Goal: Task Accomplishment & Management: Manage account settings

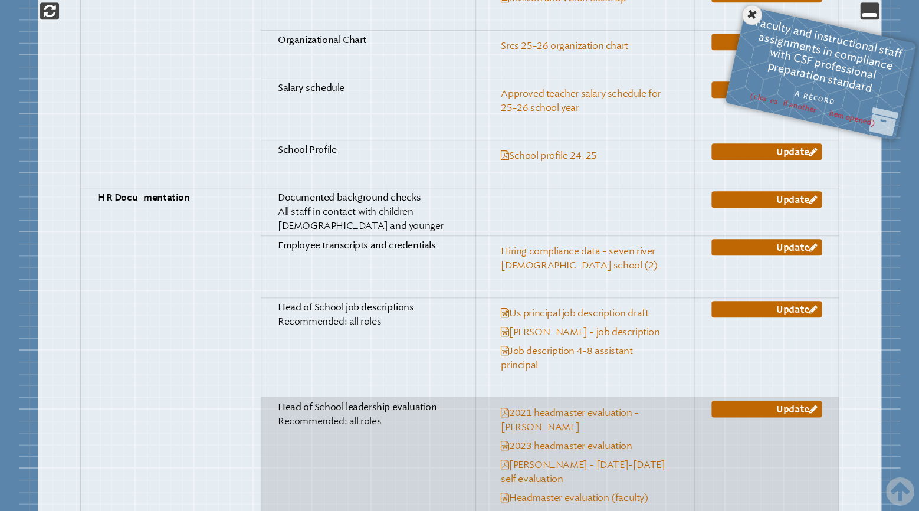
scroll to position [2177, 0]
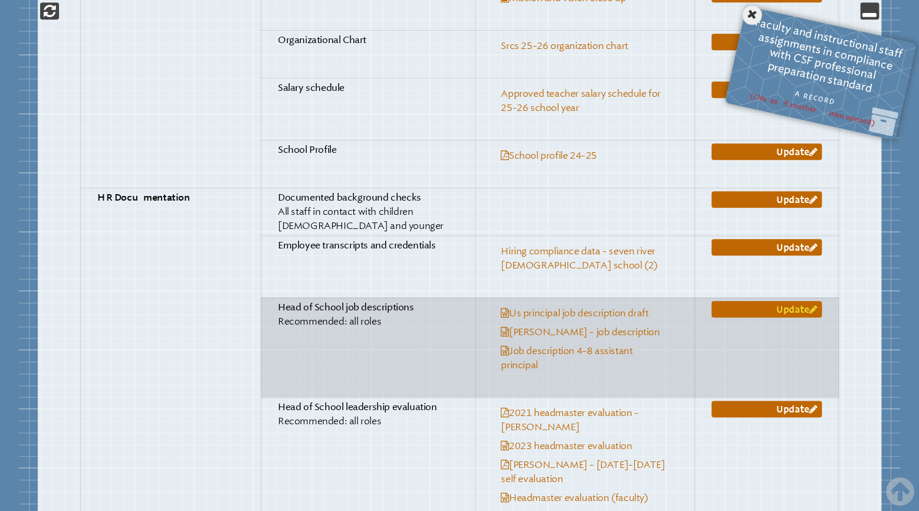
click at [768, 301] on link "Update" at bounding box center [766, 309] width 110 height 17
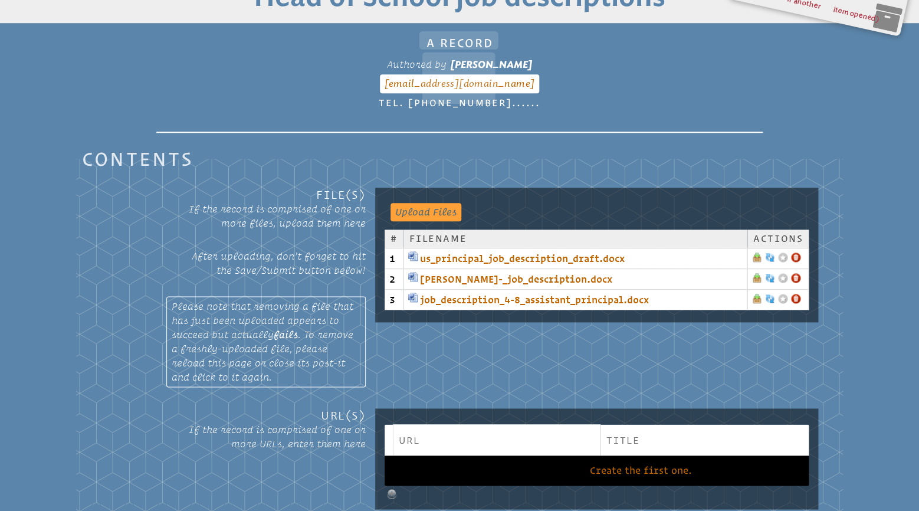
scroll to position [195, 0]
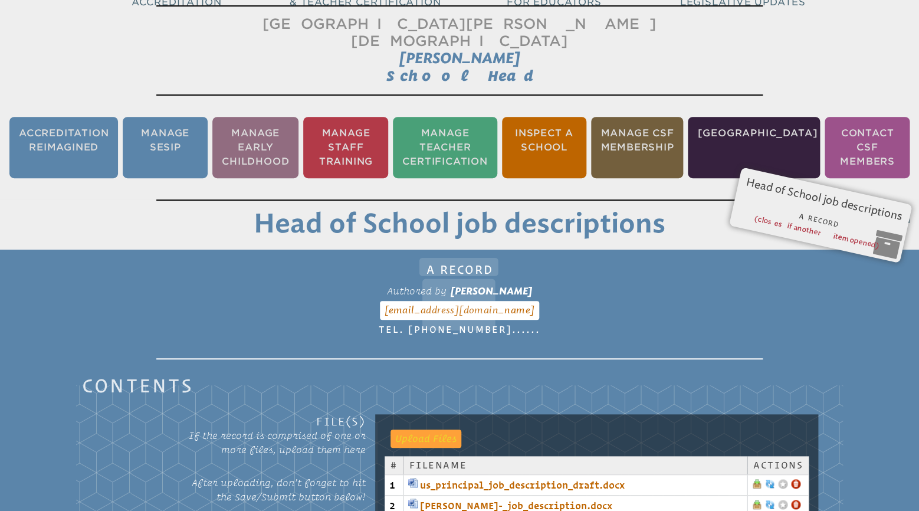
click at [429, 429] on input "file" at bounding box center [419, 437] width 59 height 17
type input "**********"
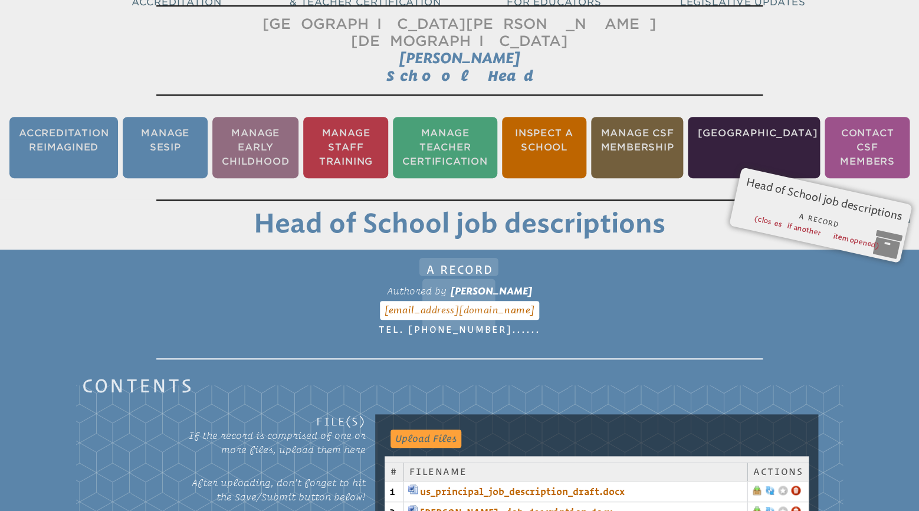
scroll to position [381, 0]
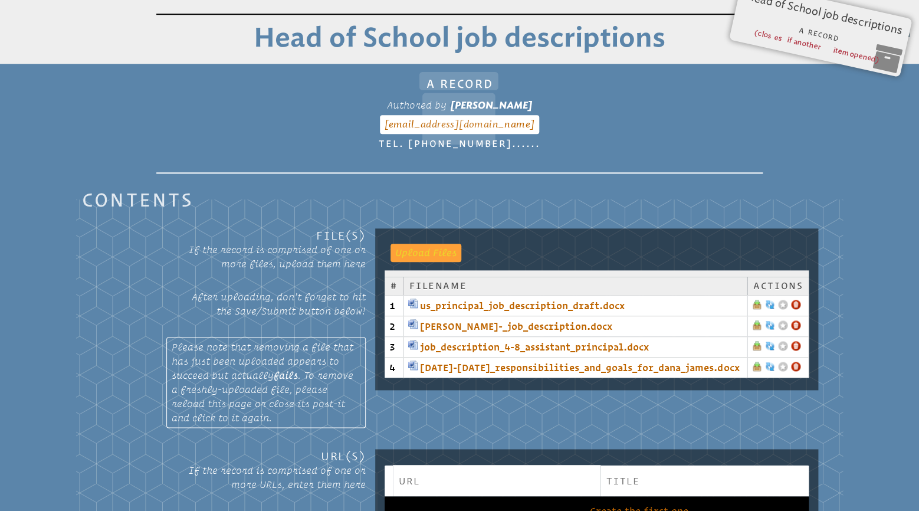
click at [429, 244] on input "file" at bounding box center [419, 252] width 59 height 17
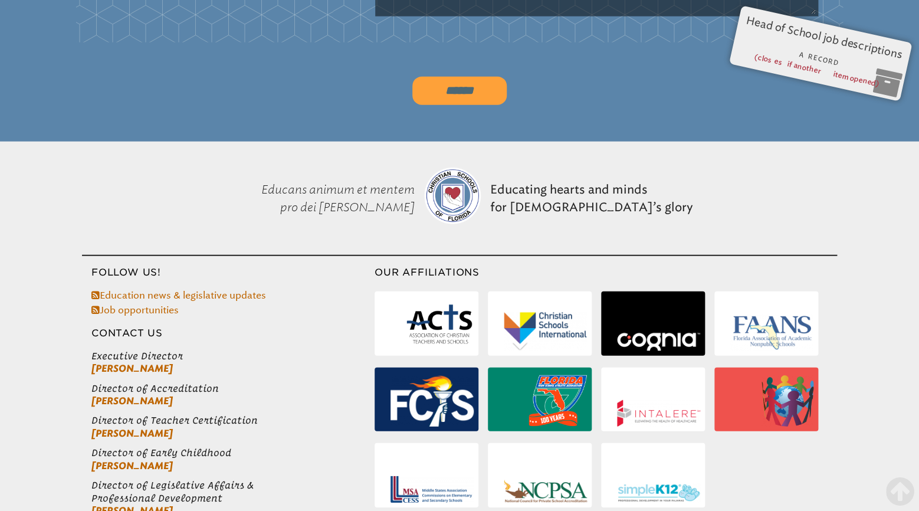
scroll to position [938, 0]
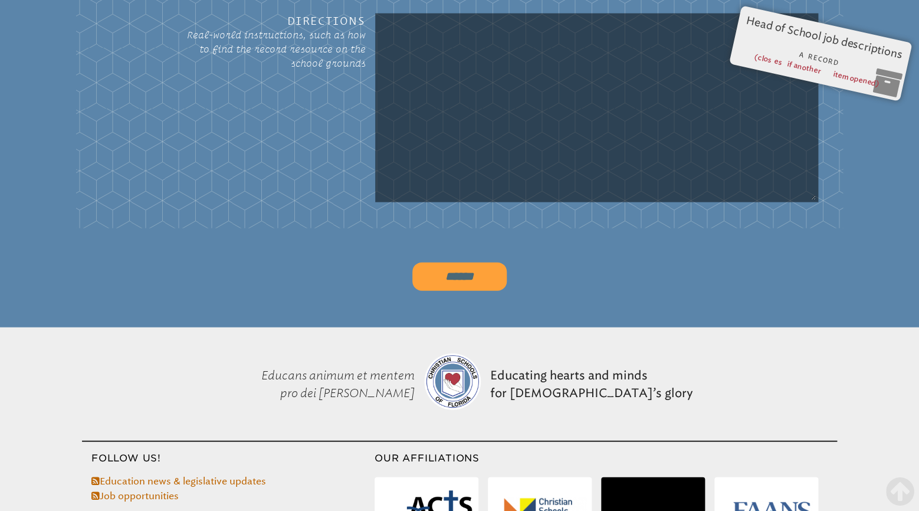
click at [450, 262] on input "******" at bounding box center [459, 276] width 94 height 28
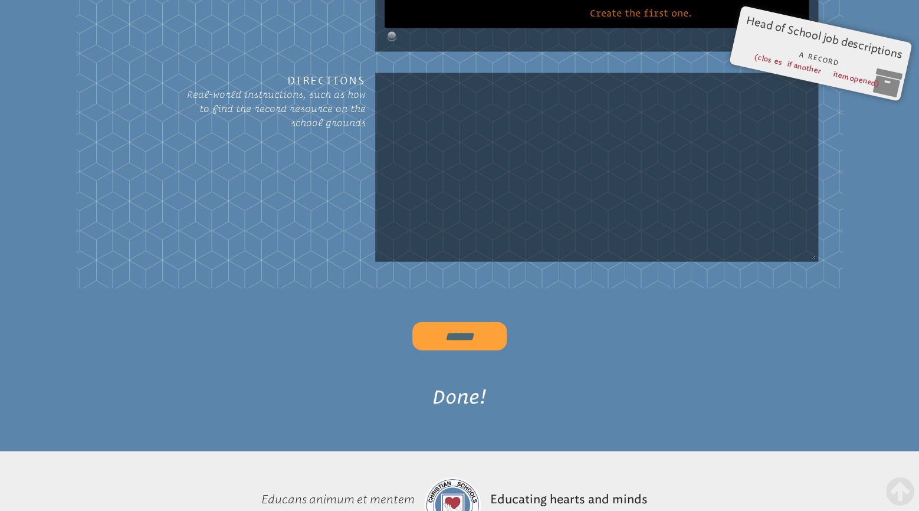
scroll to position [968, 0]
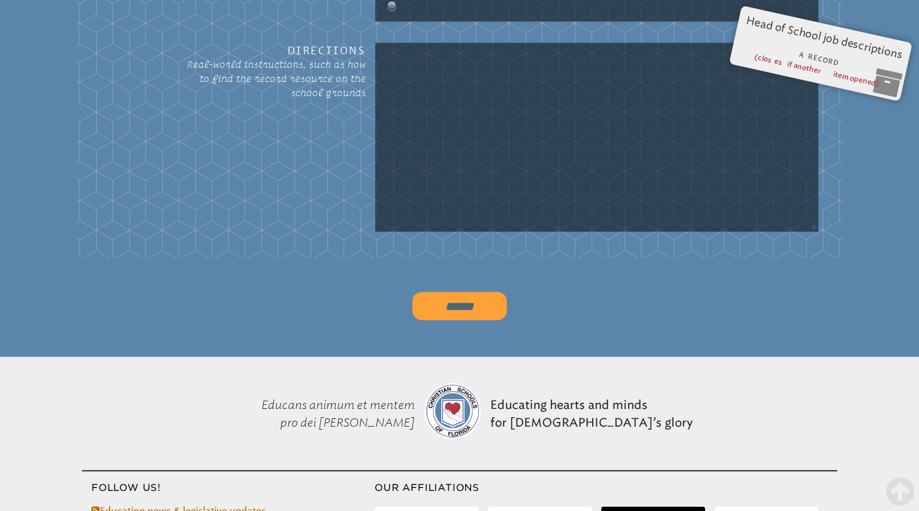
click at [443, 292] on input "******" at bounding box center [459, 306] width 94 height 28
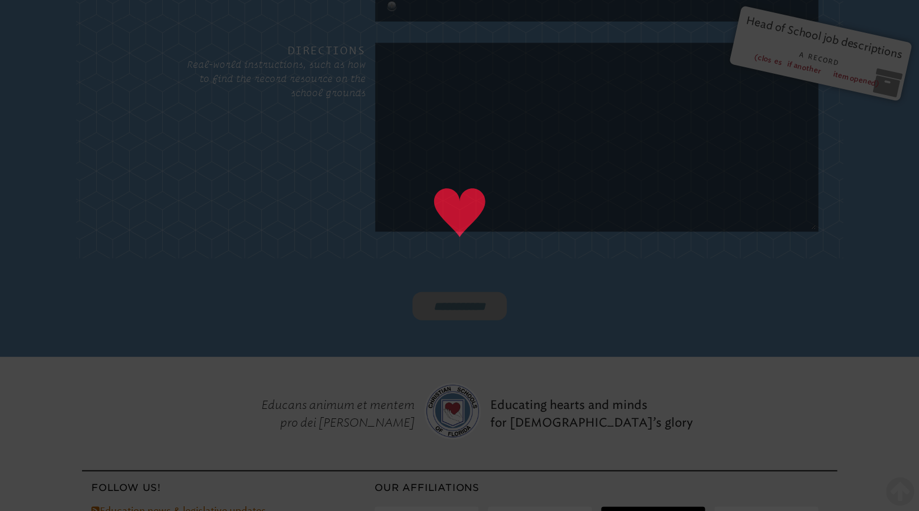
type input "******"
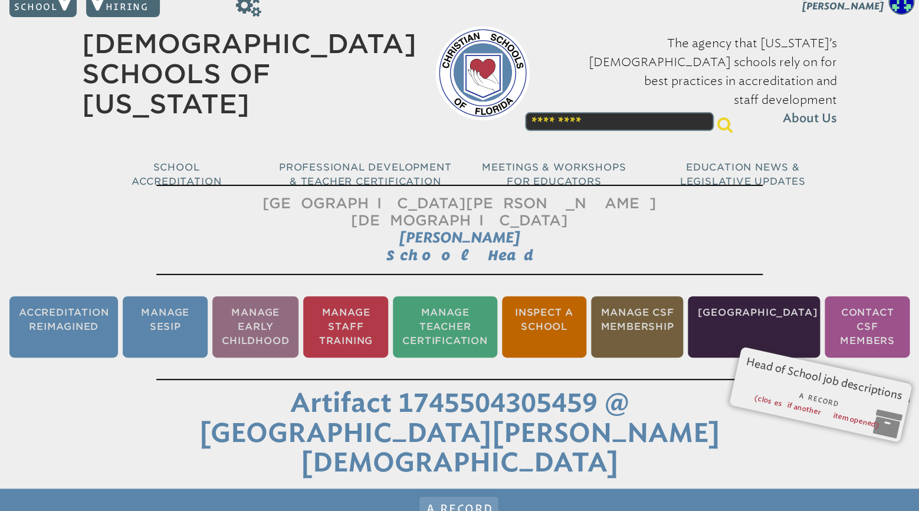
scroll to position [186, 0]
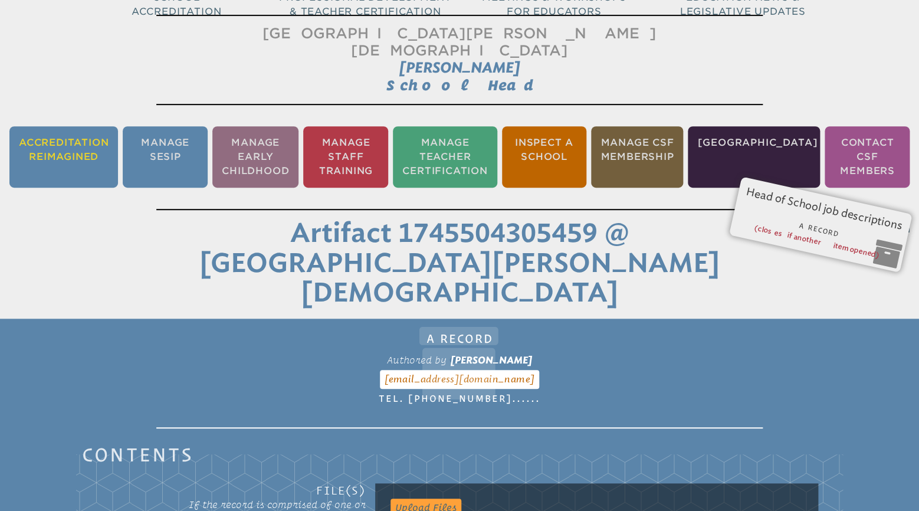
click at [66, 141] on li "Accreditation Reimagined" at bounding box center [63, 156] width 109 height 61
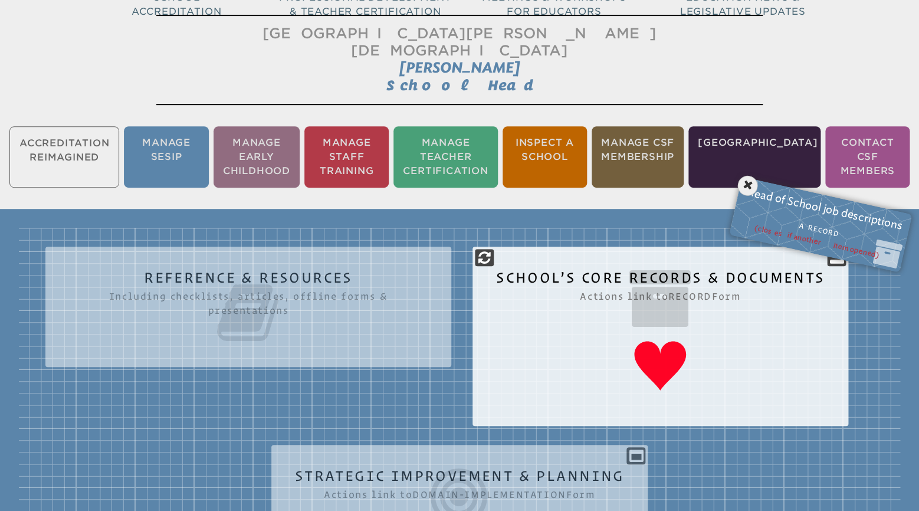
scroll to position [195, 0]
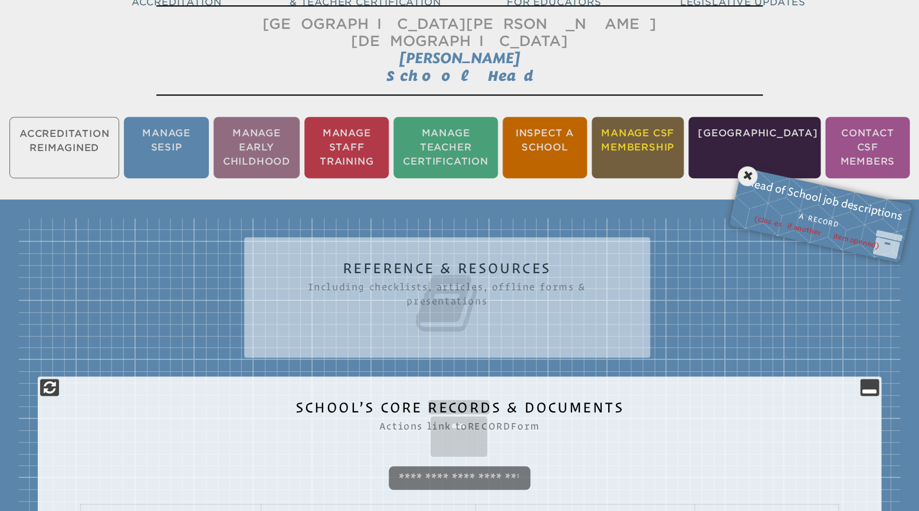
click at [666, 140] on li "Manage CSF Membership" at bounding box center [637, 147] width 92 height 61
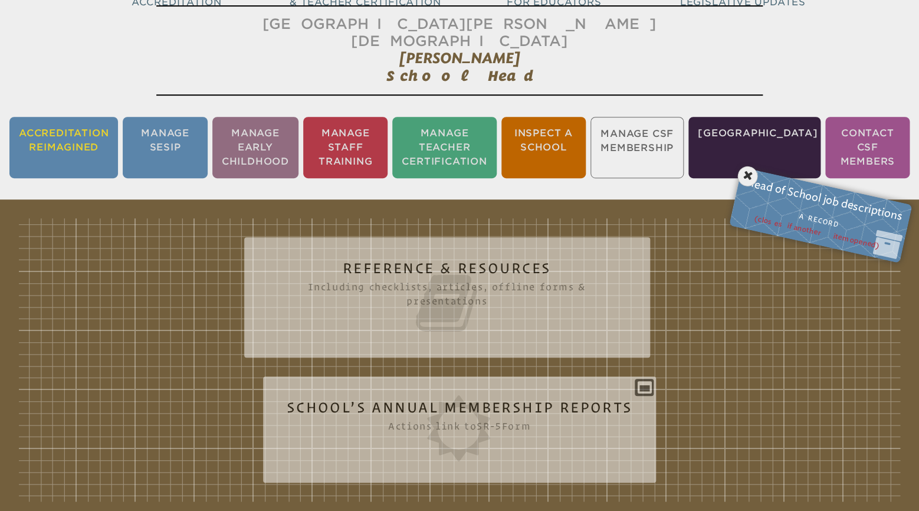
click at [45, 123] on li "Accreditation Reimagined" at bounding box center [63, 147] width 109 height 61
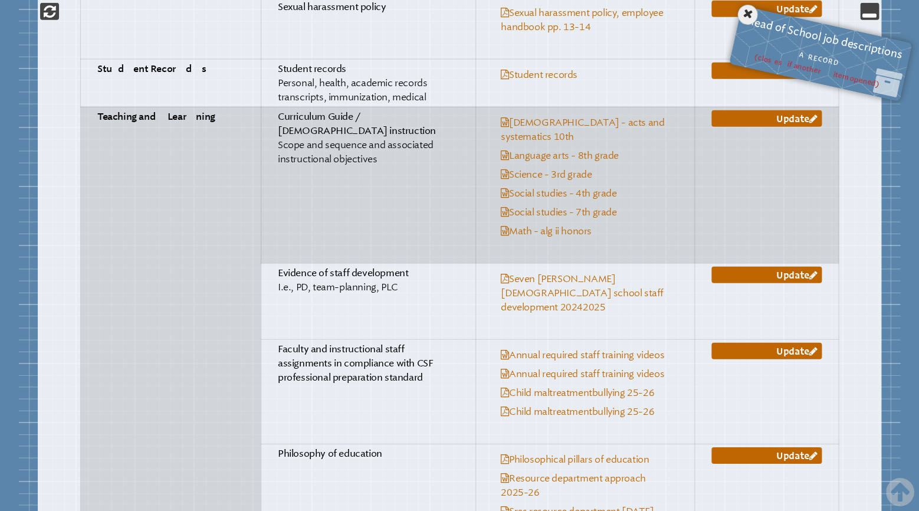
scroll to position [3044, 0]
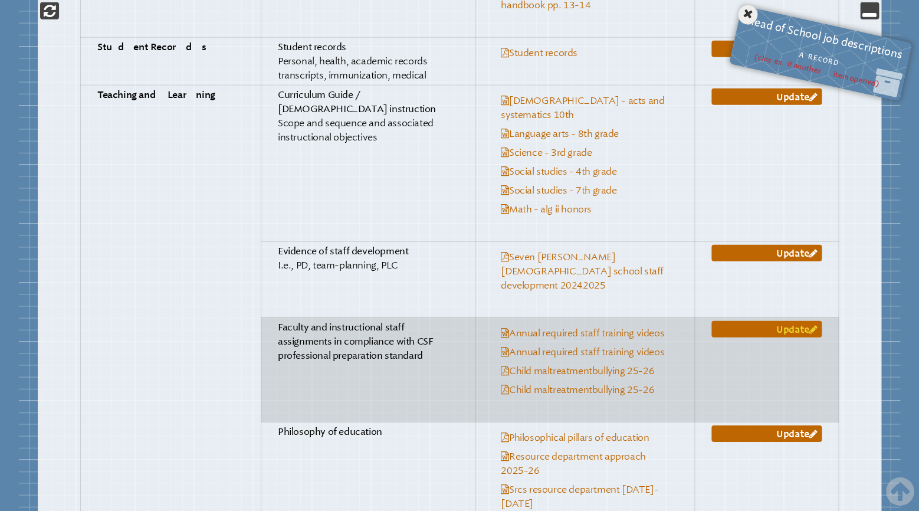
click at [774, 321] on link "Update" at bounding box center [766, 329] width 110 height 17
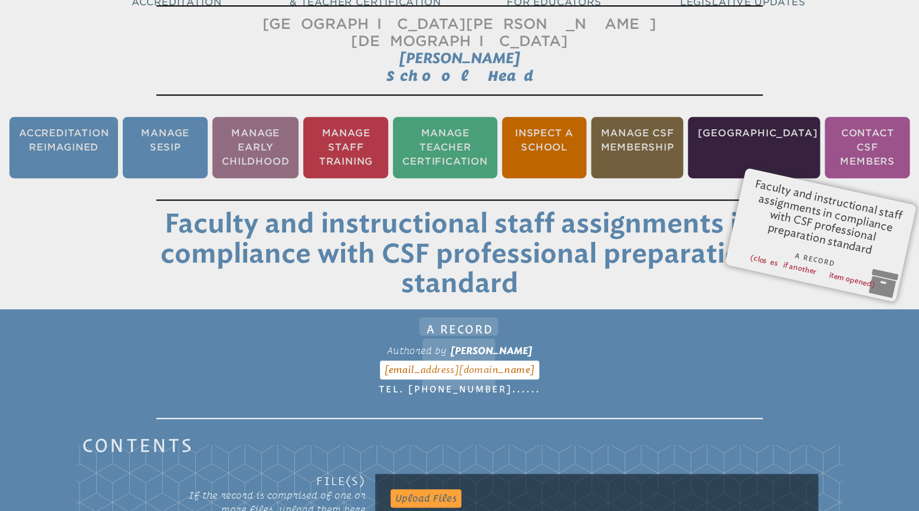
scroll to position [443, 0]
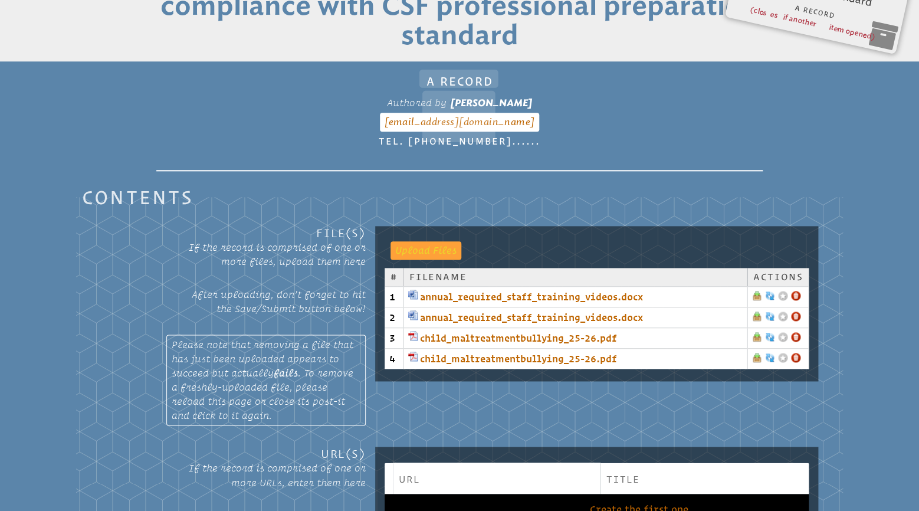
click at [428, 241] on input "file" at bounding box center [419, 249] width 59 height 17
type input "**********"
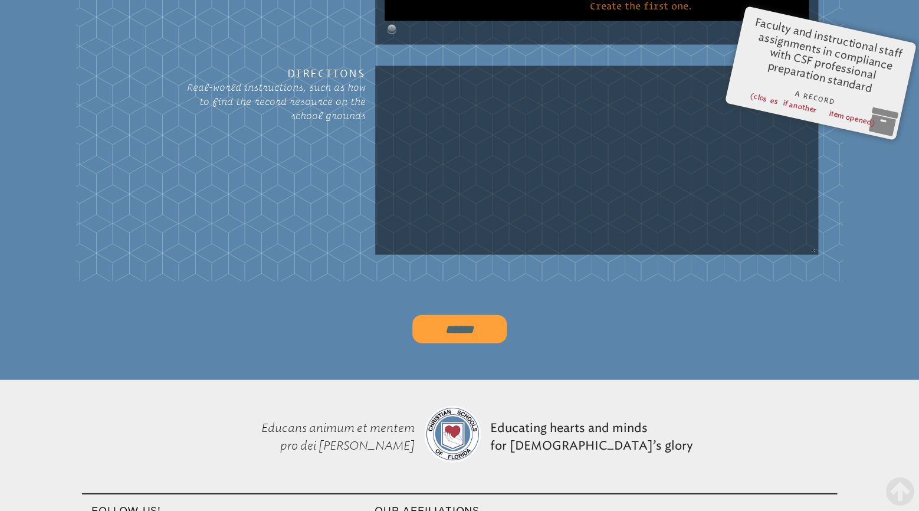
scroll to position [1000, 0]
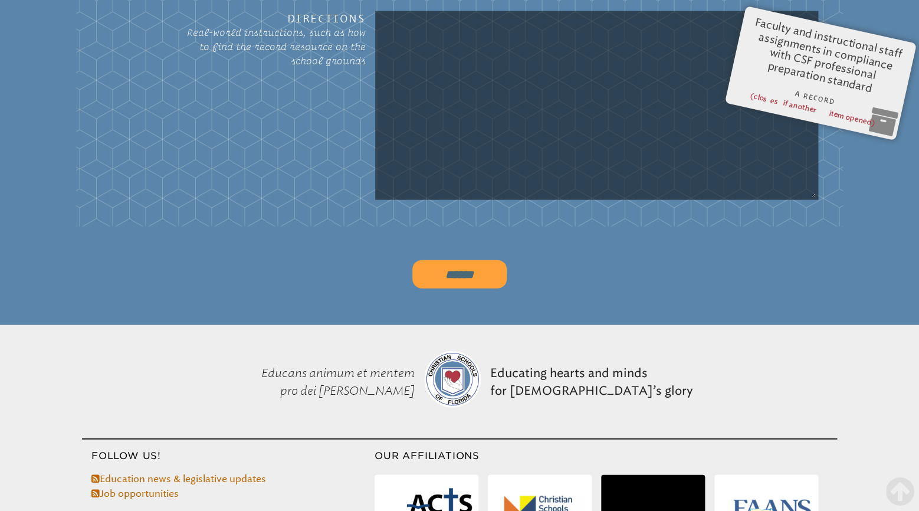
click at [468, 260] on input "******" at bounding box center [459, 274] width 94 height 28
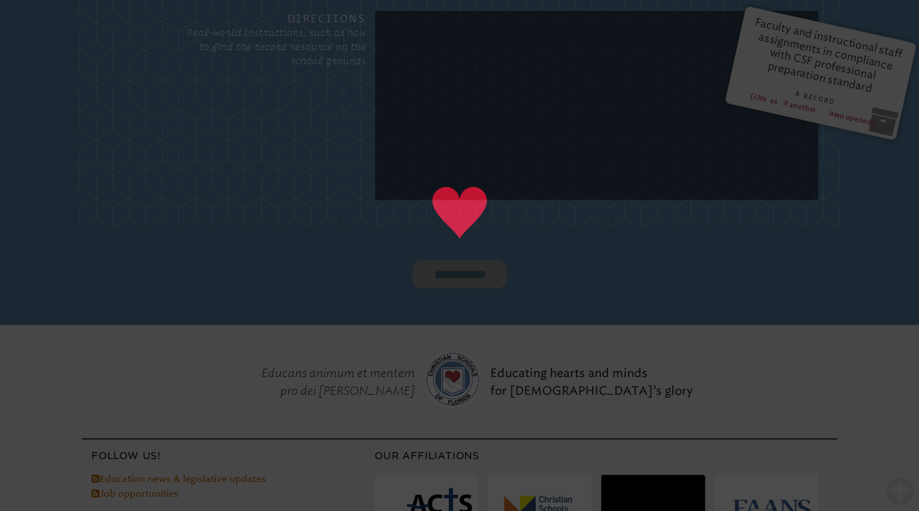
type input "******"
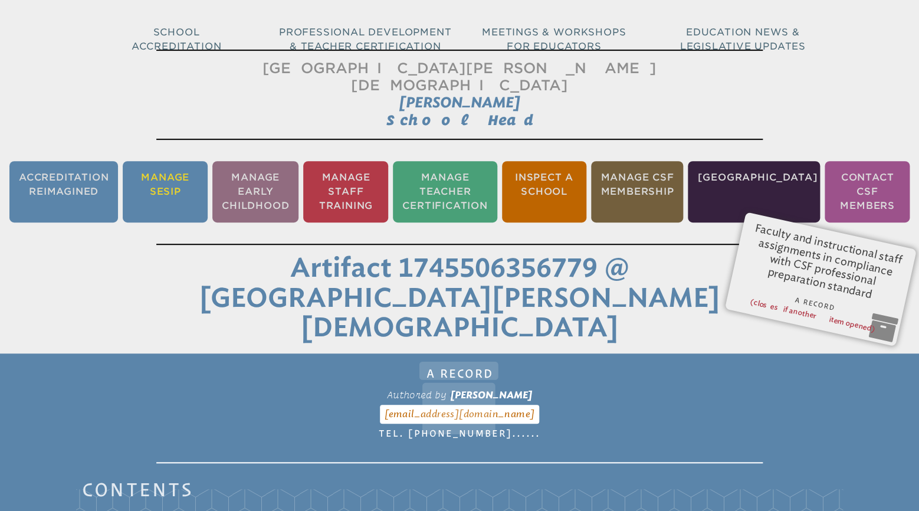
scroll to position [186, 0]
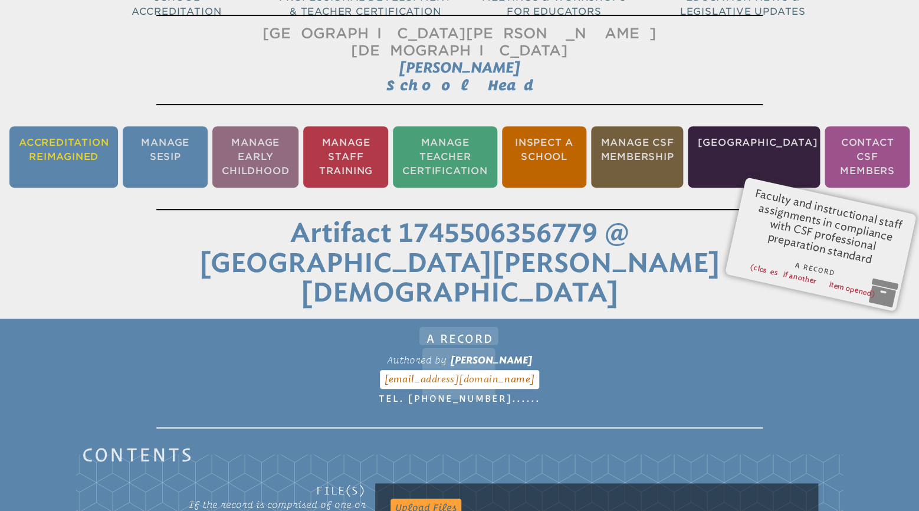
click at [81, 138] on li "Accreditation Reimagined" at bounding box center [63, 156] width 109 height 61
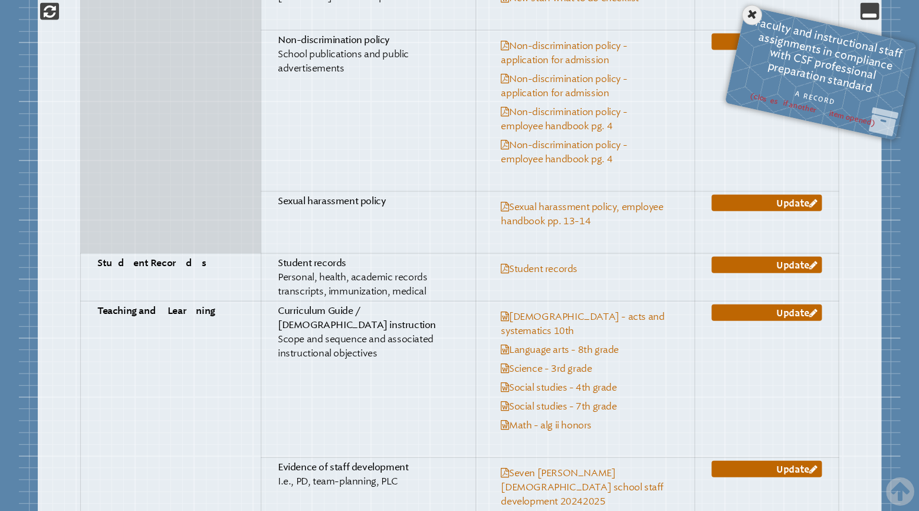
scroll to position [2920, 0]
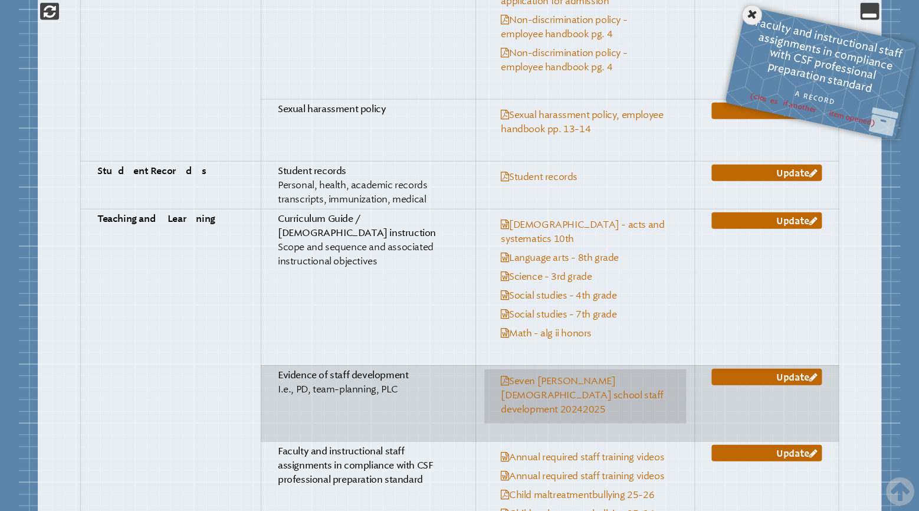
click at [529, 375] on link "Seven [PERSON_NAME][DEMOGRAPHIC_DATA] school staff development 20242025" at bounding box center [582, 395] width 163 height 40
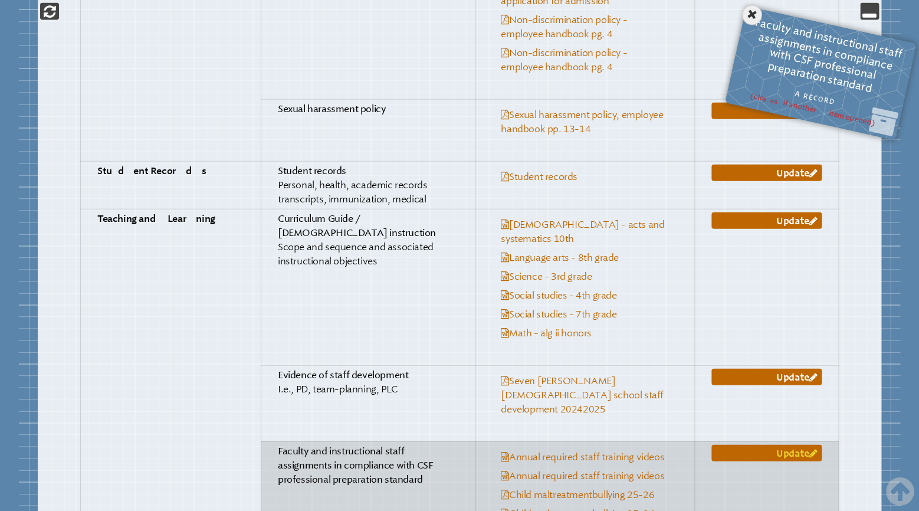
click at [795, 445] on link "Update" at bounding box center [766, 453] width 110 height 17
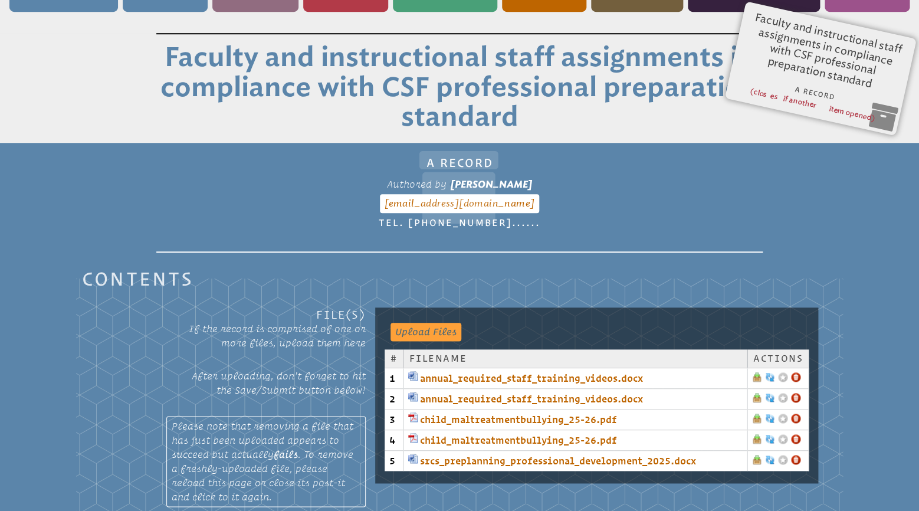
scroll to position [443, 0]
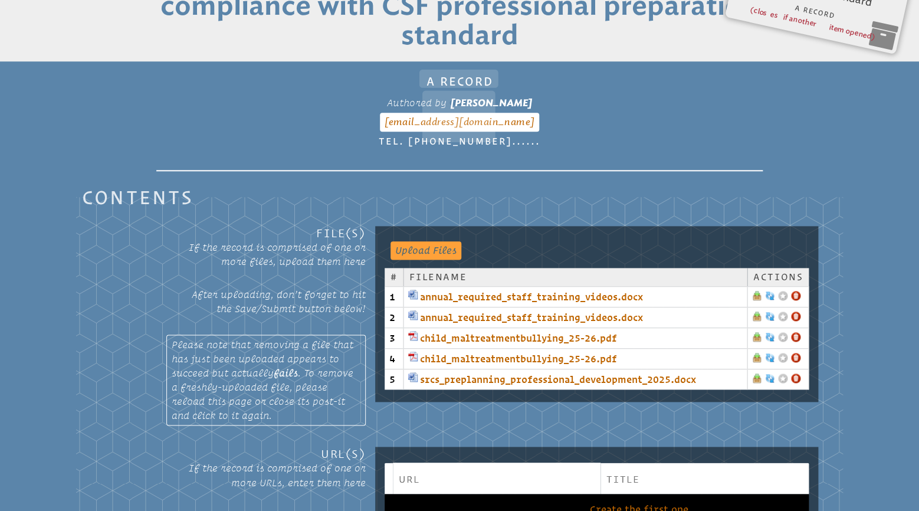
click at [797, 311] on link at bounding box center [795, 315] width 9 height 9
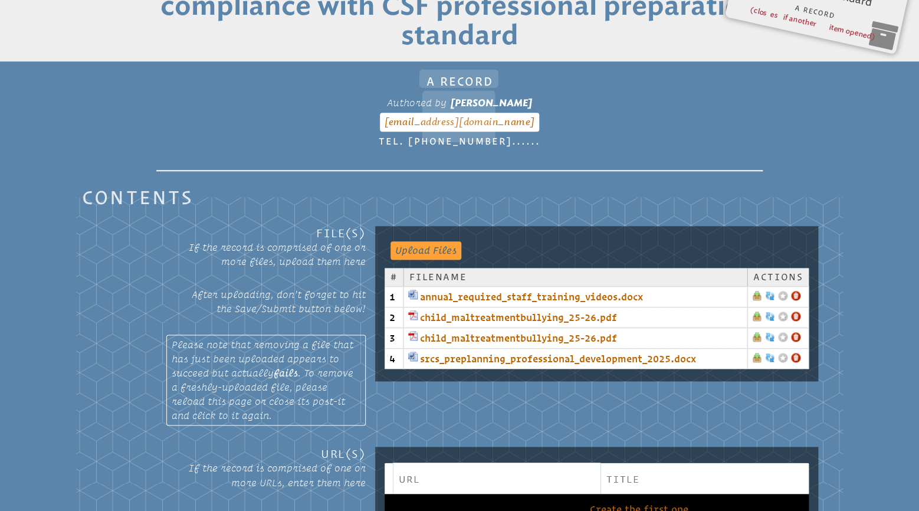
click at [795, 332] on link at bounding box center [795, 336] width 9 height 9
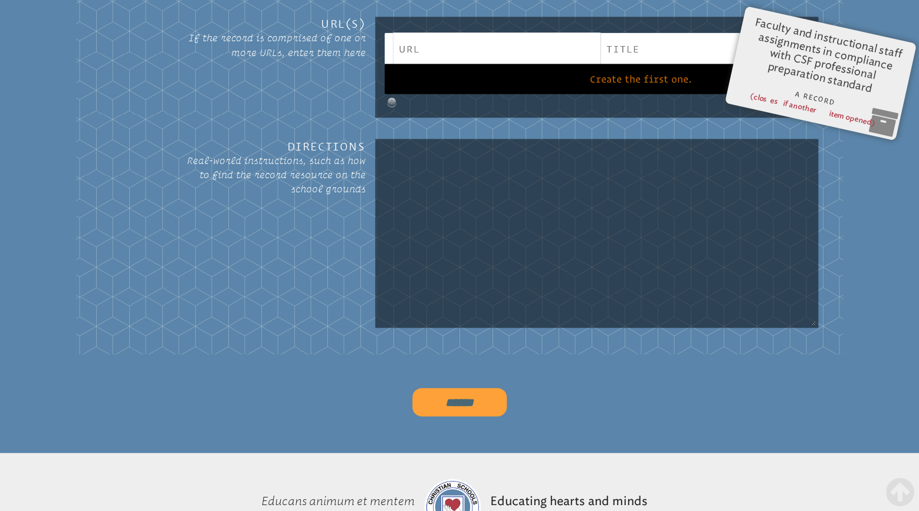
scroll to position [938, 0]
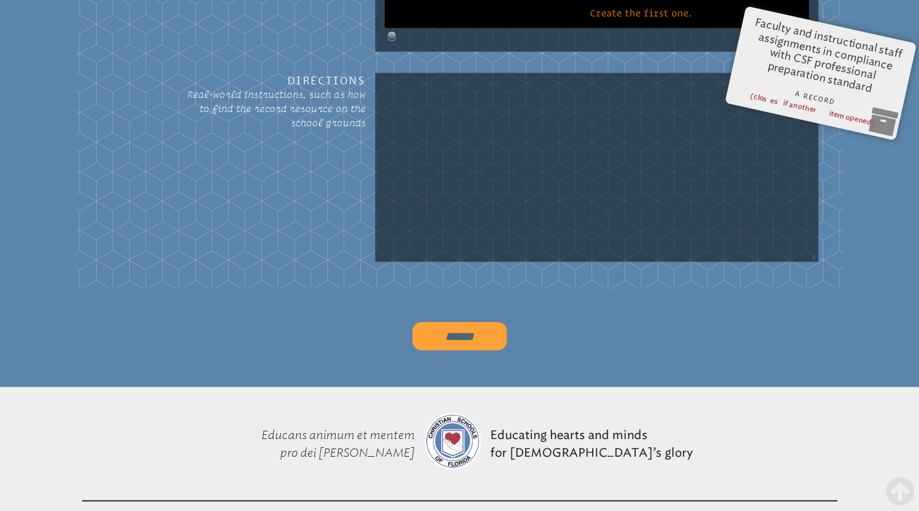
click at [471, 322] on input "******" at bounding box center [459, 336] width 94 height 28
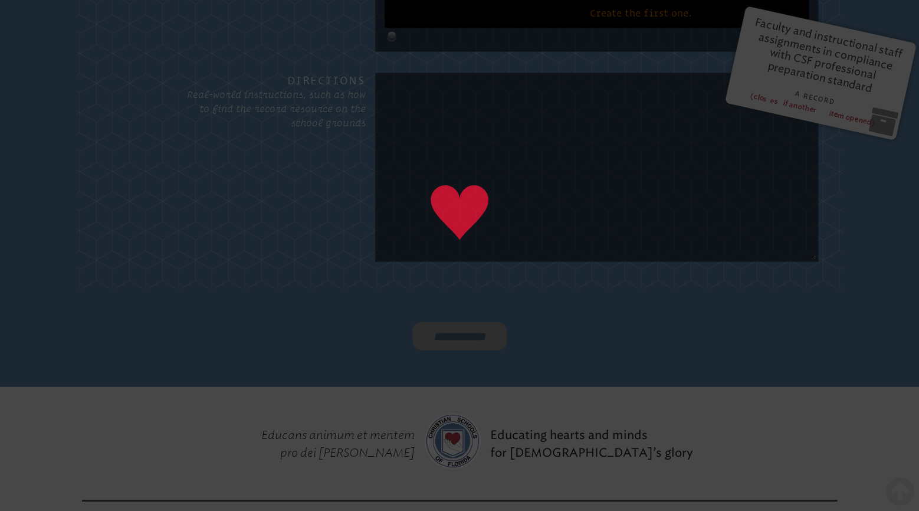
type input "******"
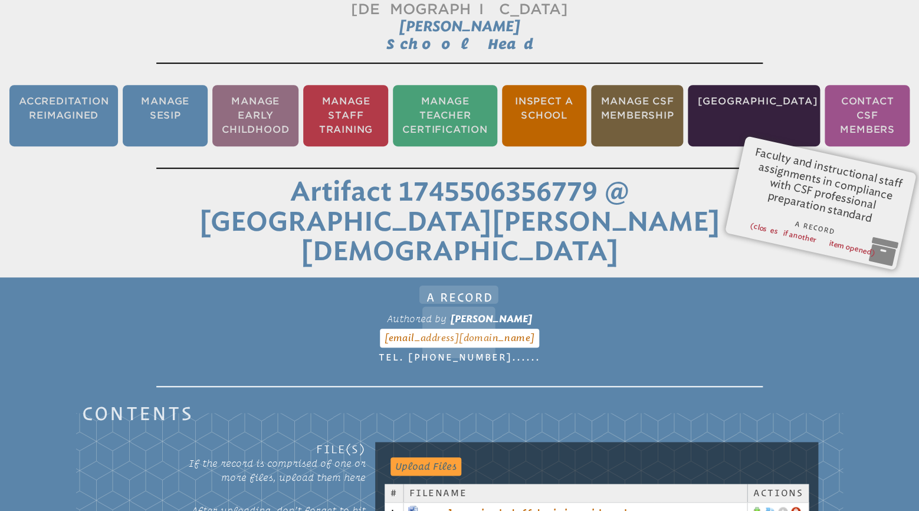
scroll to position [104, 0]
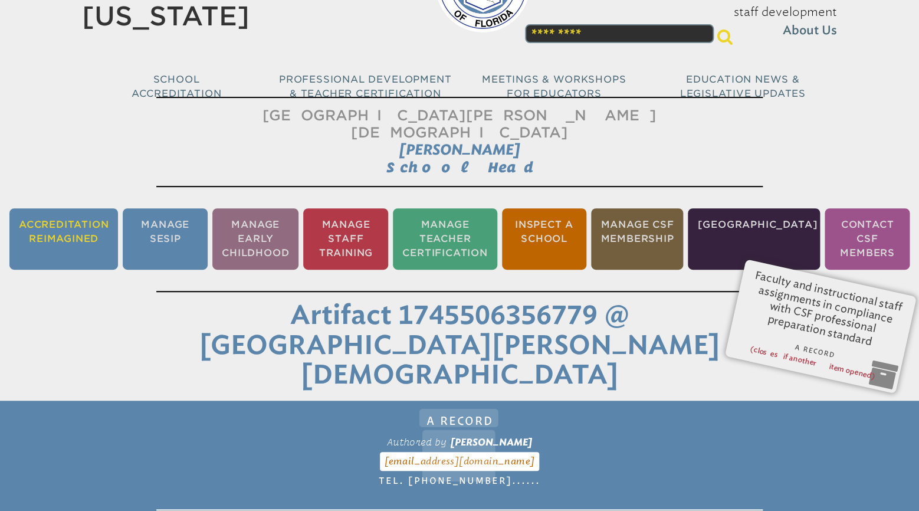
click at [81, 219] on li "Accreditation Reimagined" at bounding box center [63, 238] width 109 height 61
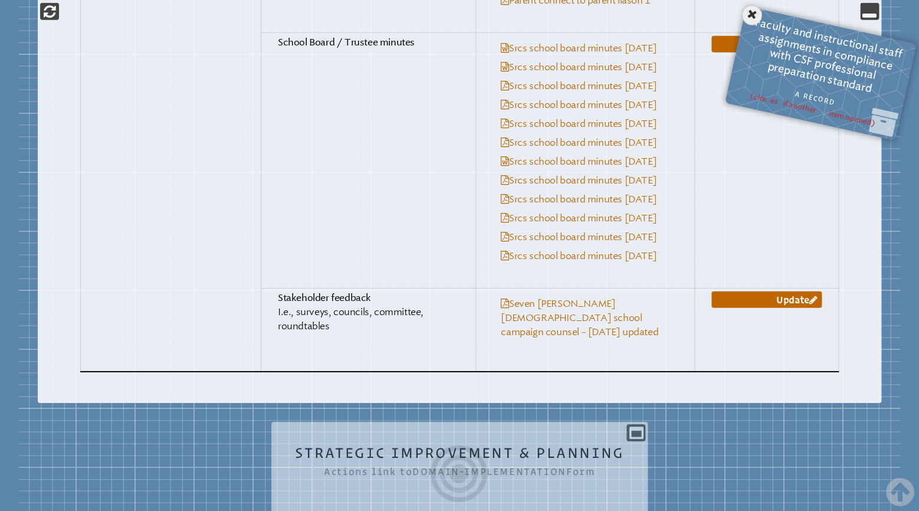
scroll to position [4901, 0]
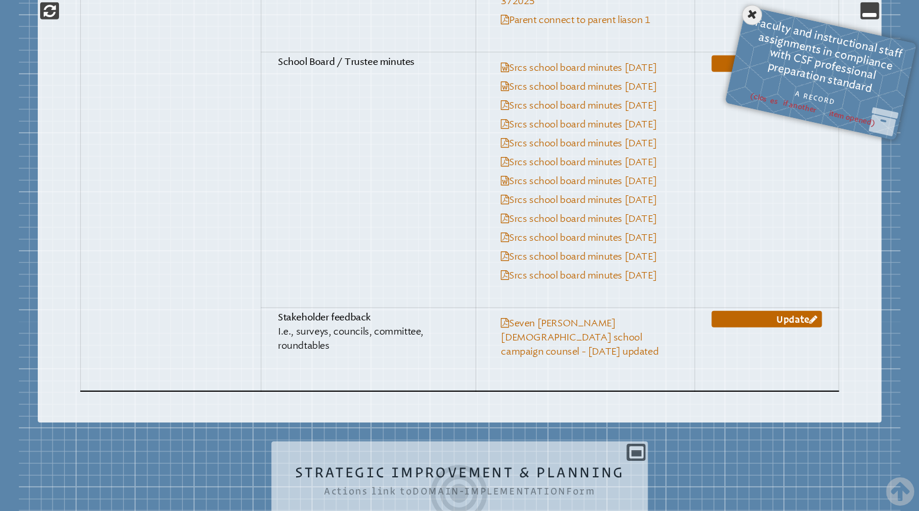
click at [365, 460] on icon at bounding box center [460, 493] width 330 height 66
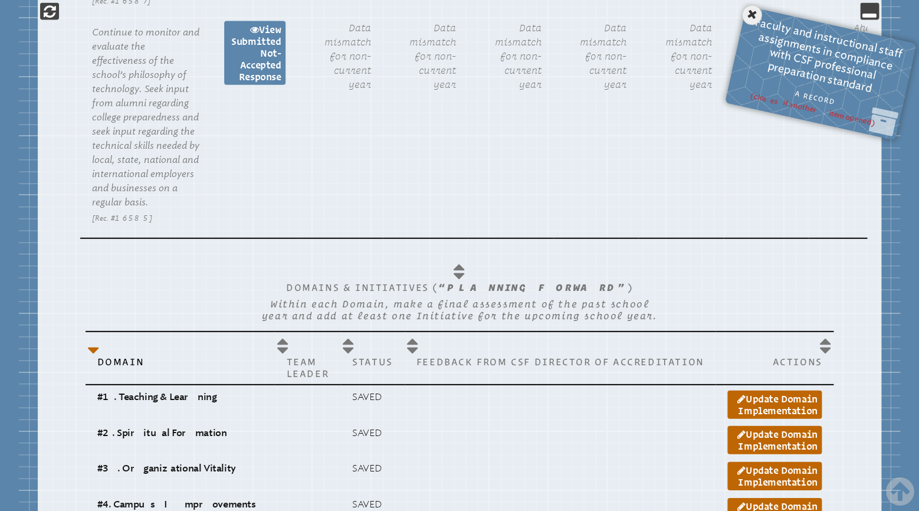
scroll to position [6573, 0]
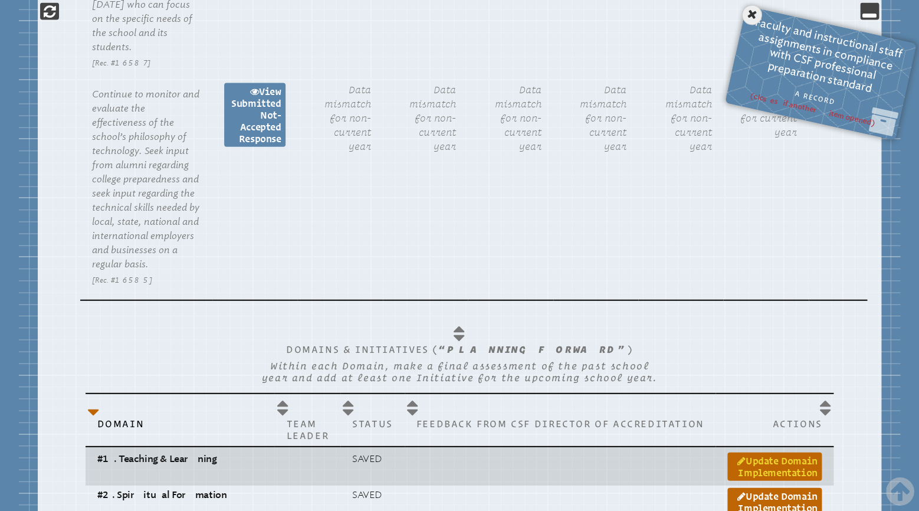
click at [739, 452] on link "Update Domain Implementation" at bounding box center [774, 466] width 94 height 28
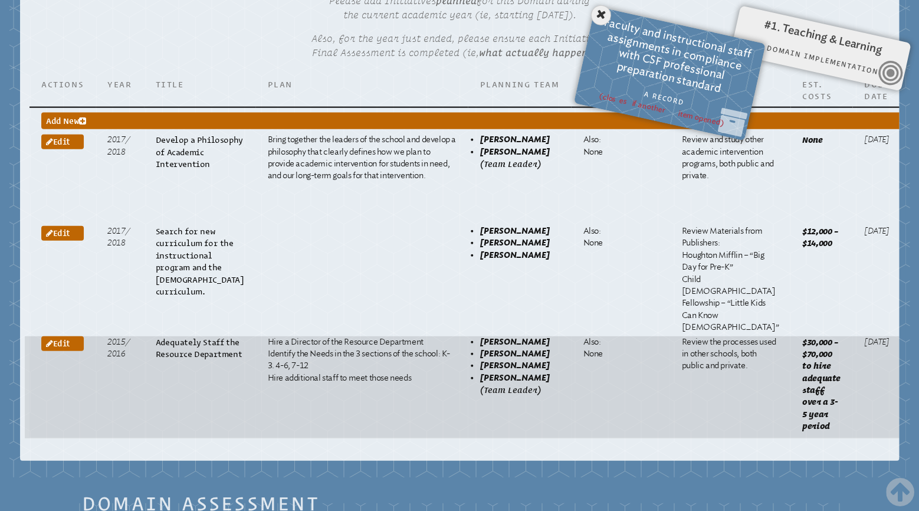
scroll to position [1000, 0]
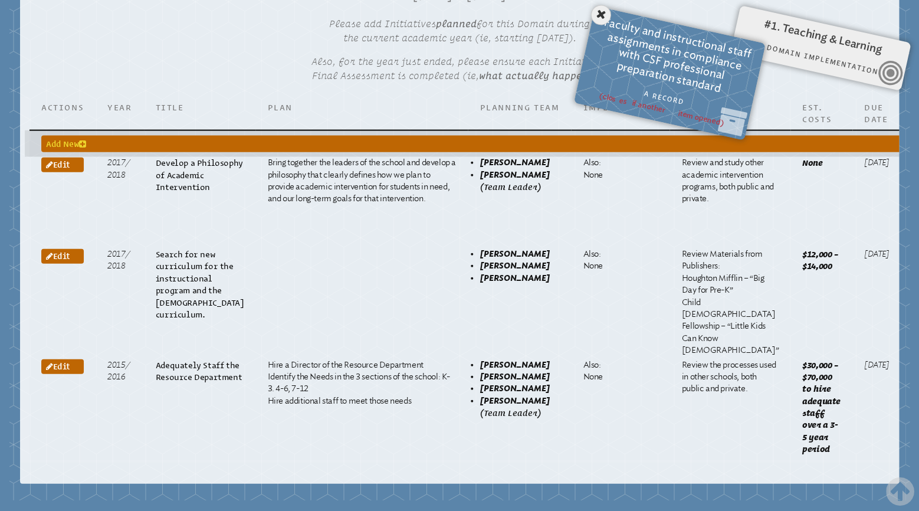
click at [81, 140] on icon at bounding box center [82, 144] width 7 height 8
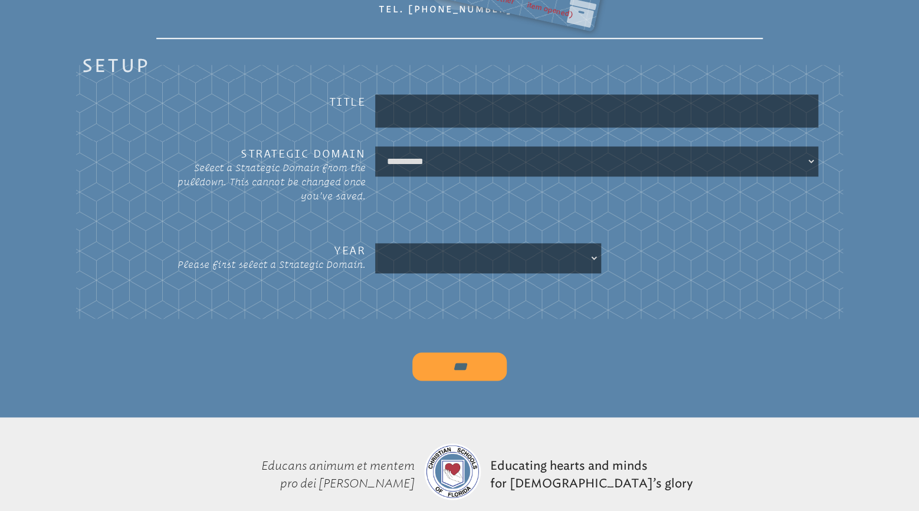
scroll to position [443, 0]
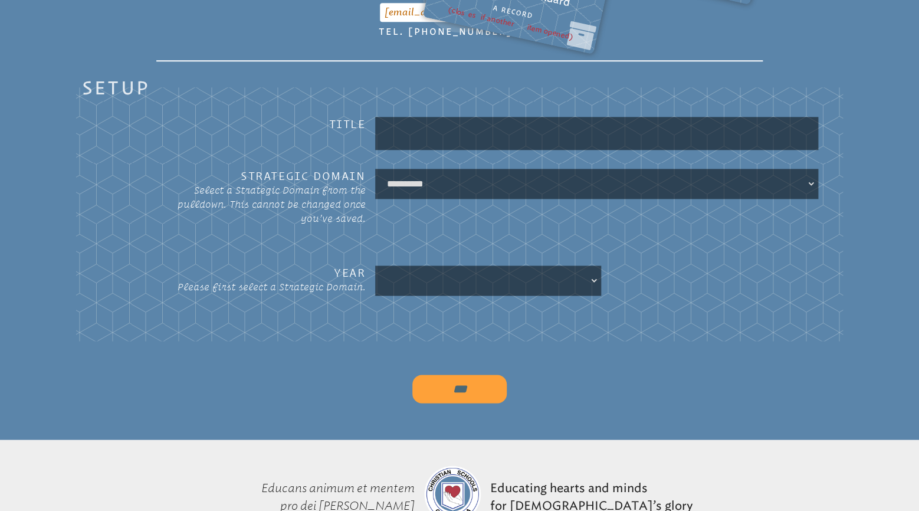
click at [411, 119] on input "text" at bounding box center [596, 133] width 438 height 28
click at [423, 119] on input "**********" at bounding box center [596, 133] width 438 height 28
click at [433, 119] on input "**********" at bounding box center [596, 133] width 438 height 28
click at [492, 119] on input "**********" at bounding box center [596, 133] width 438 height 28
type input "**********"
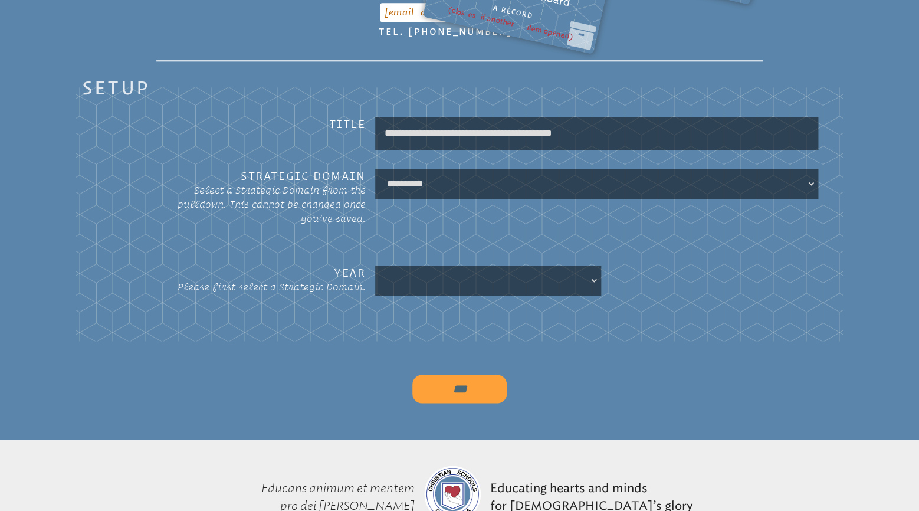
select select "*****"
click option "**********" at bounding box center [0, 0] width 0 height 0
click at [377, 268] on select at bounding box center [488, 280] width 222 height 25
click at [591, 268] on select at bounding box center [488, 280] width 222 height 25
click at [377, 268] on select at bounding box center [488, 280] width 222 height 25
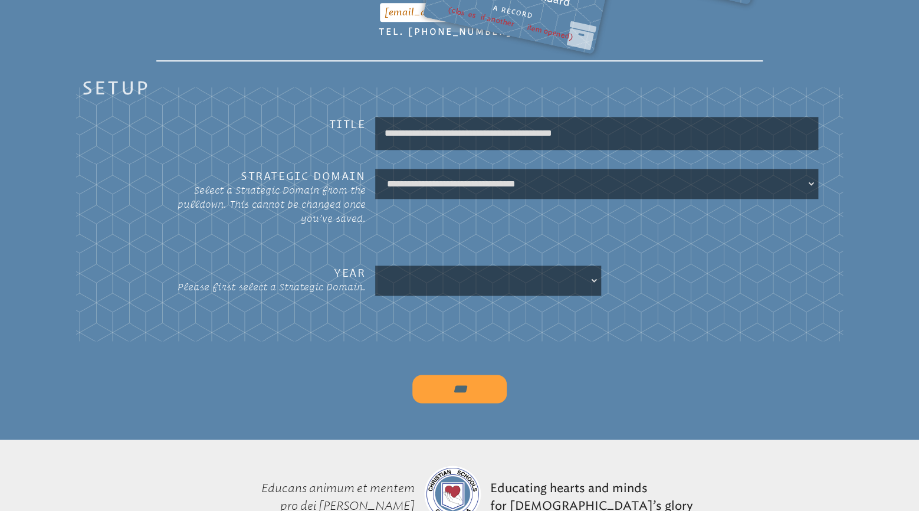
click at [591, 268] on select at bounding box center [488, 280] width 222 height 25
click at [377, 268] on select at bounding box center [488, 280] width 222 height 25
click at [420, 268] on select at bounding box center [488, 280] width 222 height 25
click at [377, 268] on select at bounding box center [488, 280] width 222 height 25
click at [548, 268] on select at bounding box center [488, 280] width 222 height 25
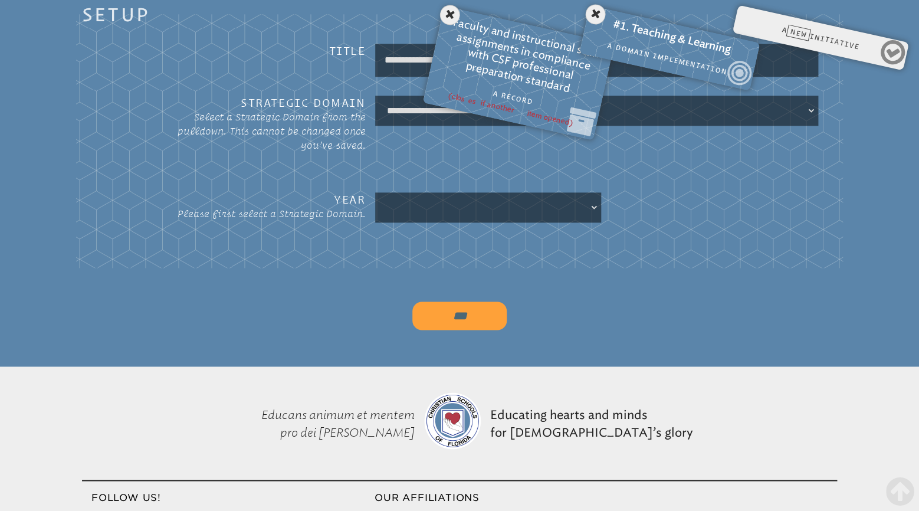
scroll to position [495, 0]
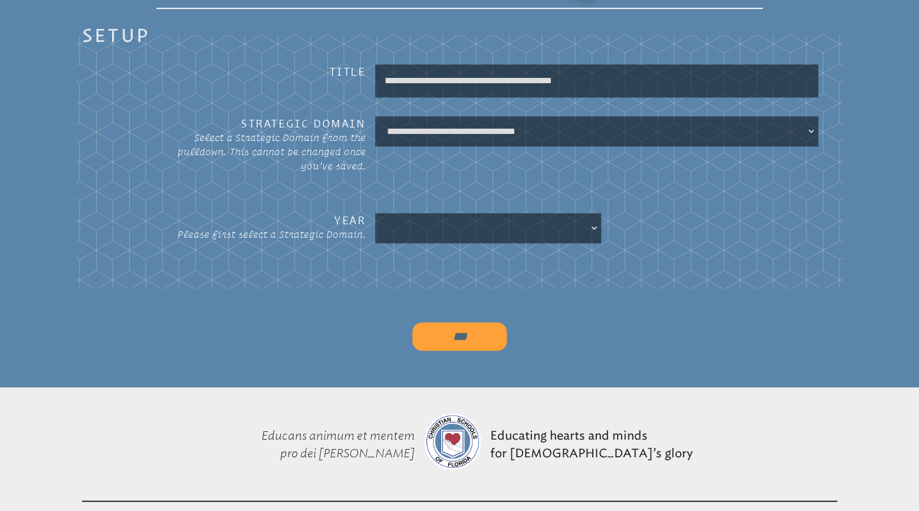
click at [471, 333] on input "***" at bounding box center [459, 336] width 94 height 28
click at [382, 294] on div "**********" at bounding box center [459, 158] width 900 height 298
click at [377, 215] on select at bounding box center [488, 227] width 222 height 25
click at [590, 215] on select at bounding box center [488, 227] width 222 height 25
click at [377, 215] on select at bounding box center [488, 227] width 222 height 25
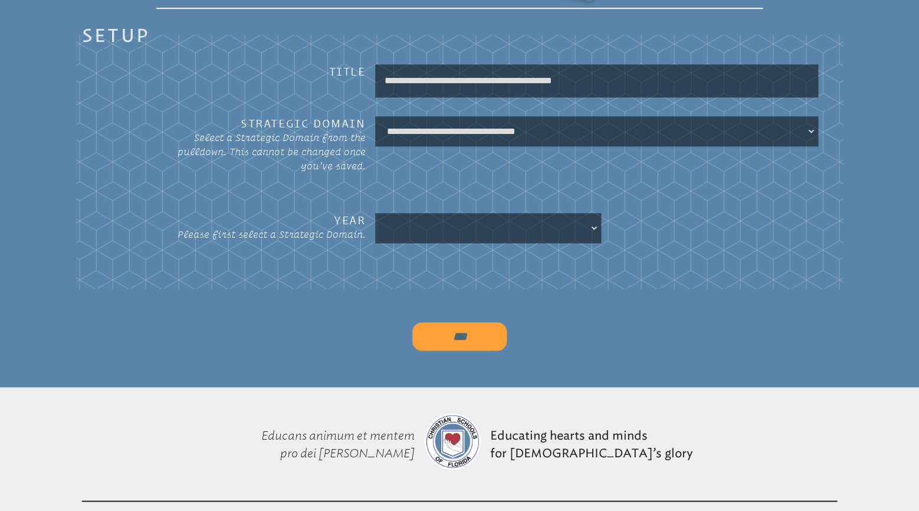
click at [597, 215] on select at bounding box center [488, 227] width 222 height 25
click at [377, 215] on select at bounding box center [488, 227] width 222 height 25
click at [593, 215] on select at bounding box center [488, 227] width 222 height 25
click at [377, 215] on select at bounding box center [488, 227] width 222 height 25
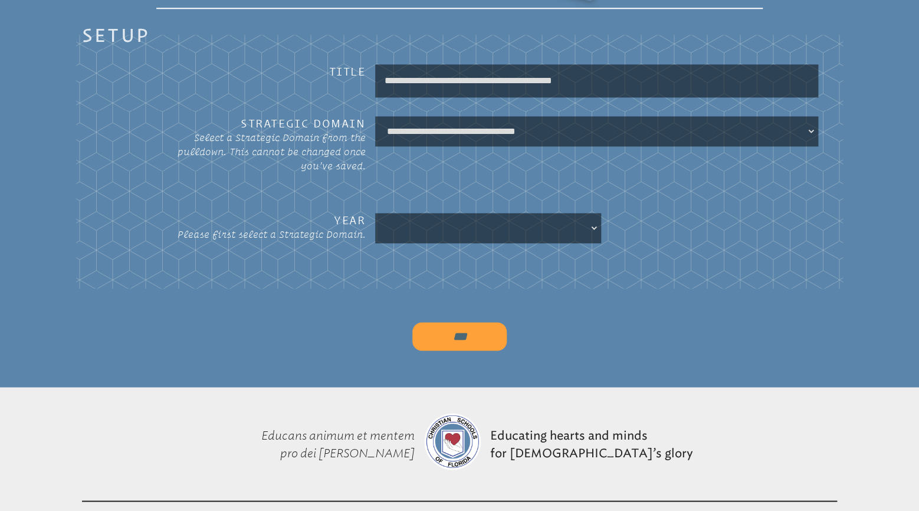
click at [395, 215] on select at bounding box center [488, 227] width 222 height 25
click at [377, 215] on select at bounding box center [488, 227] width 222 height 25
click at [395, 215] on select at bounding box center [488, 227] width 222 height 25
click at [377, 215] on select at bounding box center [488, 227] width 222 height 25
click at [396, 215] on select at bounding box center [488, 227] width 222 height 25
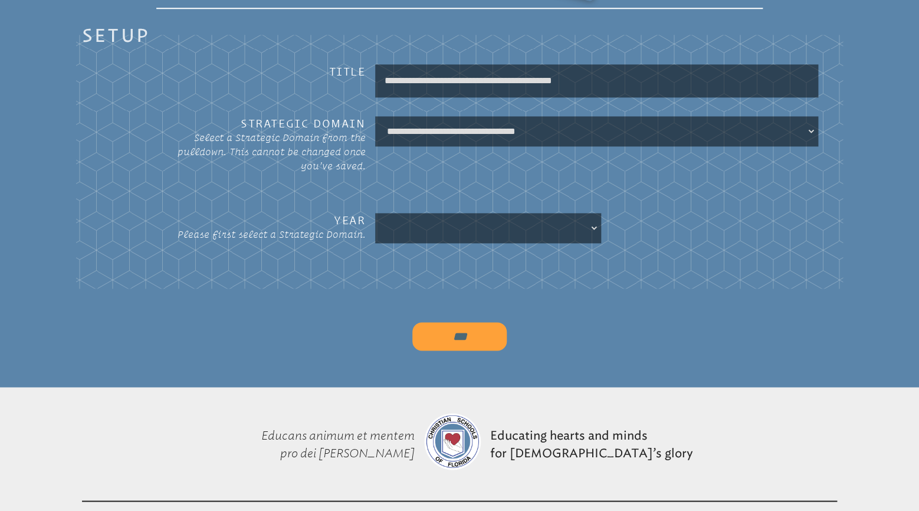
click at [377, 215] on select at bounding box center [488, 227] width 222 height 25
click at [478, 329] on input "***" at bounding box center [459, 336] width 94 height 28
click at [545, 267] on fieldset "**********" at bounding box center [459, 158] width 767 height 261
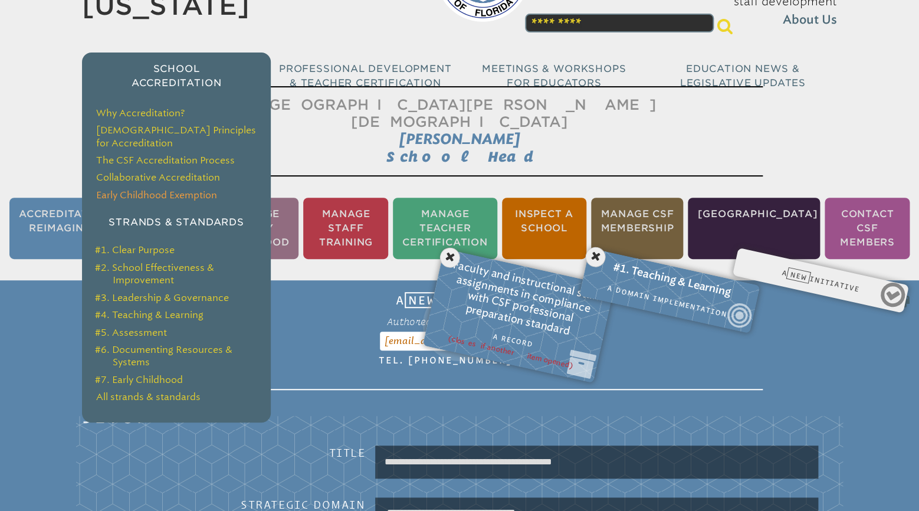
scroll to position [186, 0]
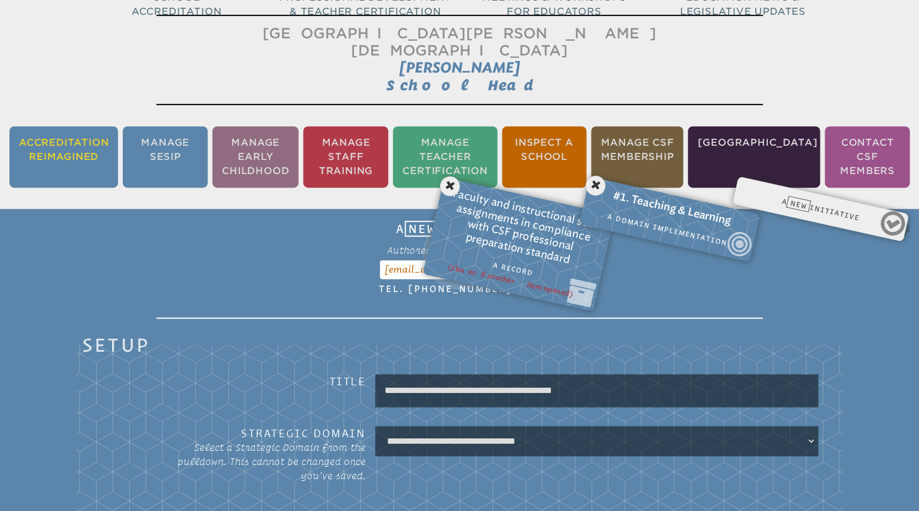
click at [64, 139] on li "Accreditation Reimagined" at bounding box center [63, 156] width 109 height 61
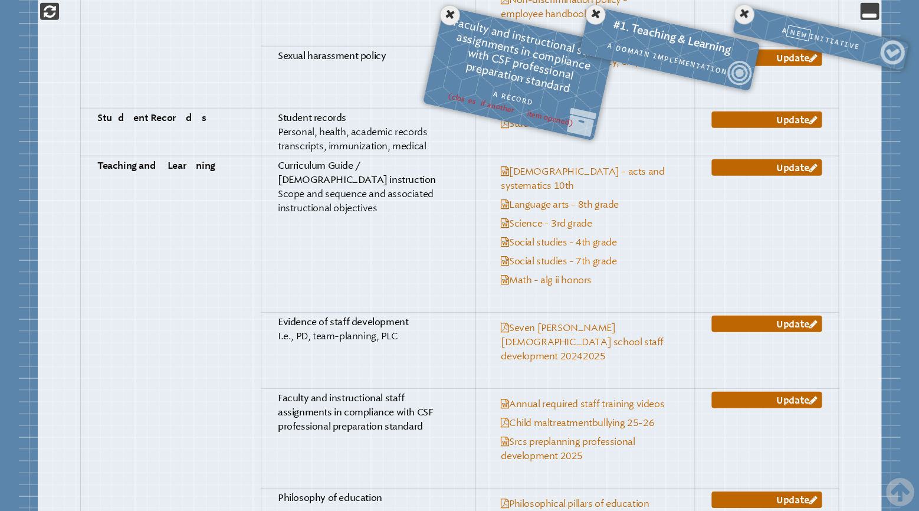
scroll to position [2982, 0]
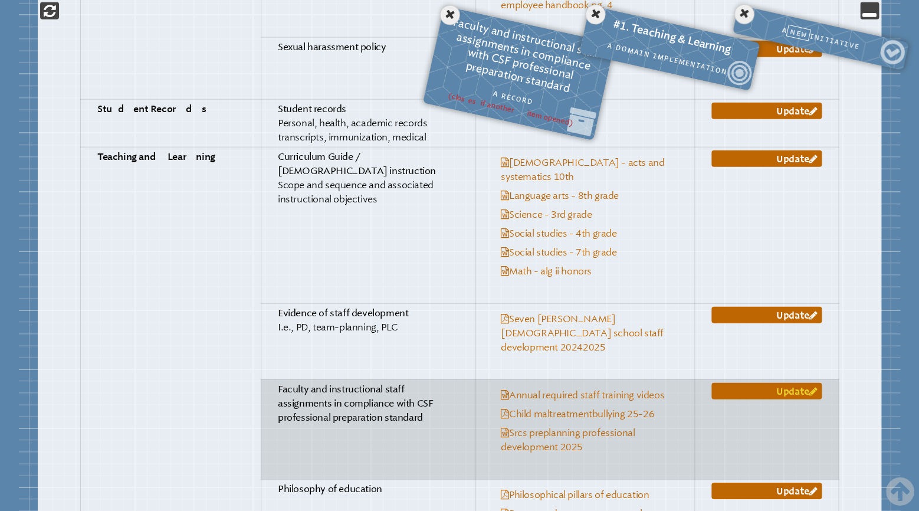
click at [786, 383] on link "Update" at bounding box center [766, 391] width 110 height 17
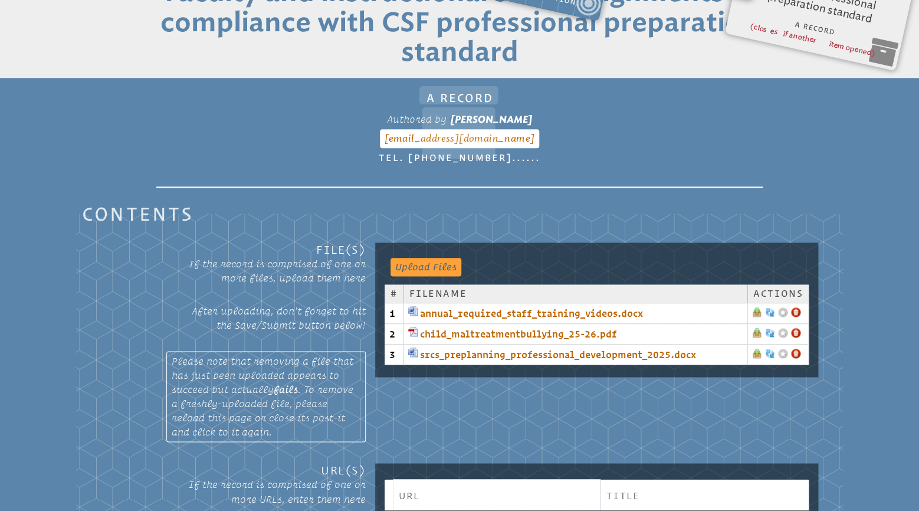
scroll to position [443, 0]
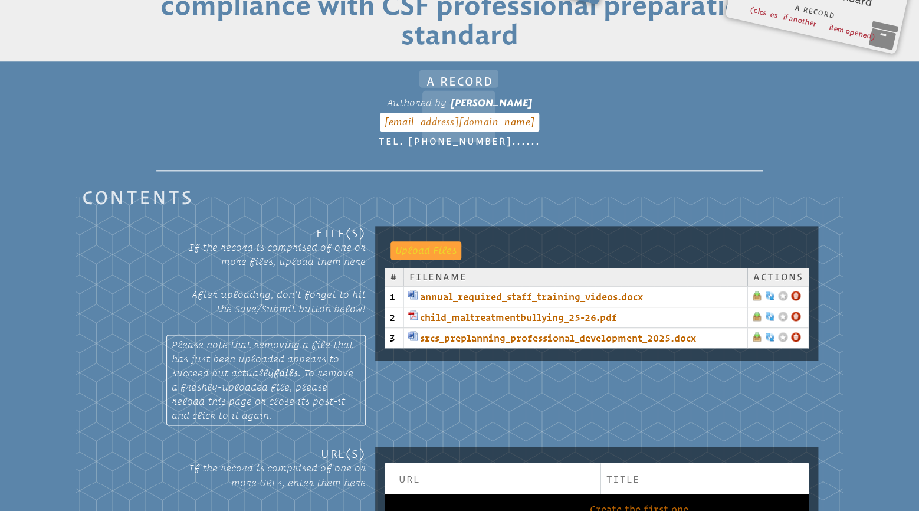
click at [422, 241] on input "file" at bounding box center [419, 249] width 59 height 17
type input "**********"
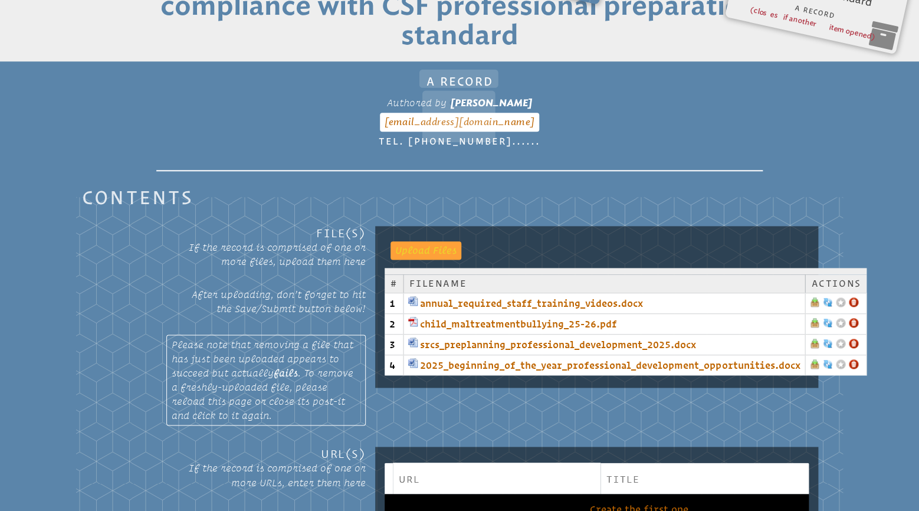
click at [443, 241] on input "file" at bounding box center [419, 249] width 59 height 17
type input "**********"
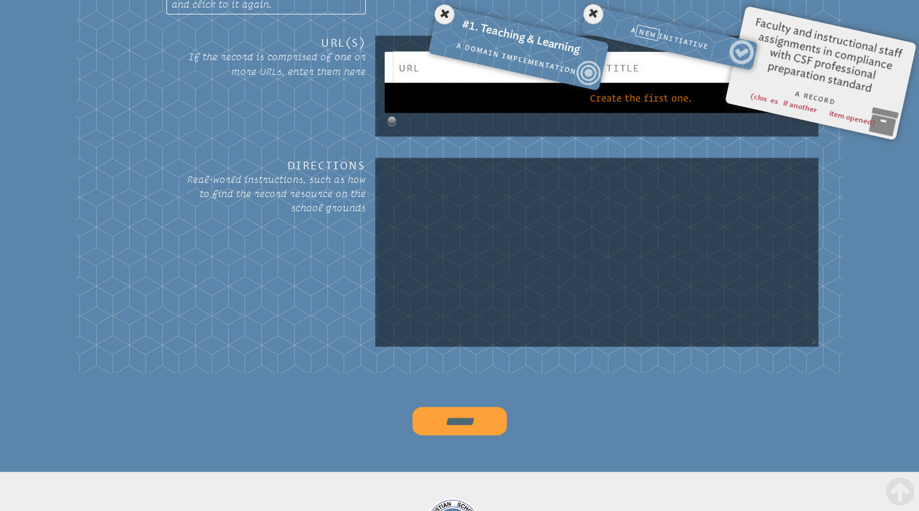
scroll to position [876, 0]
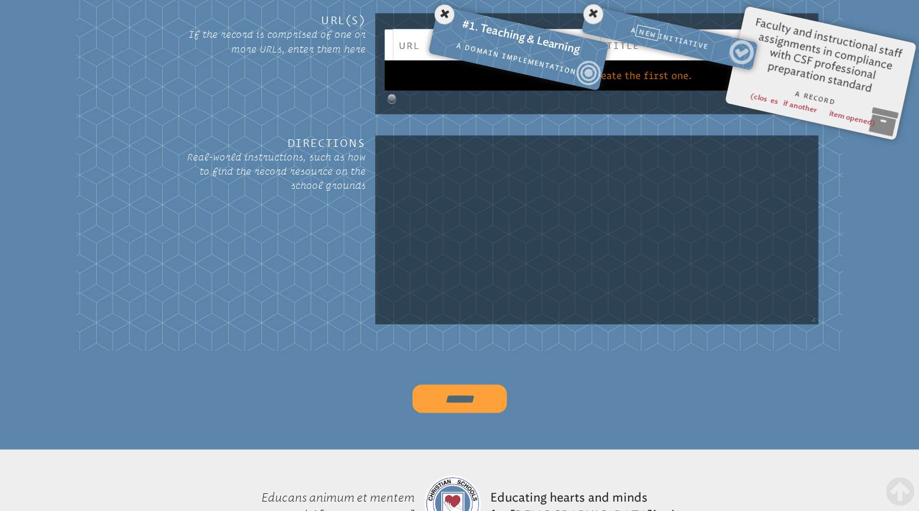
click at [459, 384] on input "******" at bounding box center [459, 398] width 94 height 28
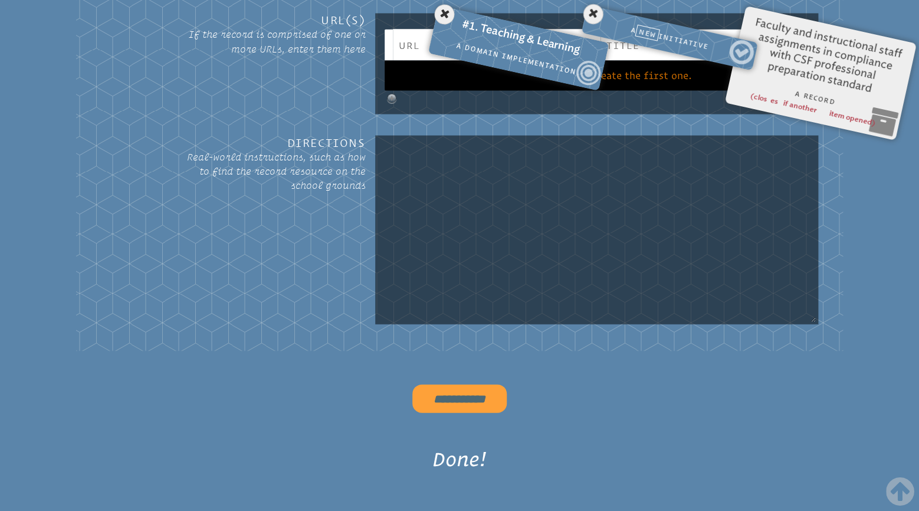
type input "******"
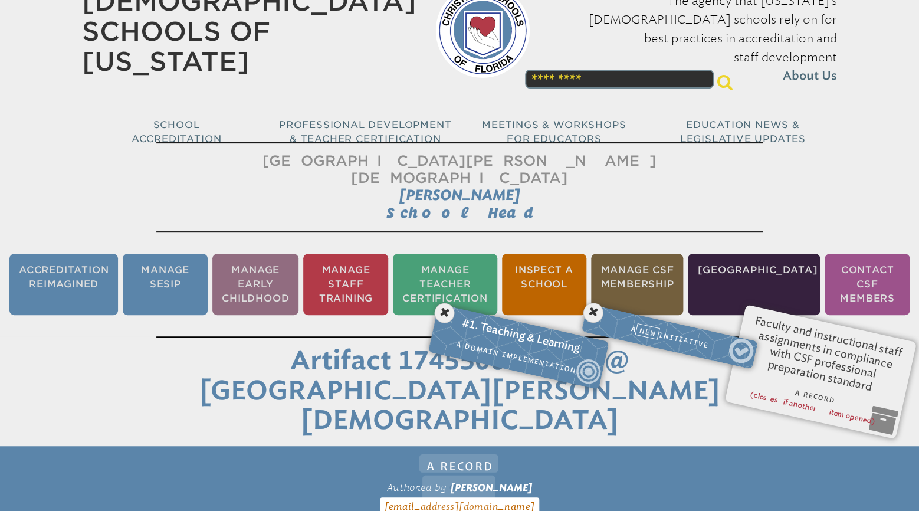
scroll to position [0, 0]
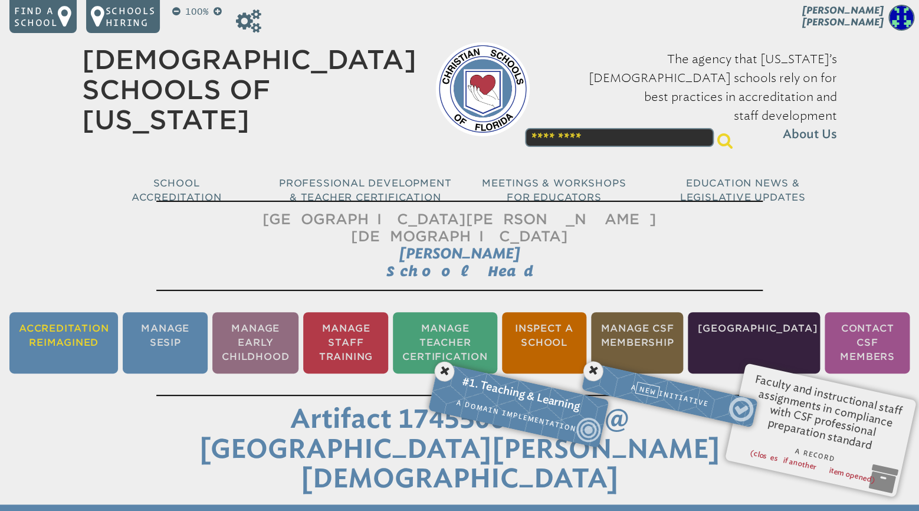
click at [87, 327] on li "Accreditation Reimagined" at bounding box center [63, 342] width 109 height 61
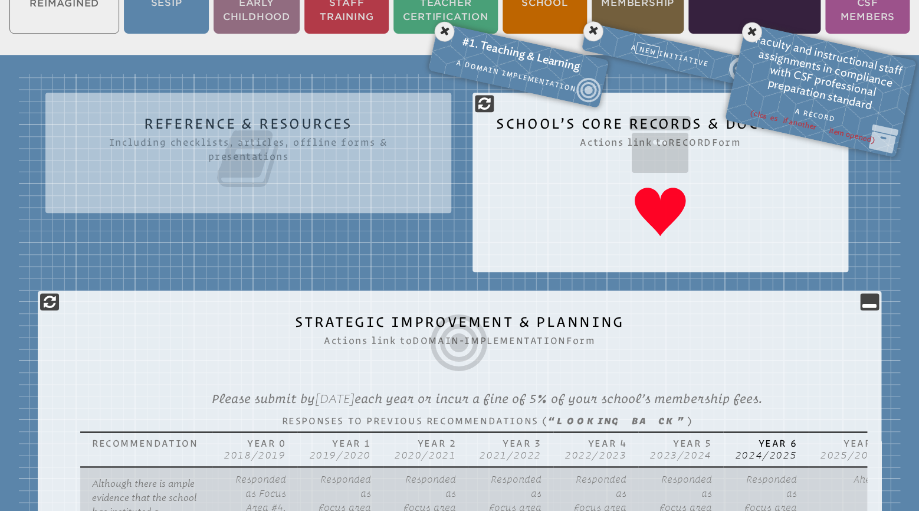
scroll to position [319, 0]
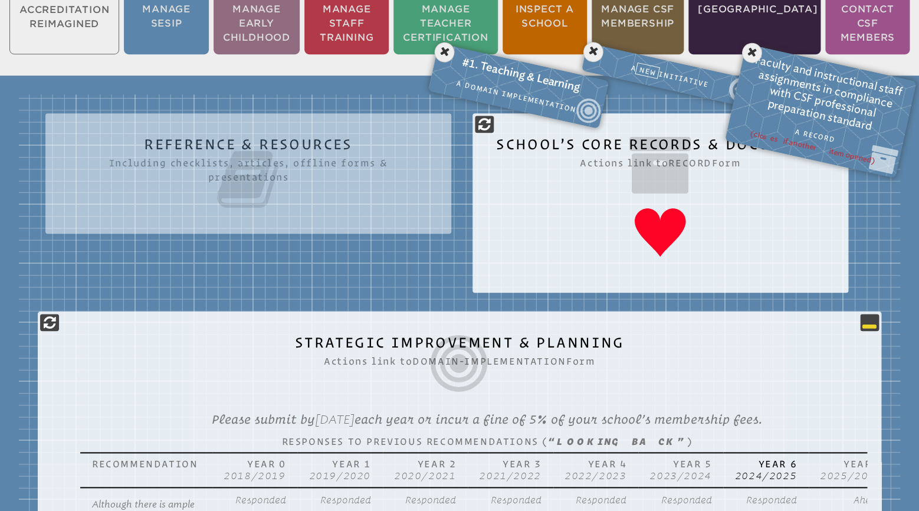
click at [873, 315] on icon at bounding box center [869, 322] width 14 height 14
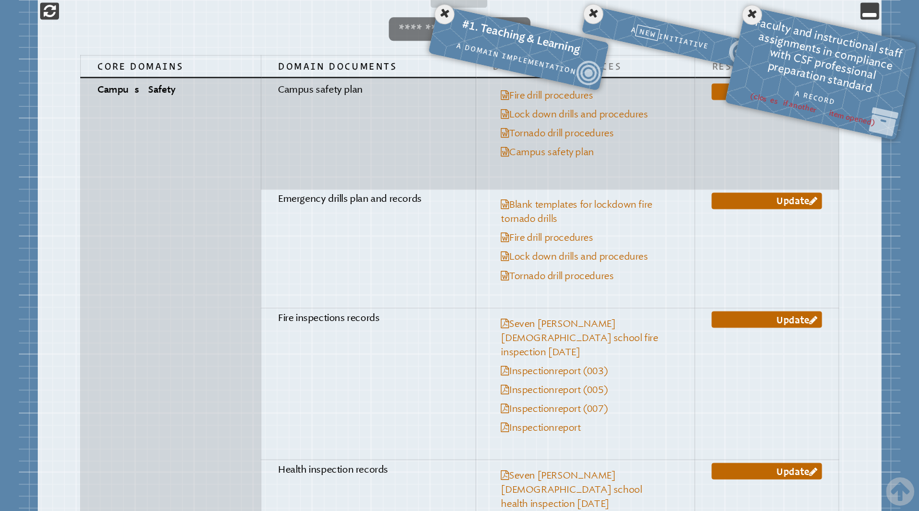
scroll to position [663, 0]
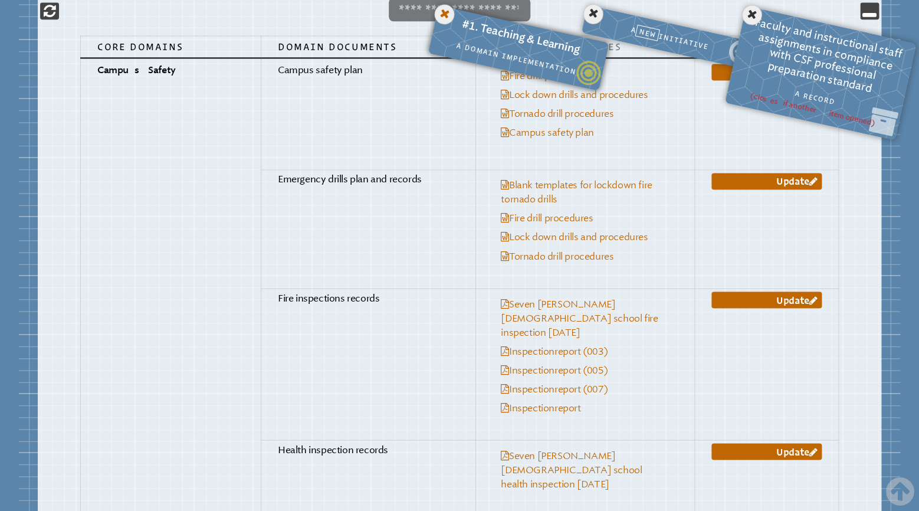
click at [447, 18] on icon at bounding box center [444, 14] width 24 height 24
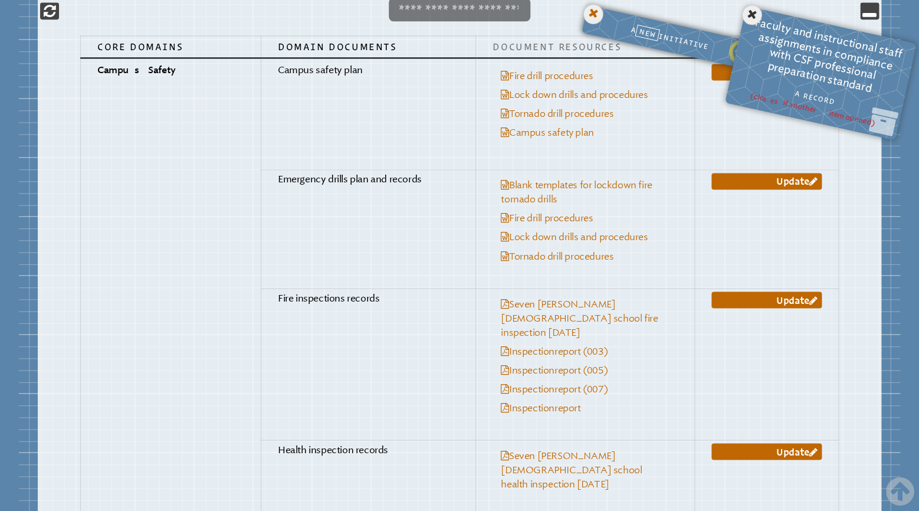
click at [601, 18] on icon at bounding box center [593, 14] width 24 height 24
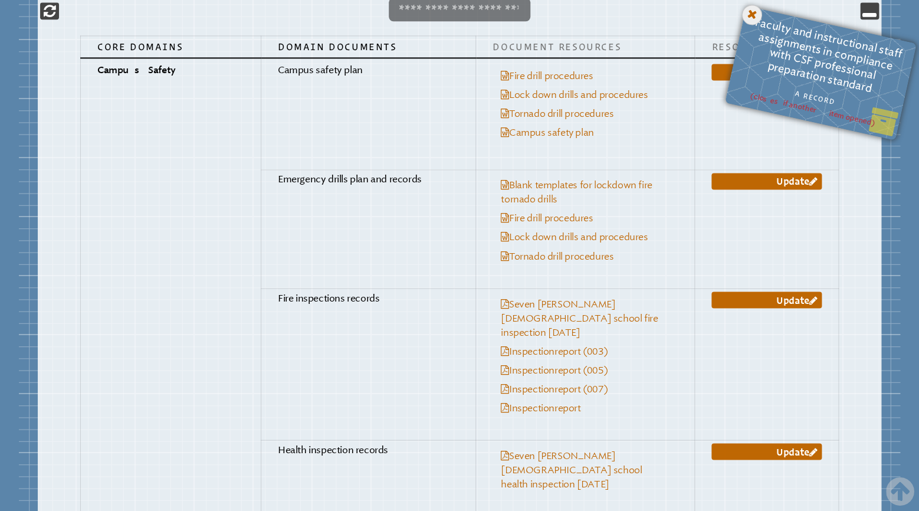
click at [750, 17] on icon at bounding box center [752, 15] width 24 height 24
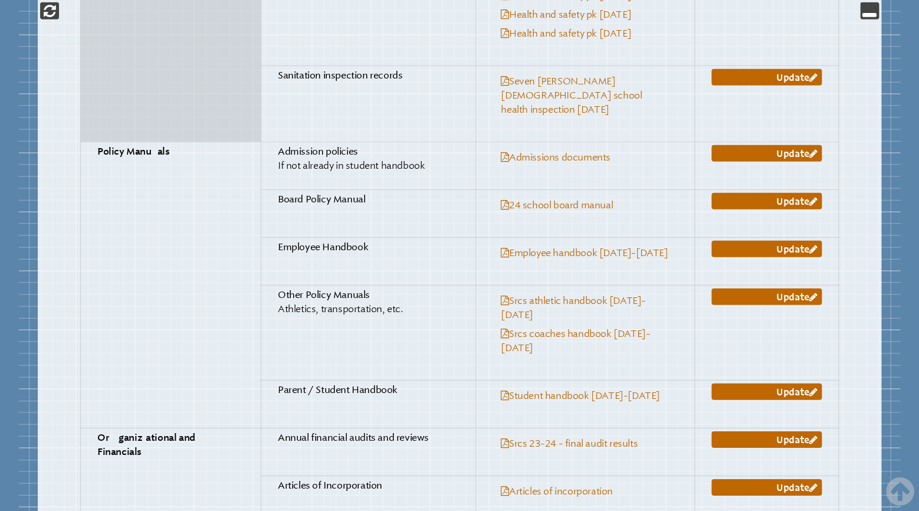
scroll to position [1221, 0]
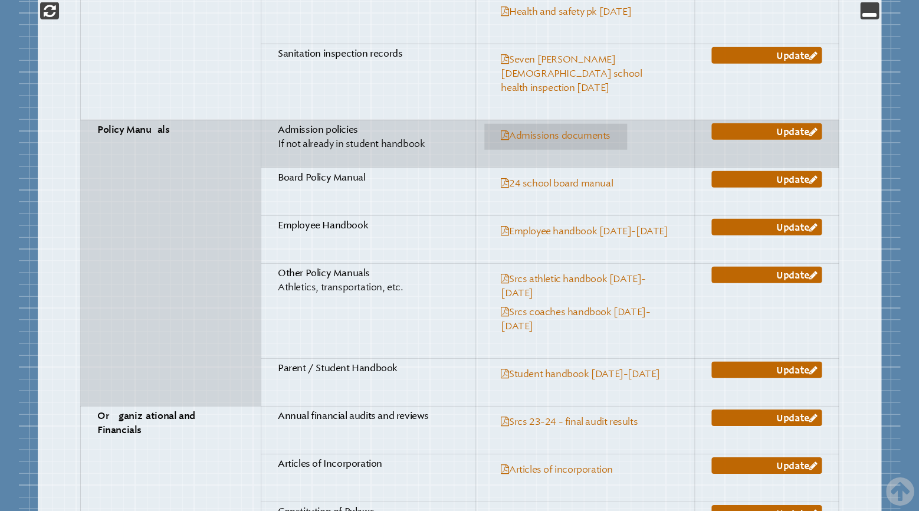
click at [564, 130] on link "Admissions documents" at bounding box center [556, 135] width 110 height 11
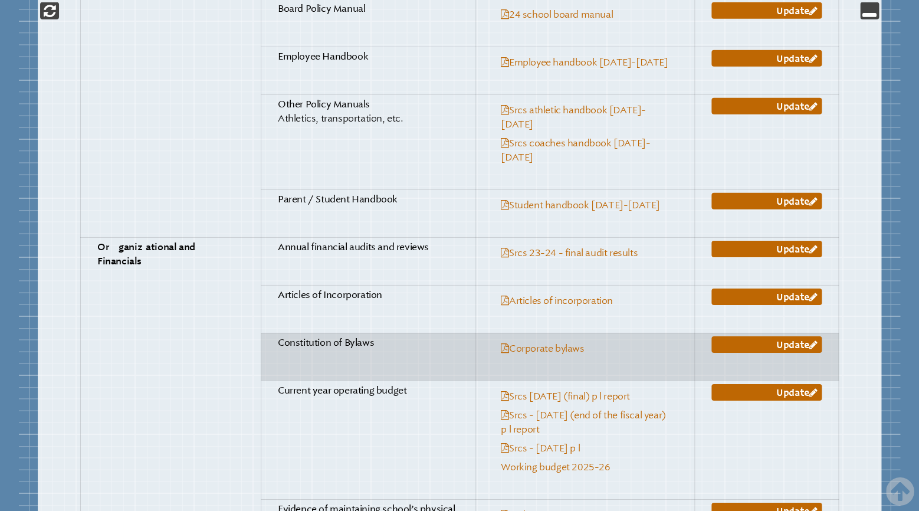
scroll to position [1406, 0]
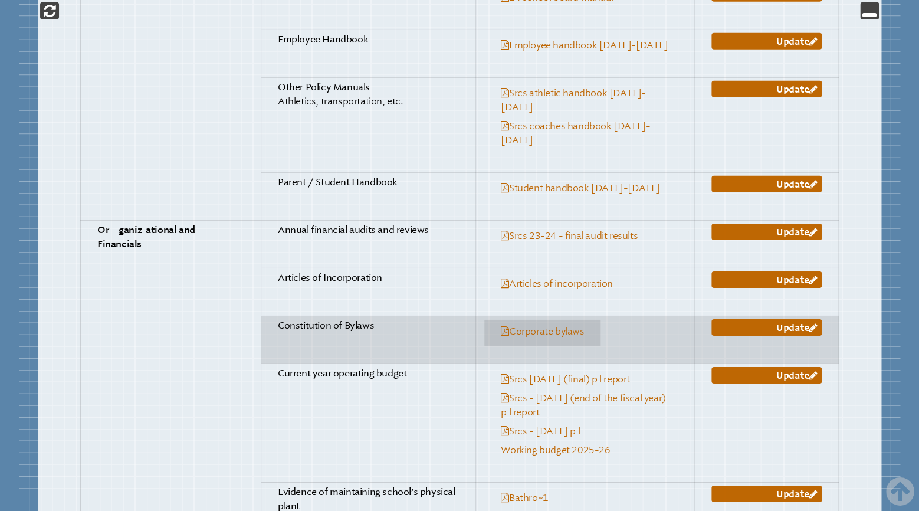
click at [550, 326] on link "Corporate bylaws" at bounding box center [542, 331] width 83 height 11
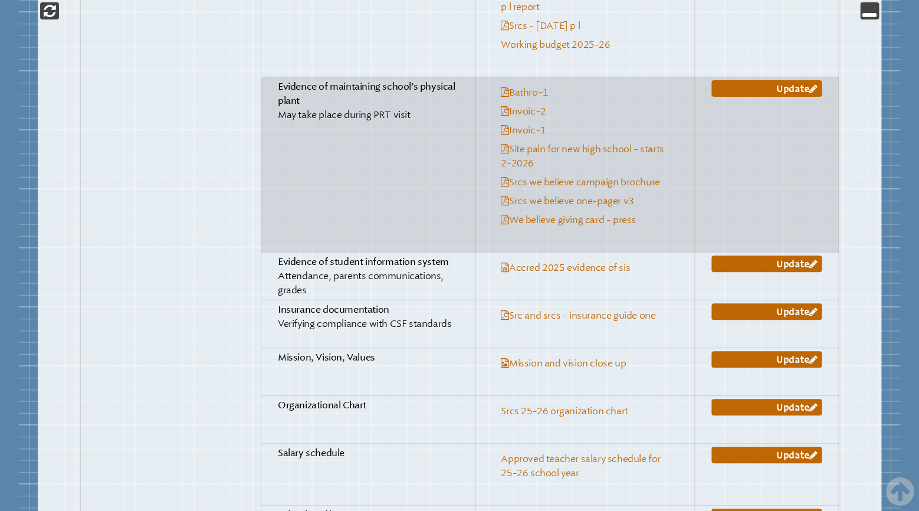
scroll to position [1840, 0]
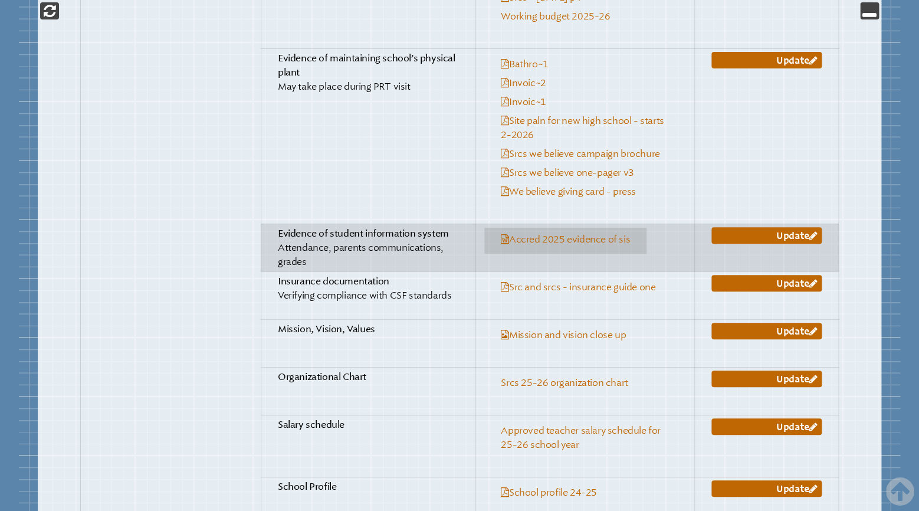
click at [581, 234] on link "Accred 2025 evidence of sis" at bounding box center [565, 239] width 129 height 11
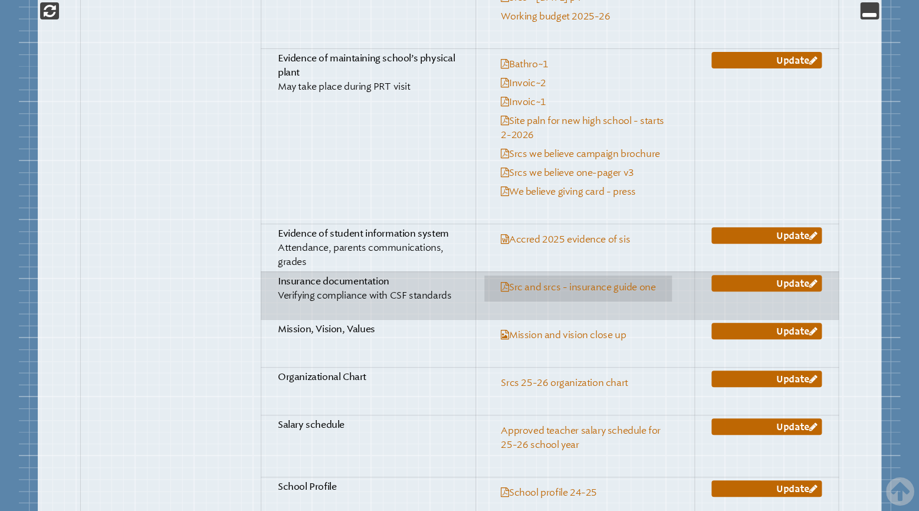
click at [627, 281] on link "Src and srcs - insurance guide one" at bounding box center [578, 286] width 155 height 11
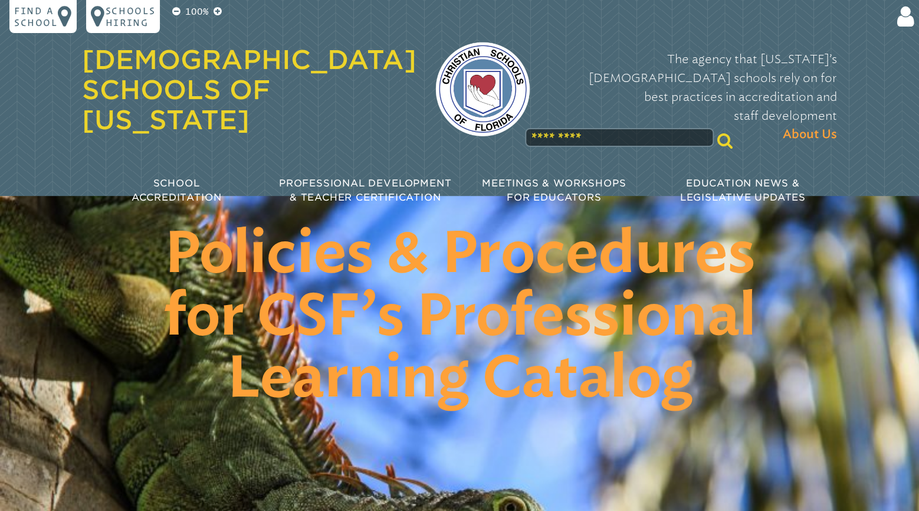
click at [839, 139] on div "Christian Schools of Florida The agency that Florida’s Christian schools rely o…" at bounding box center [460, 112] width 774 height 224
click at [232, 63] on link "[DEMOGRAPHIC_DATA] Schools of [US_STATE]" at bounding box center [249, 89] width 334 height 91
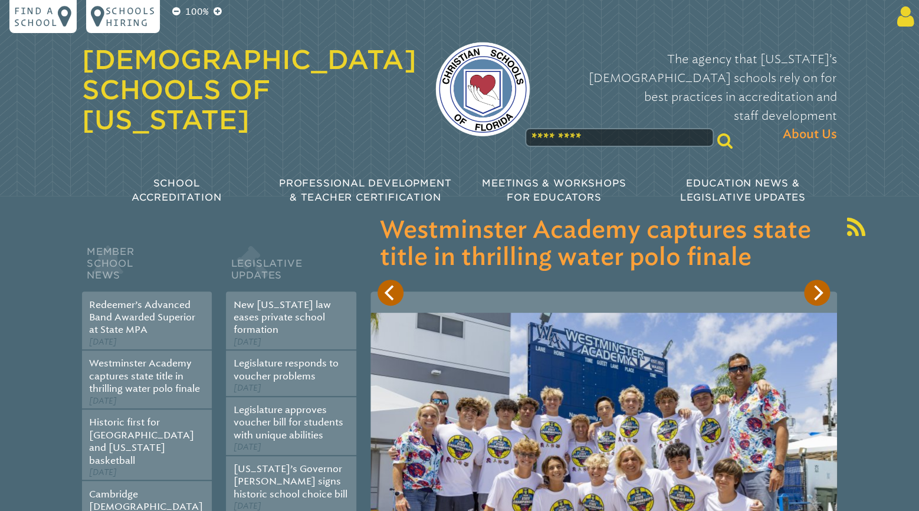
click at [898, 19] on icon at bounding box center [903, 17] width 22 height 24
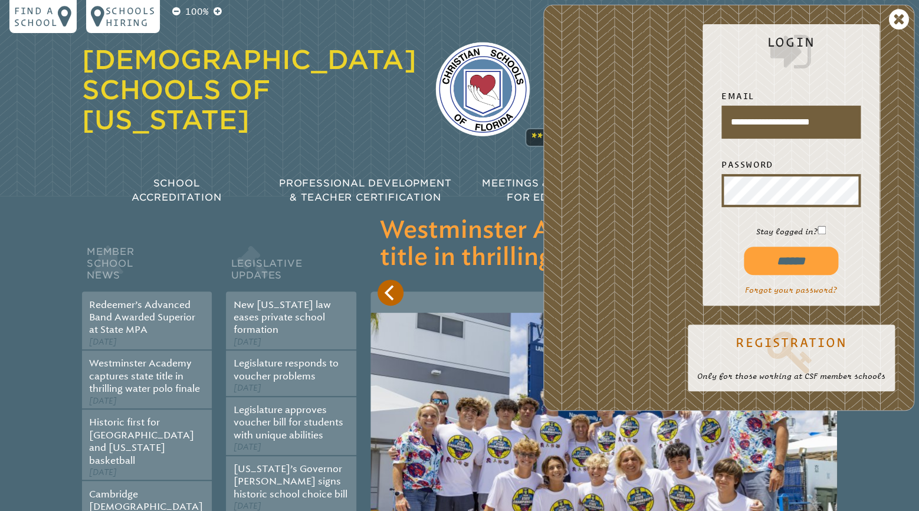
click at [778, 264] on input "******" at bounding box center [791, 261] width 94 height 28
type input "**********"
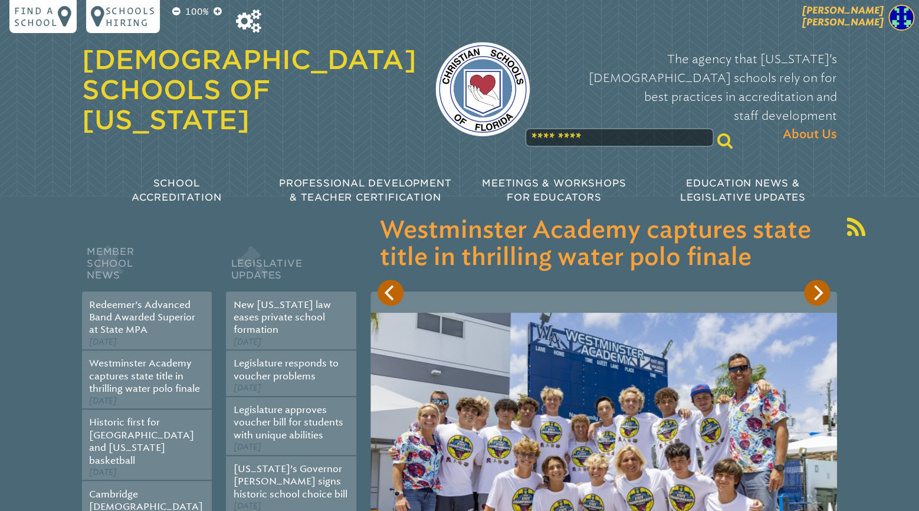
click at [901, 15] on img at bounding box center [901, 18] width 26 height 26
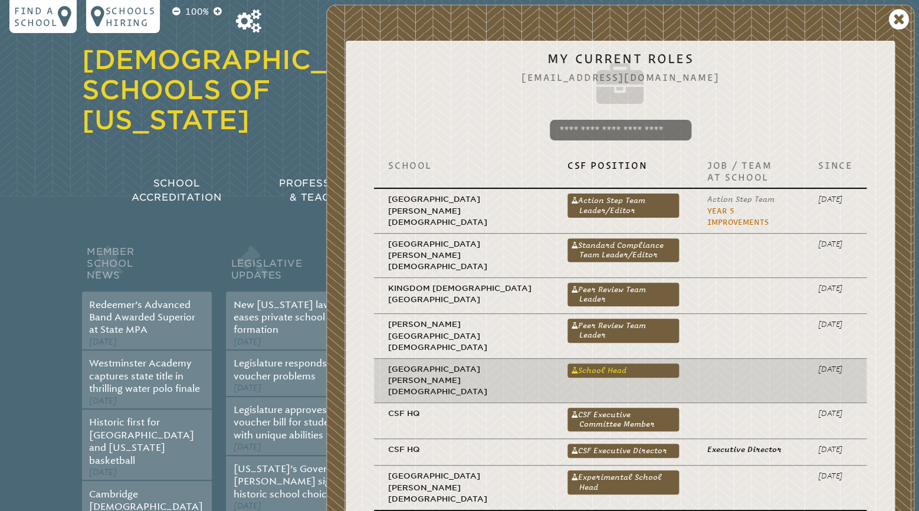
click at [567, 363] on link "School Head" at bounding box center [622, 370] width 111 height 14
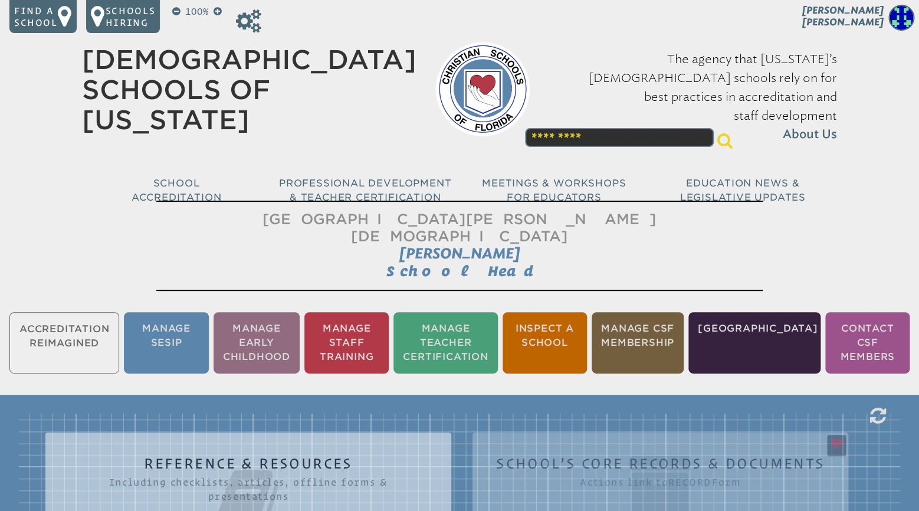
scroll to position [186, 0]
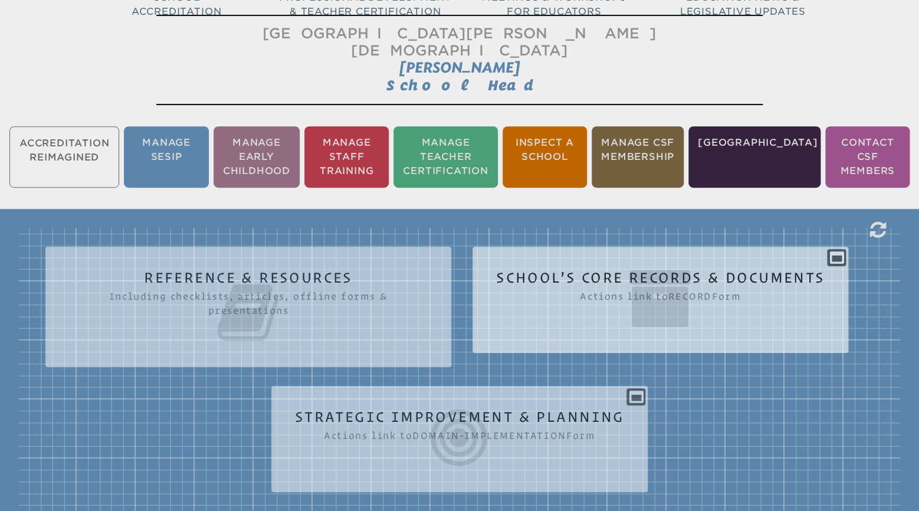
click at [629, 272] on icon at bounding box center [660, 298] width 328 height 66
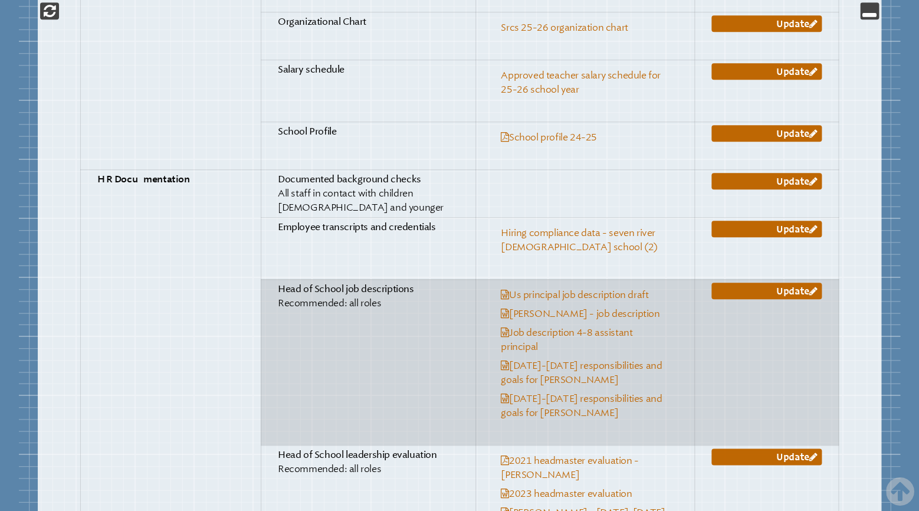
scroll to position [2229, 0]
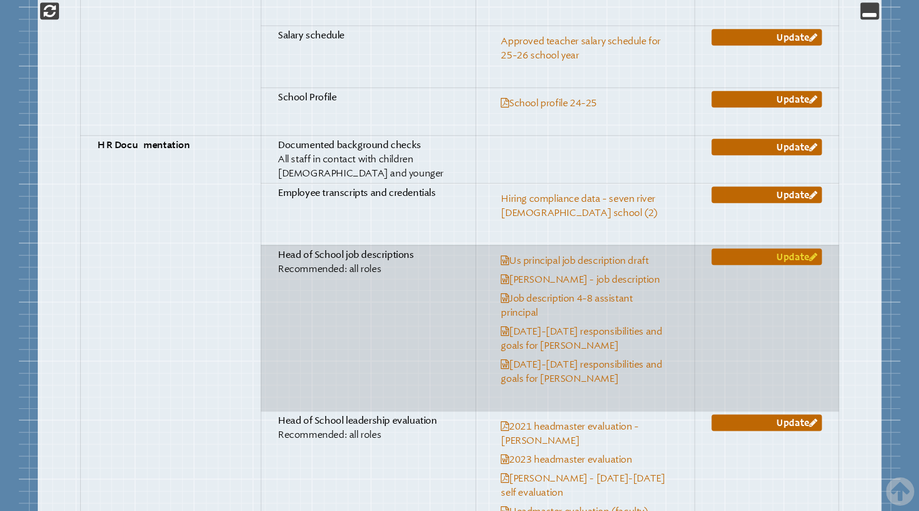
click at [769, 248] on link "Update" at bounding box center [766, 256] width 110 height 17
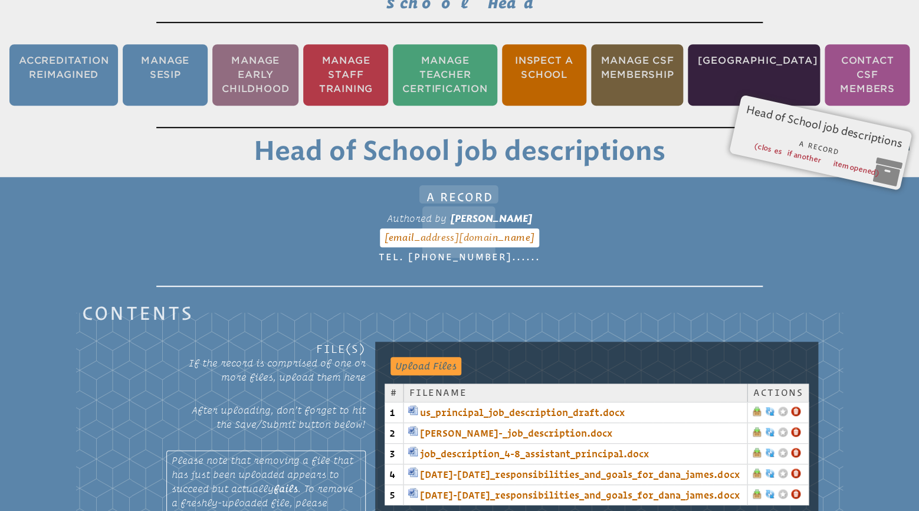
scroll to position [319, 0]
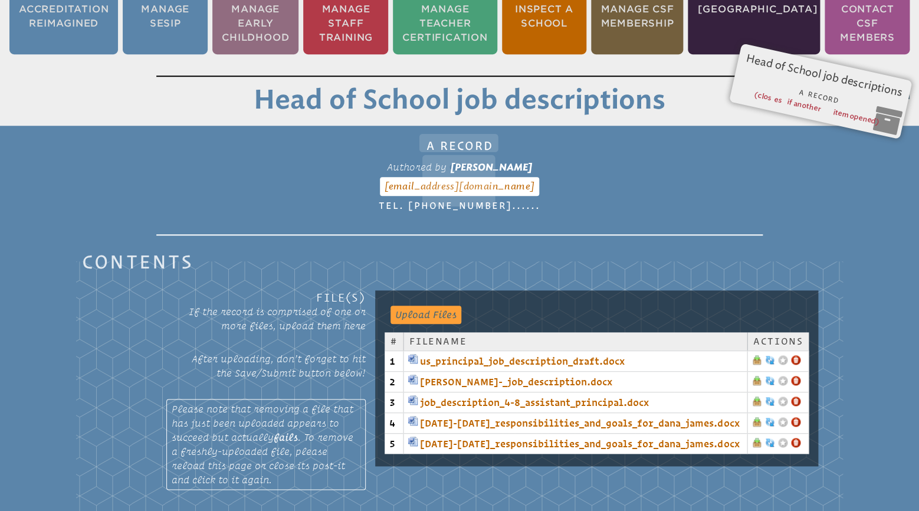
click at [795, 417] on link at bounding box center [795, 421] width 9 height 9
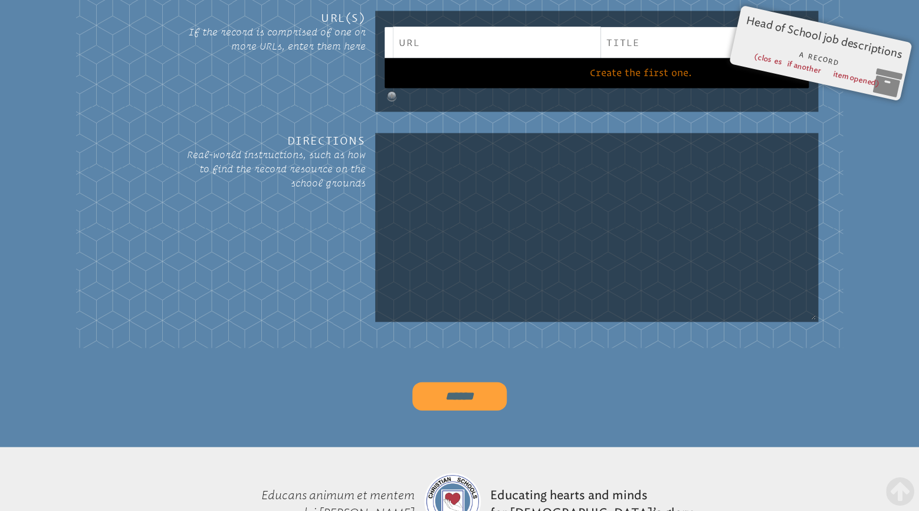
scroll to position [876, 0]
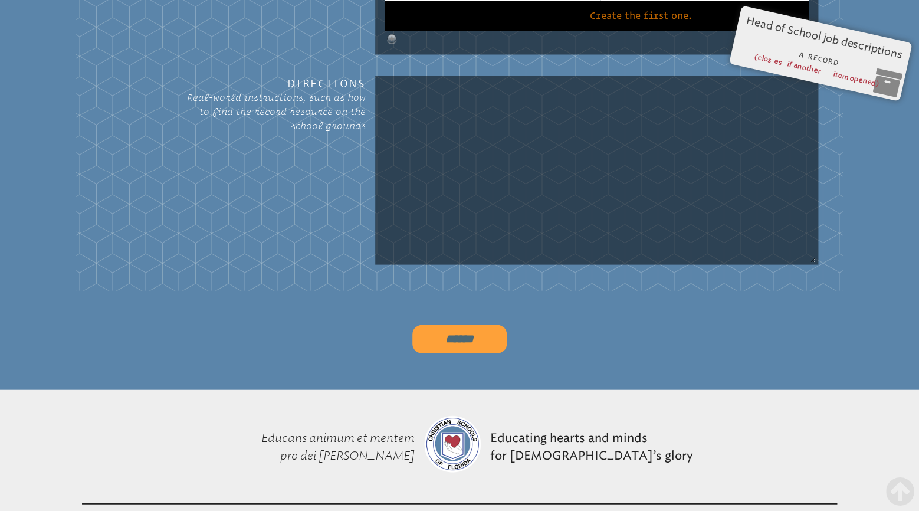
click at [453, 324] on input "******" at bounding box center [459, 338] width 94 height 28
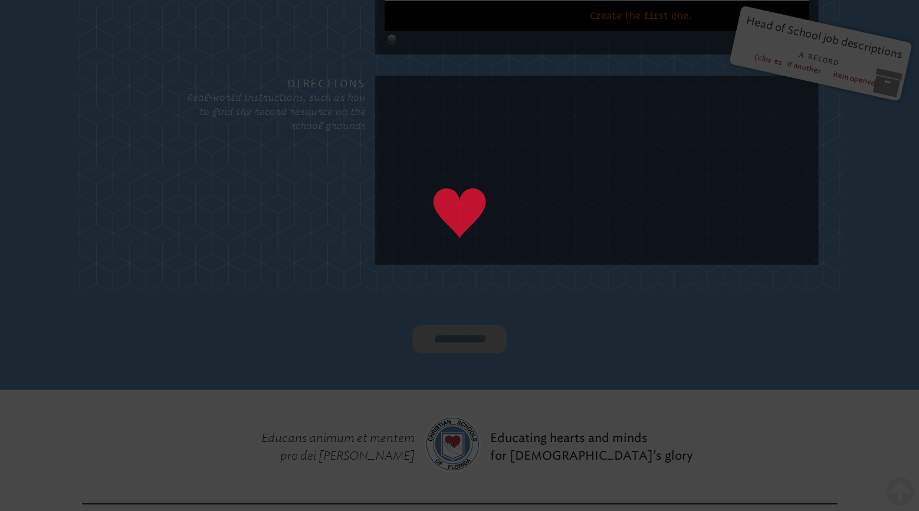
type input "******"
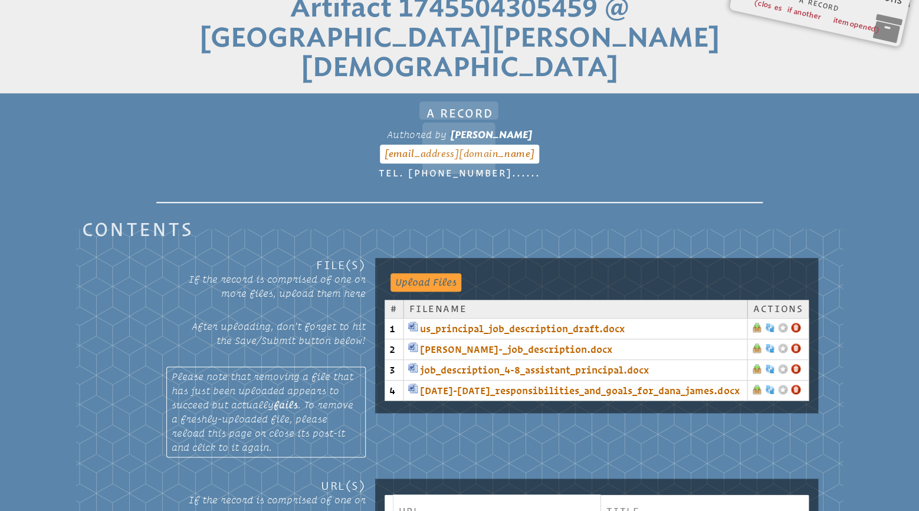
scroll to position [287, 0]
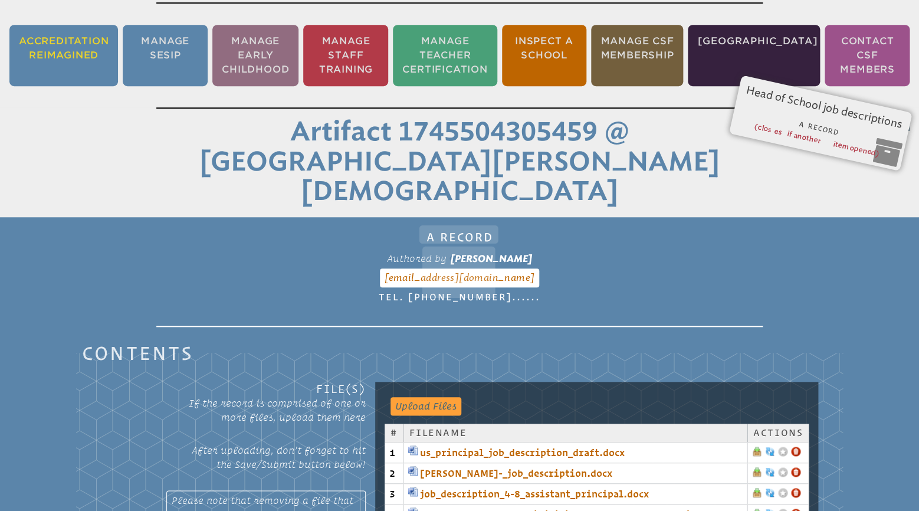
click at [73, 37] on li "Accreditation Reimagined" at bounding box center [63, 55] width 109 height 61
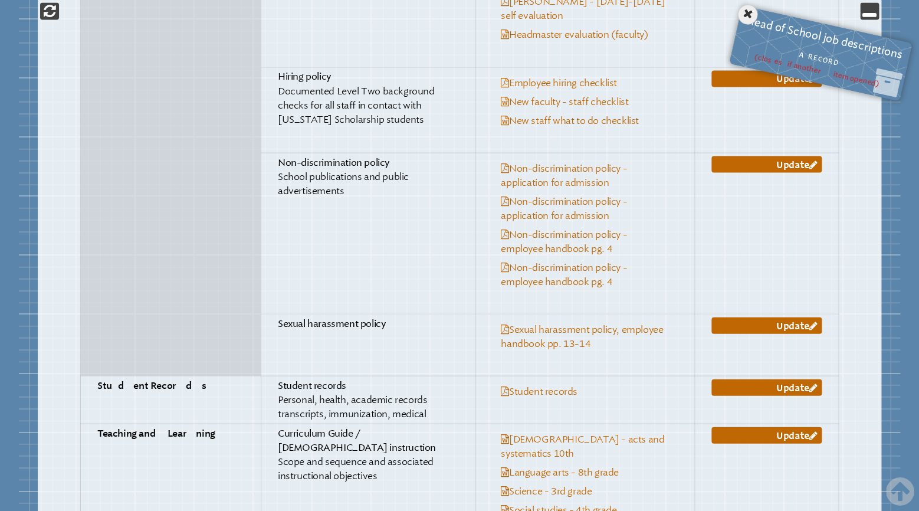
scroll to position [2549, 0]
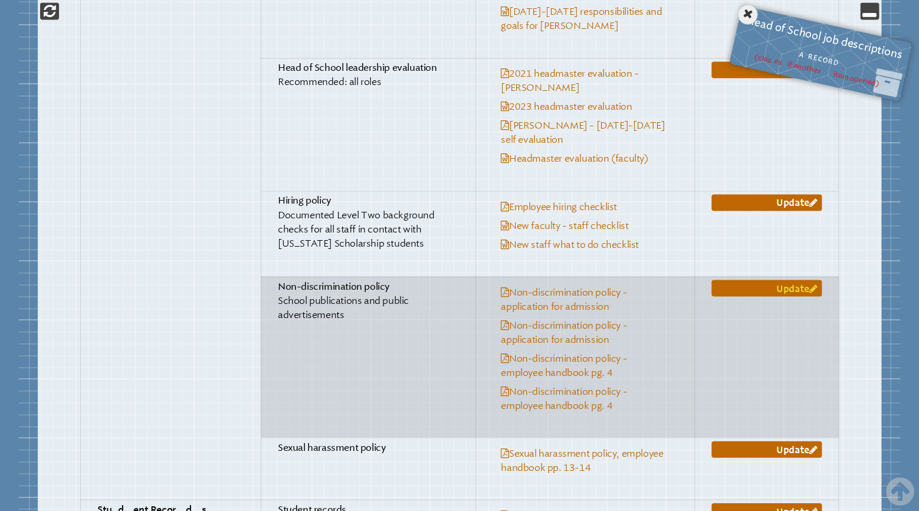
click at [747, 280] on link "Update" at bounding box center [766, 288] width 110 height 17
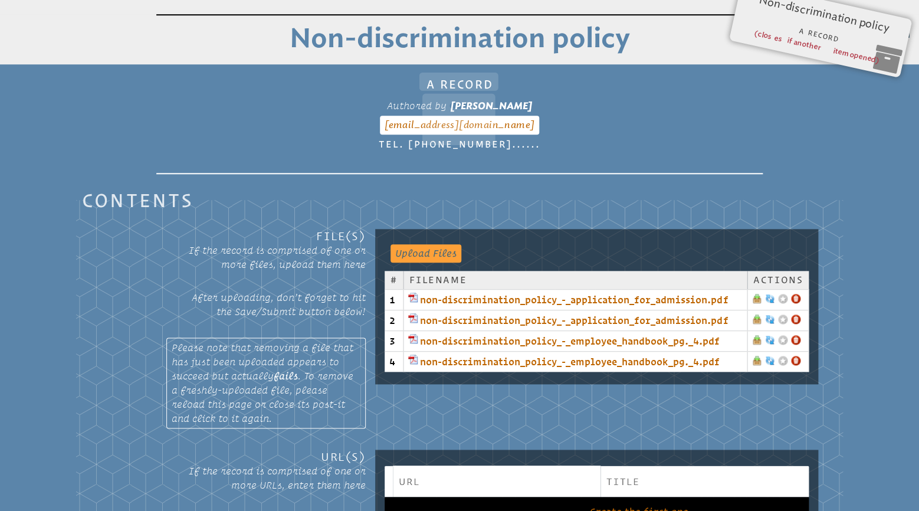
scroll to position [381, 0]
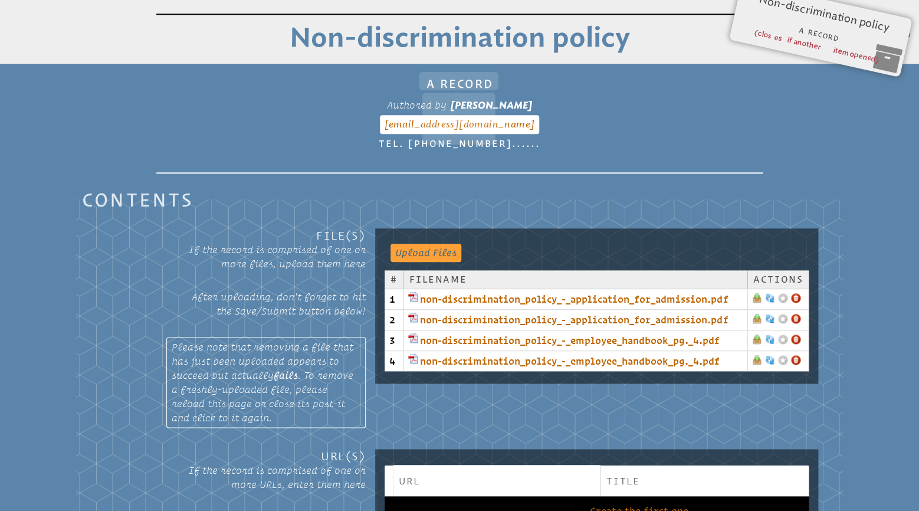
click at [796, 334] on link at bounding box center [795, 338] width 9 height 9
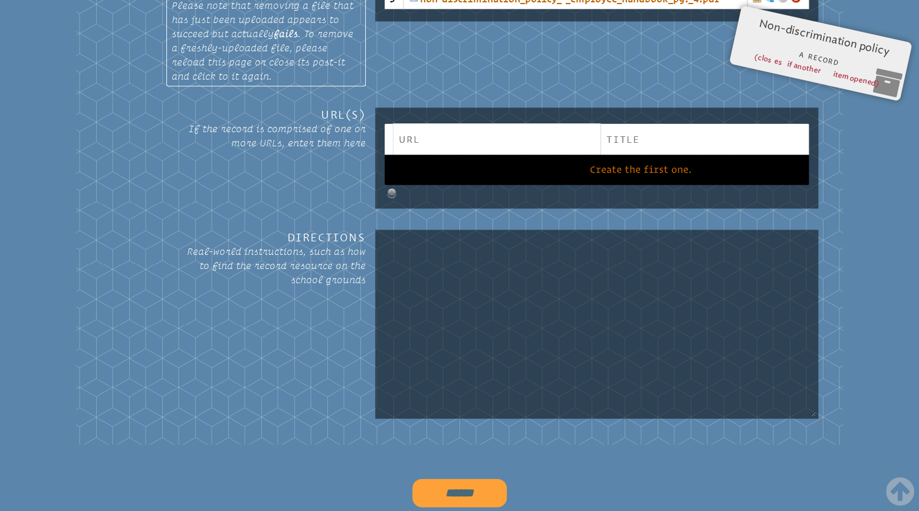
scroll to position [814, 0]
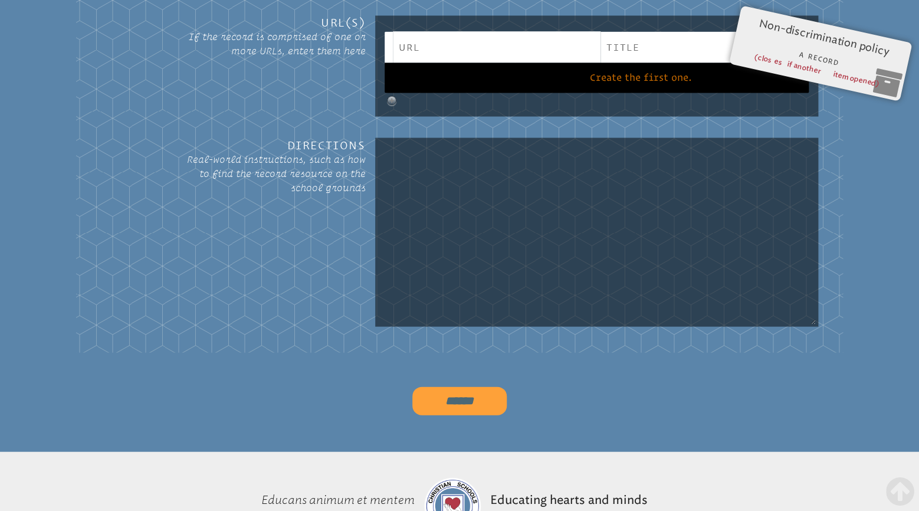
click at [441, 386] on input "******" at bounding box center [459, 400] width 94 height 28
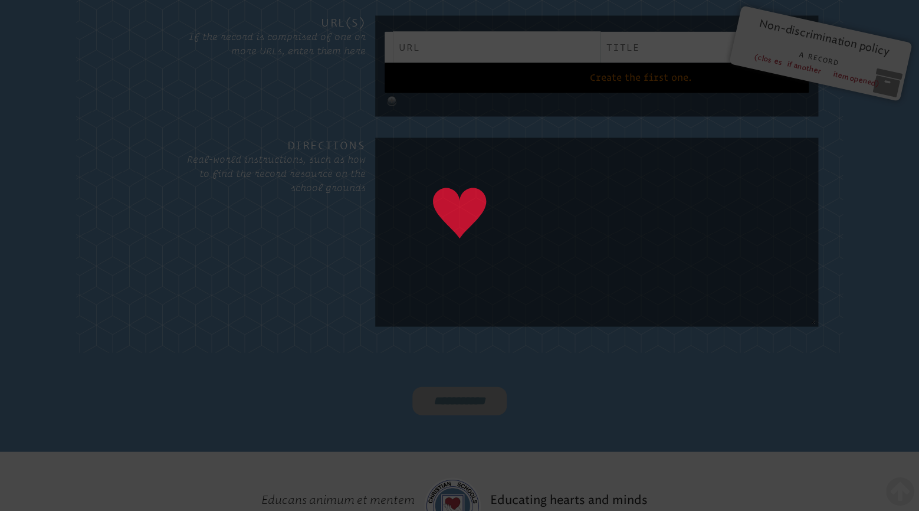
type input "******"
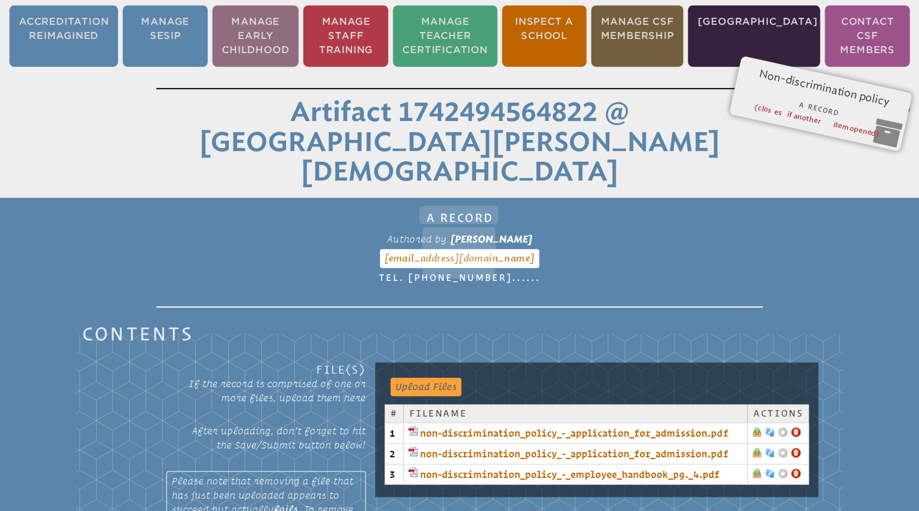
scroll to position [287, 0]
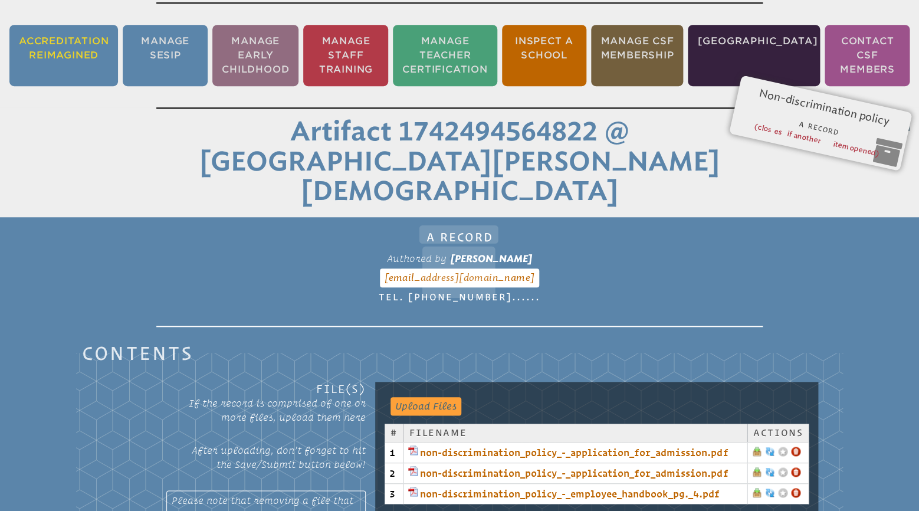
click at [71, 37] on li "Accreditation Reimagined" at bounding box center [63, 55] width 109 height 61
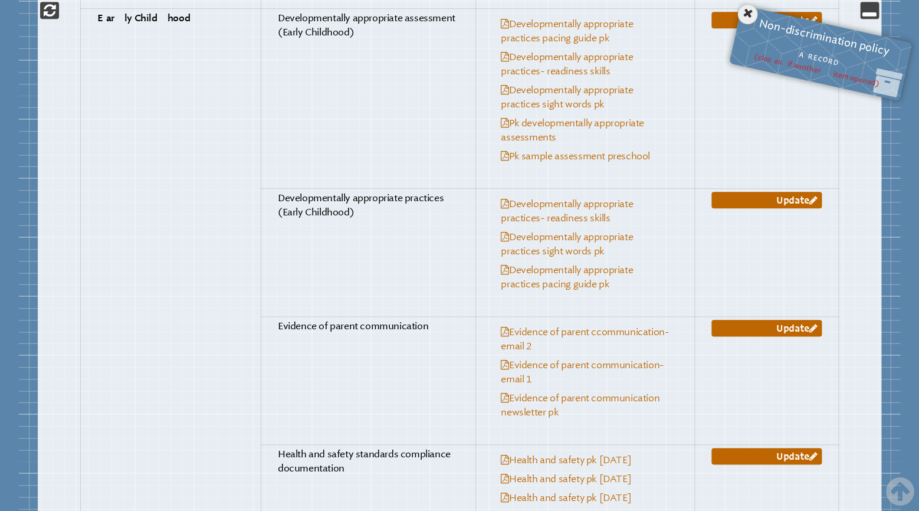
scroll to position [4097, 0]
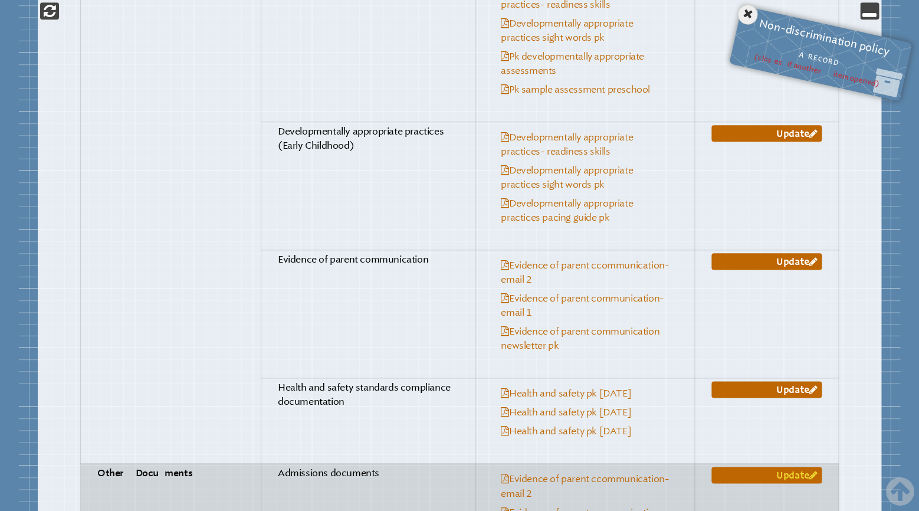
click at [789, 466] on link "Update" at bounding box center [766, 474] width 110 height 17
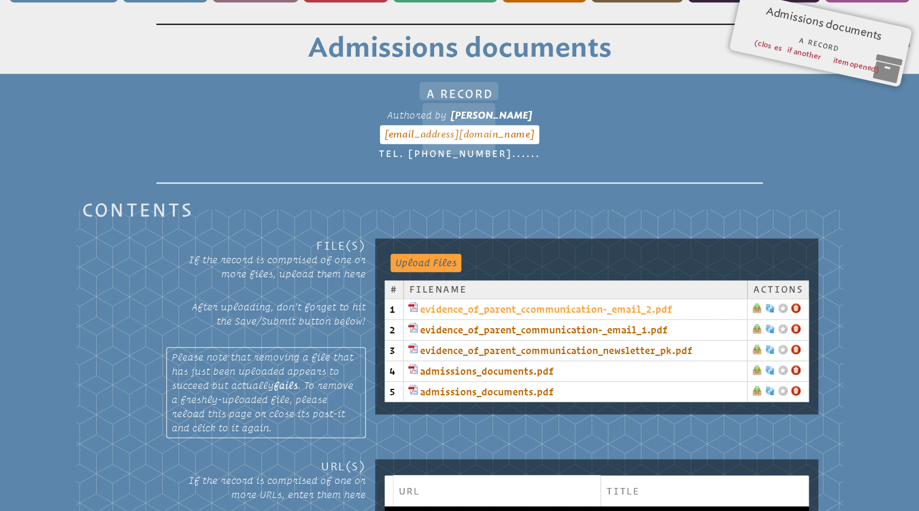
scroll to position [381, 0]
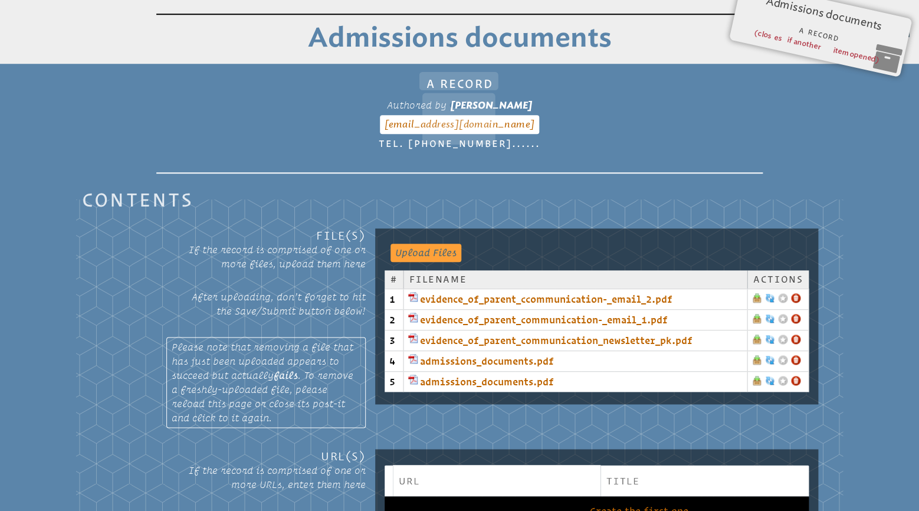
click at [797, 376] on link at bounding box center [795, 380] width 9 height 9
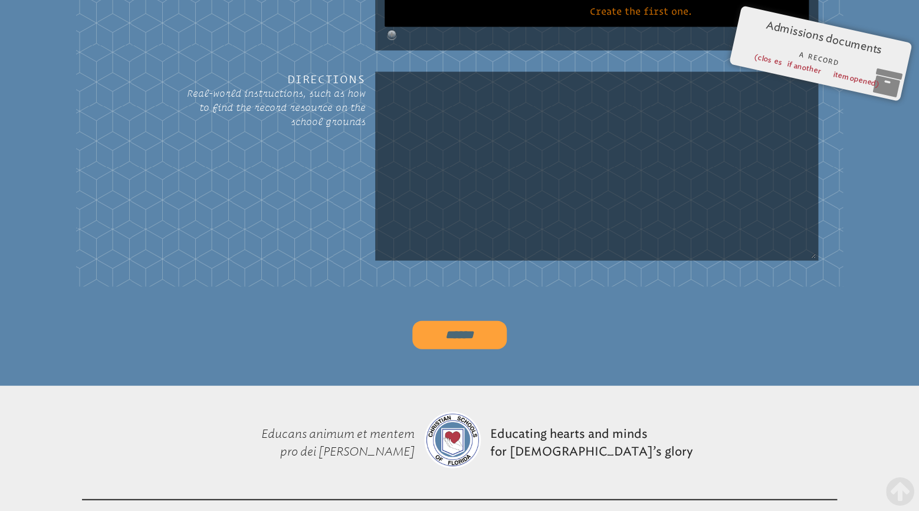
scroll to position [938, 0]
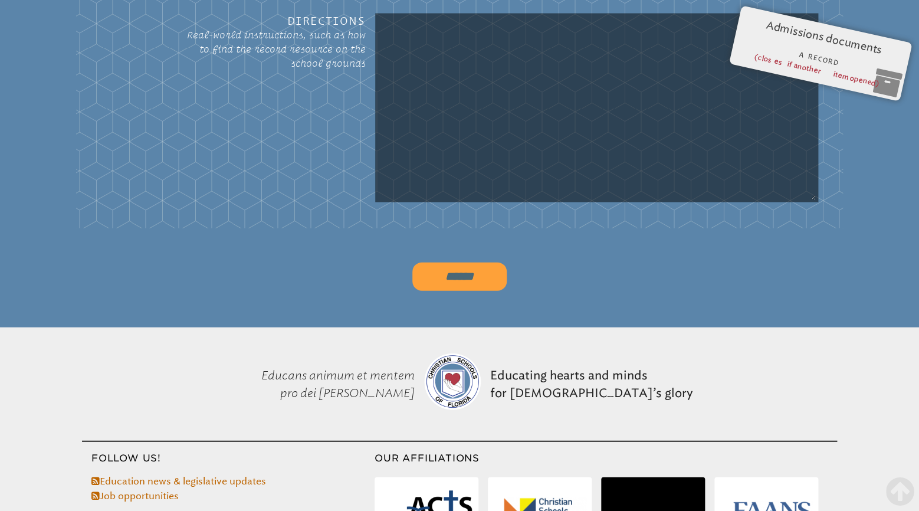
click at [441, 262] on input "******" at bounding box center [459, 276] width 94 height 28
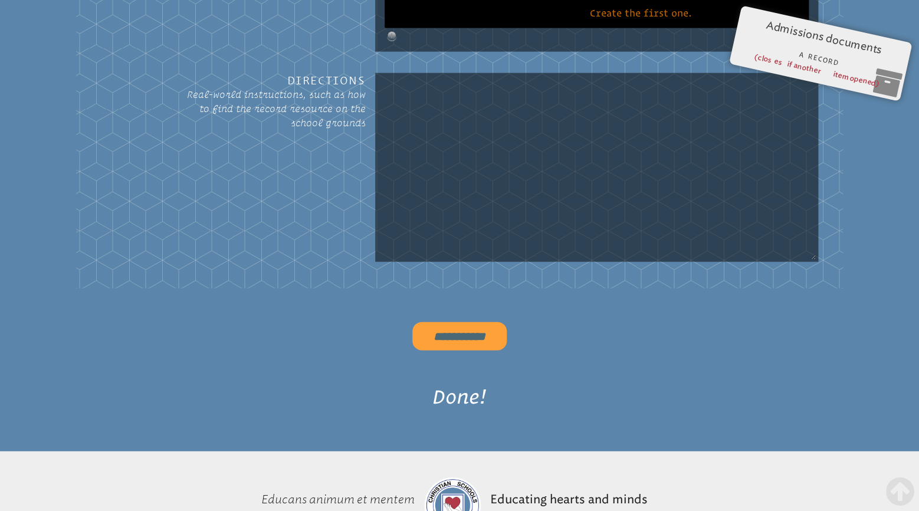
type input "******"
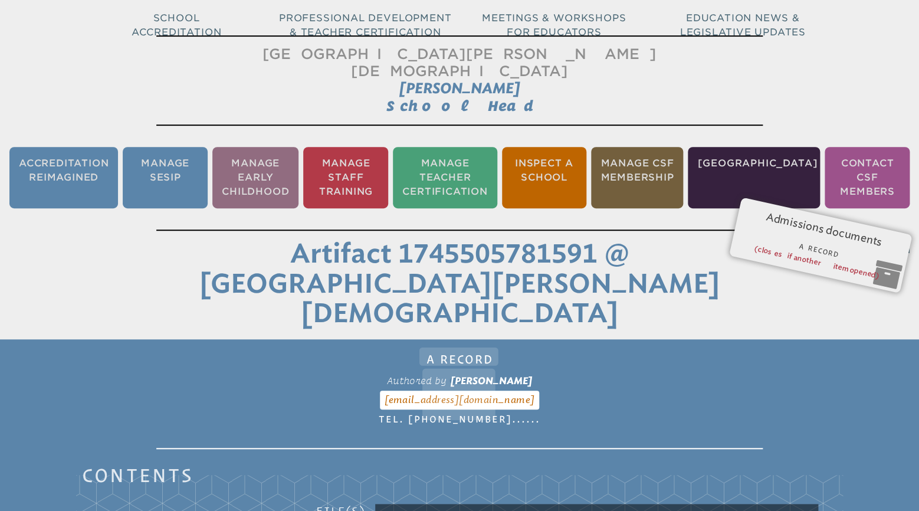
scroll to position [163, 0]
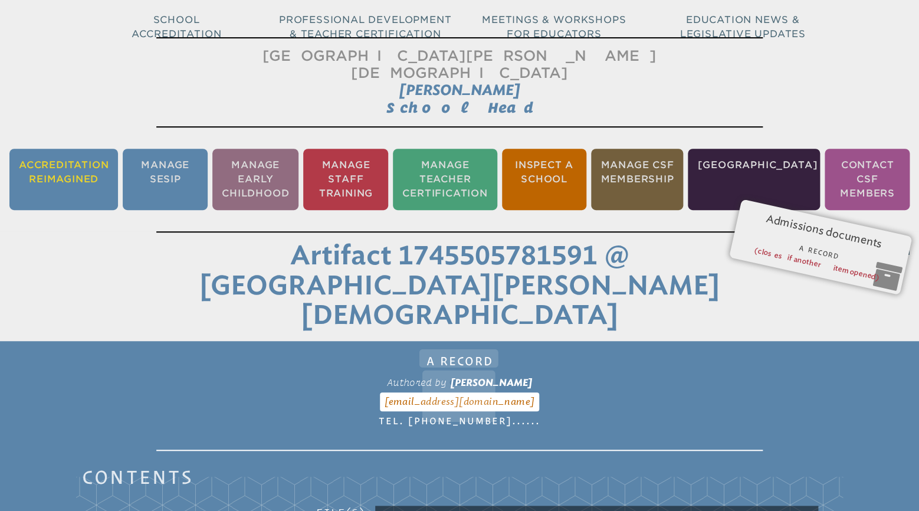
click at [58, 151] on li "Accreditation Reimagined" at bounding box center [63, 179] width 109 height 61
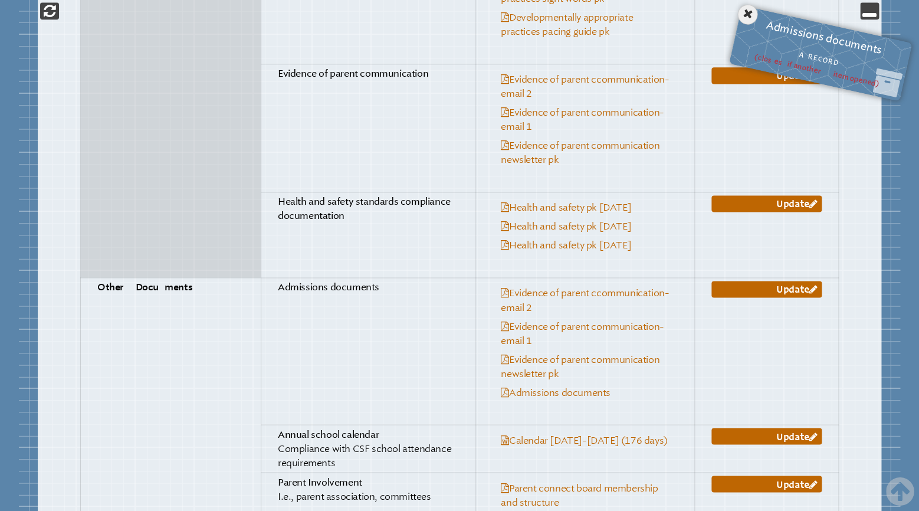
scroll to position [4221, 0]
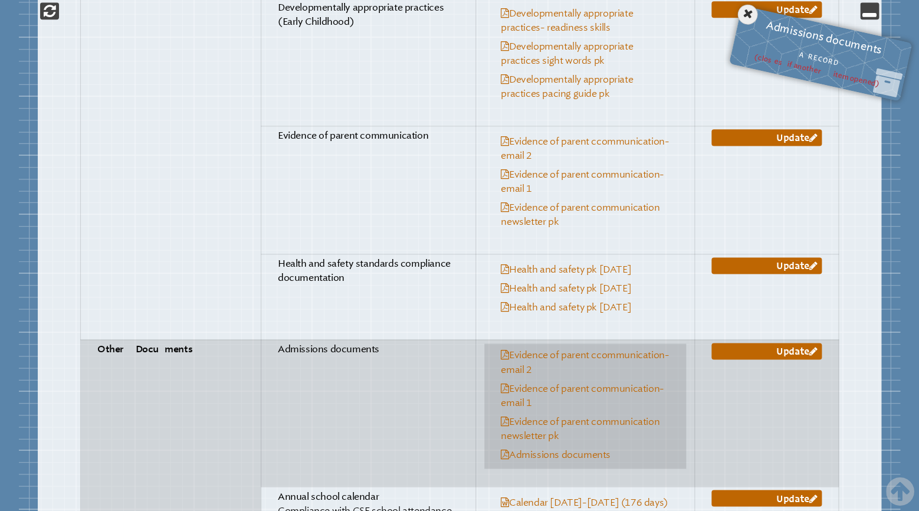
click at [533, 349] on link "Evidence of parent ccommunication- email 2" at bounding box center [585, 361] width 168 height 25
click at [576, 382] on link "Evidence of parent communication- email 1" at bounding box center [582, 394] width 163 height 25
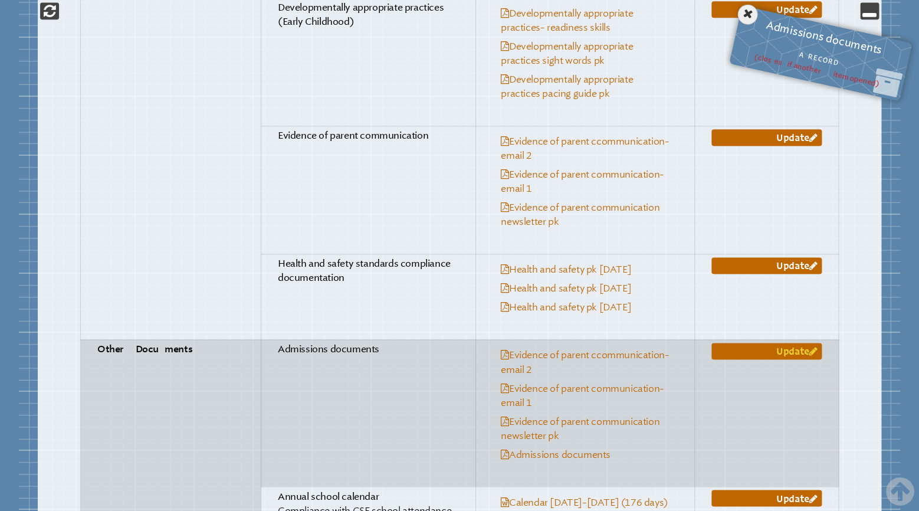
click at [784, 343] on link "Update" at bounding box center [766, 351] width 110 height 17
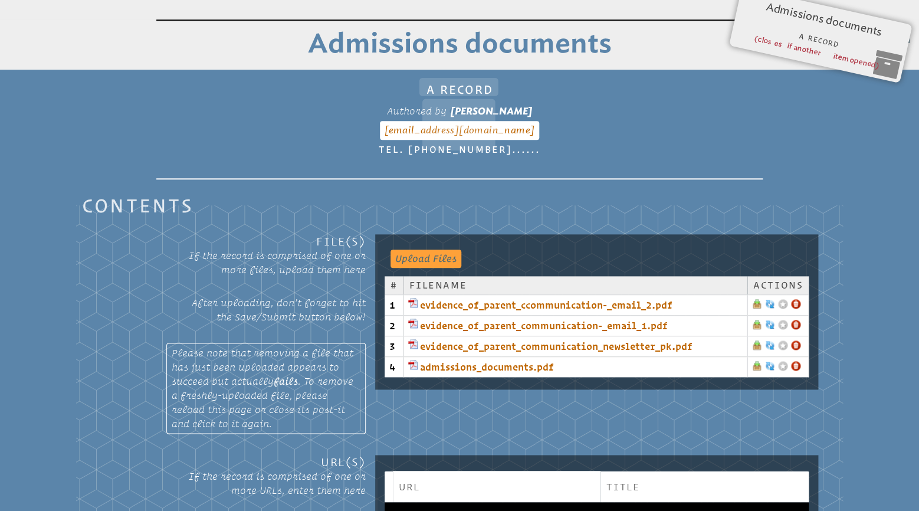
scroll to position [381, 0]
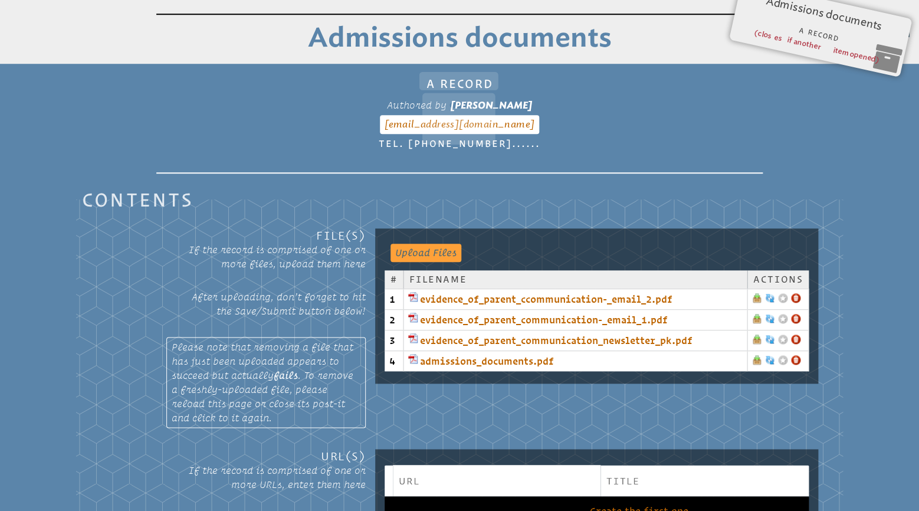
click at [796, 293] on link at bounding box center [795, 297] width 9 height 9
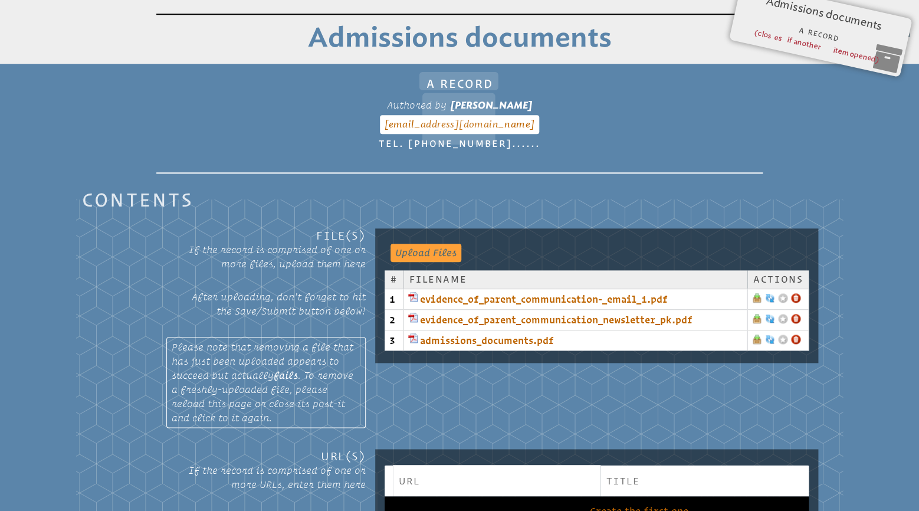
click at [797, 293] on link at bounding box center [795, 297] width 9 height 9
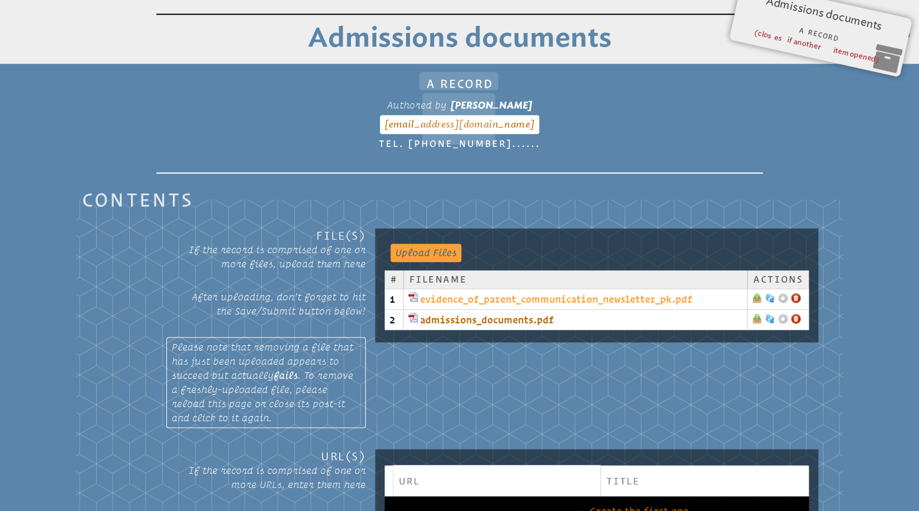
click at [612, 292] on link "evidence_of_parent_communication_newsletter_pk.pdf" at bounding box center [575, 299] width 334 height 14
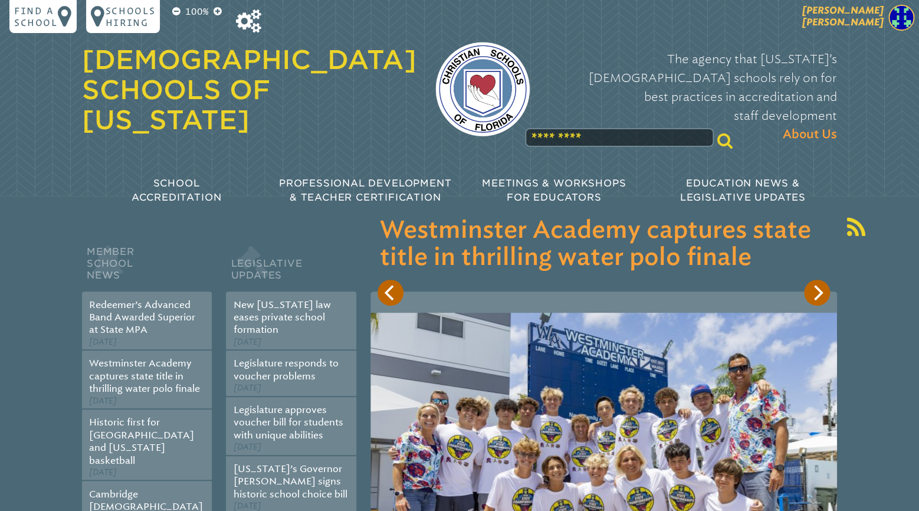
click at [866, 24] on span "[PERSON_NAME]" at bounding box center [842, 16] width 81 height 23
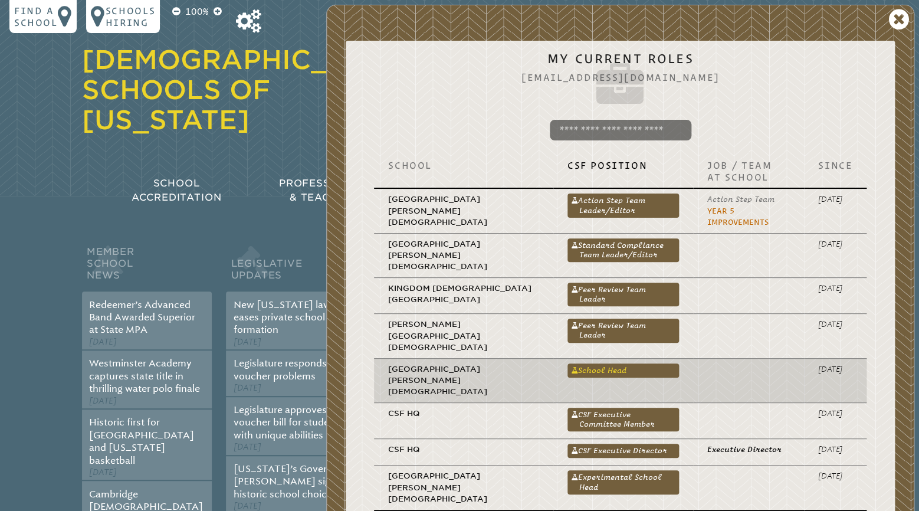
click at [567, 363] on link "School Head" at bounding box center [622, 370] width 111 height 14
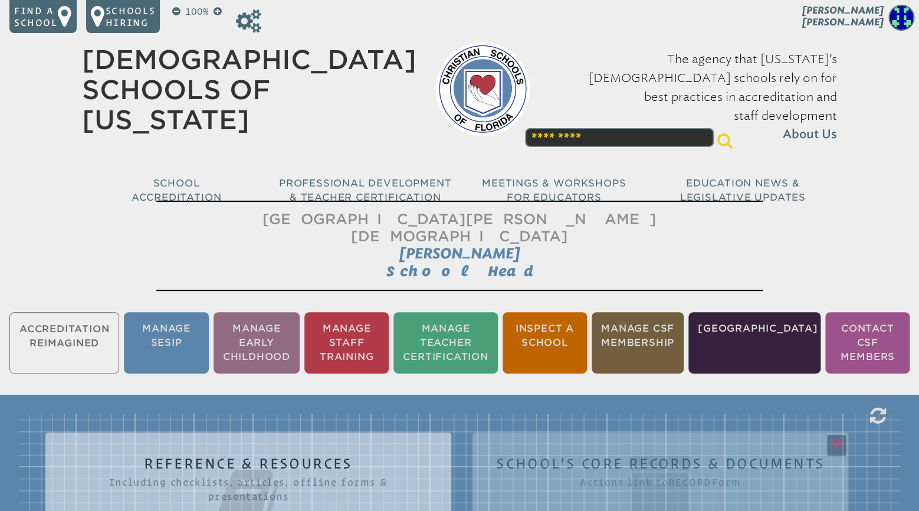
click at [69, 323] on ul "Accreditation Reimagined Manage SESIP Manage Early Childhood Manage Staff Train…" at bounding box center [459, 343] width 919 height 66
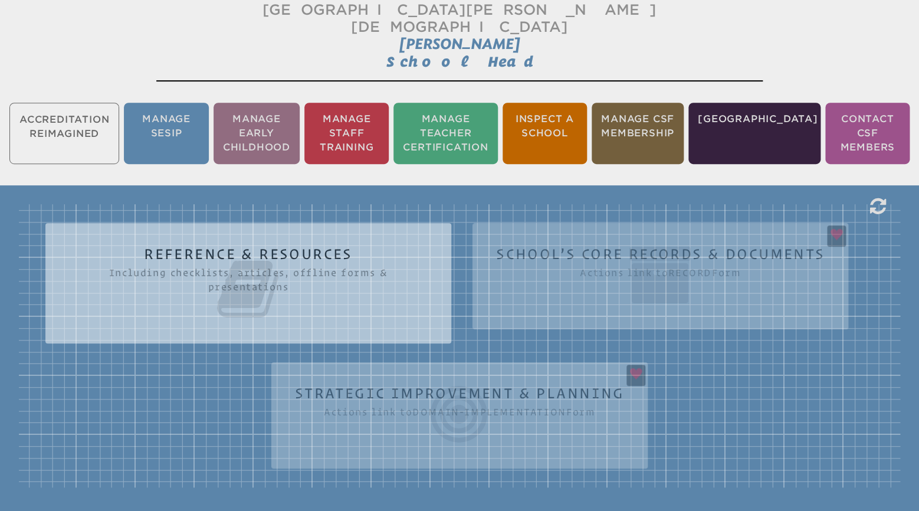
scroll to position [248, 0]
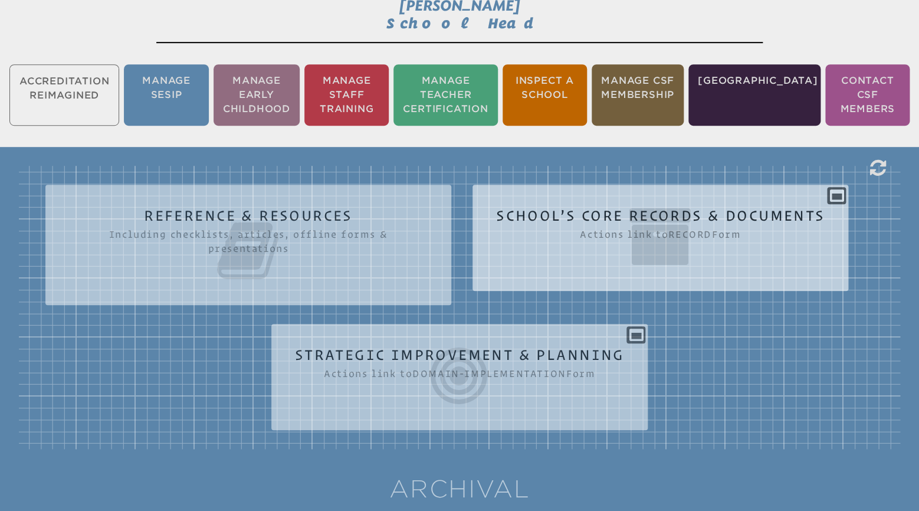
click at [637, 206] on icon at bounding box center [660, 236] width 328 height 66
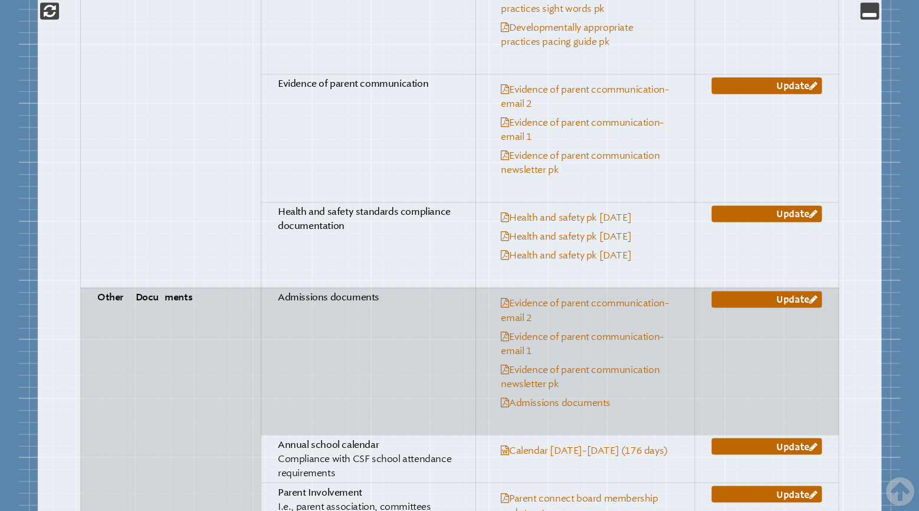
scroll to position [4211, 0]
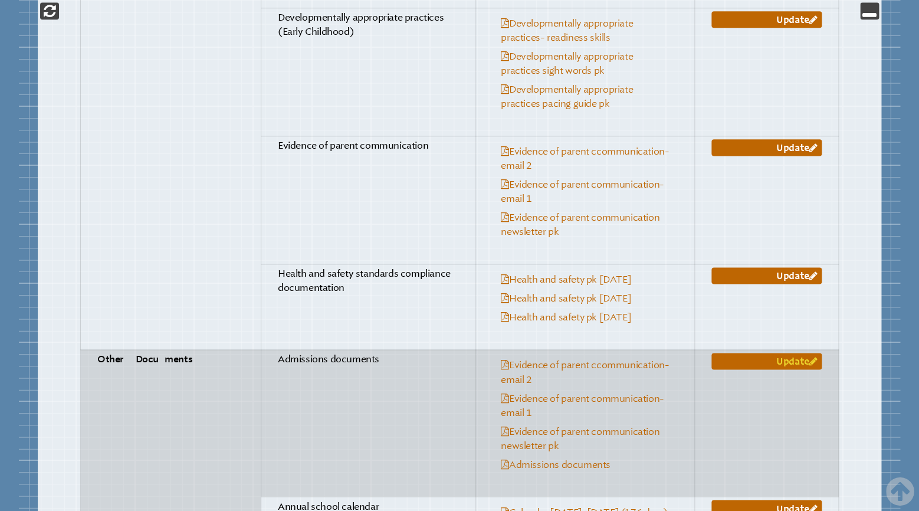
click at [791, 353] on link "Update" at bounding box center [766, 361] width 110 height 17
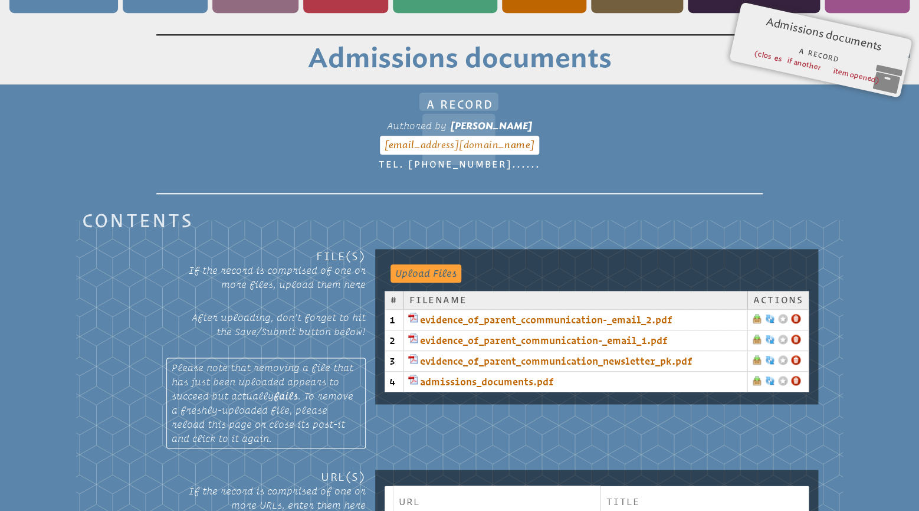
scroll to position [381, 0]
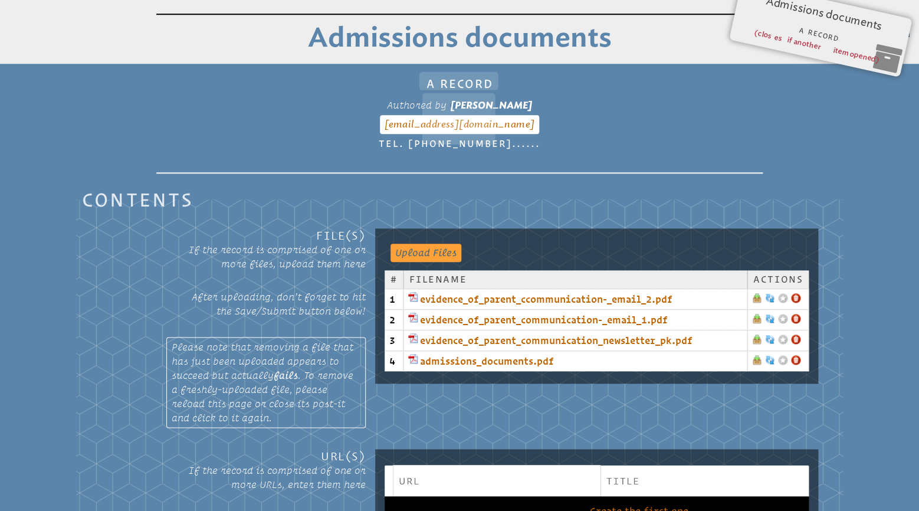
click at [799, 293] on link at bounding box center [795, 297] width 9 height 9
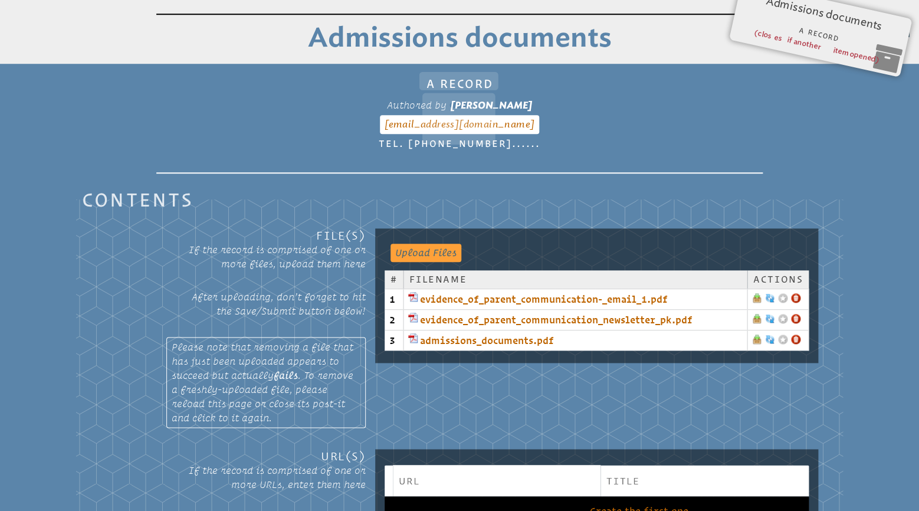
click at [793, 293] on link at bounding box center [795, 297] width 9 height 9
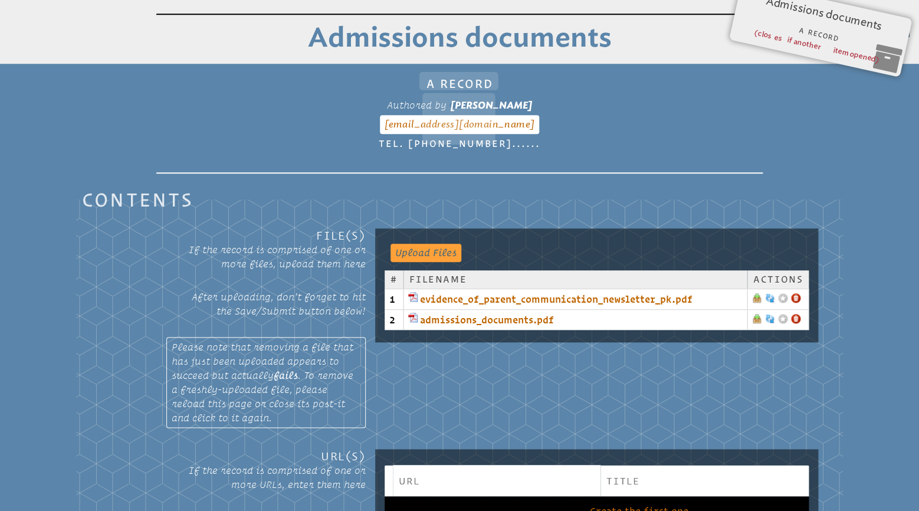
click at [798, 293] on link at bounding box center [795, 297] width 9 height 9
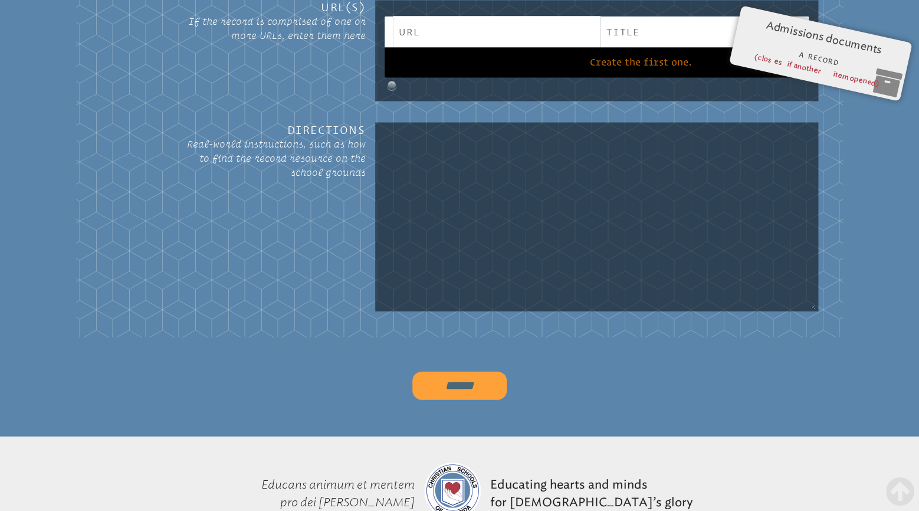
scroll to position [876, 0]
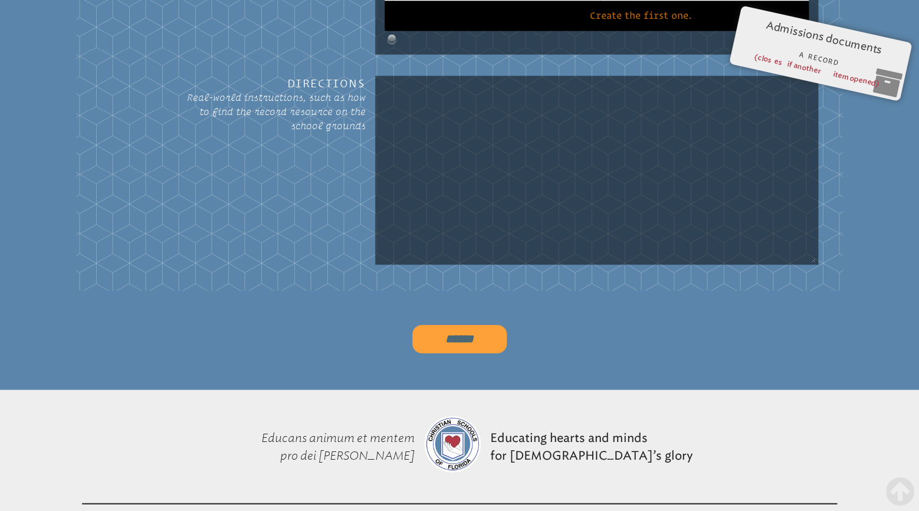
click at [462, 324] on input "******" at bounding box center [459, 338] width 94 height 28
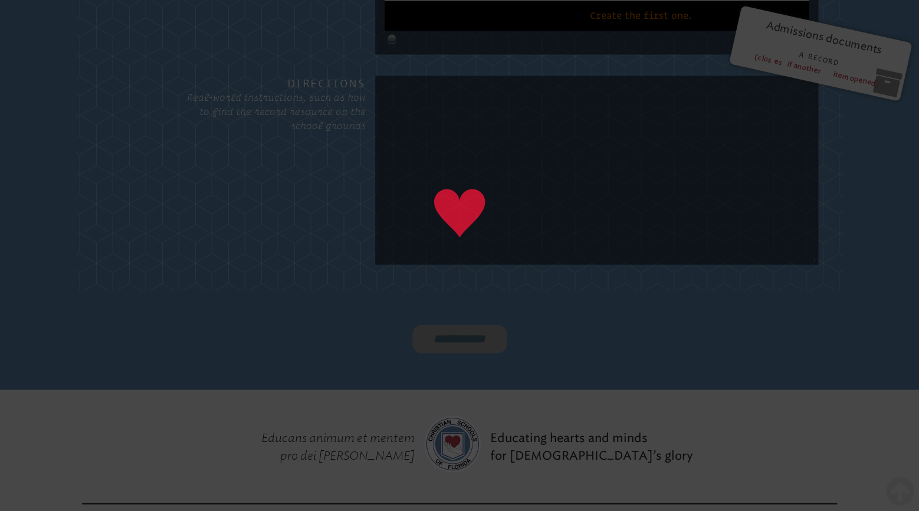
type input "******"
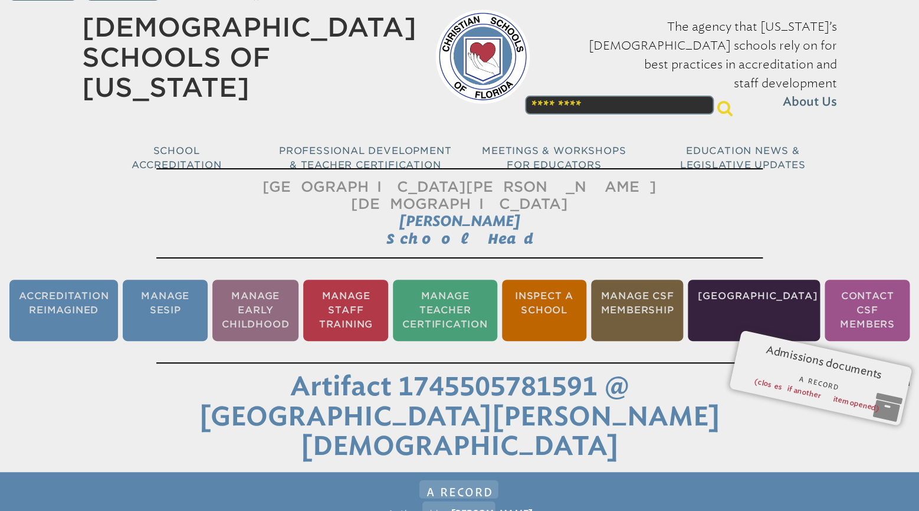
scroll to position [0, 0]
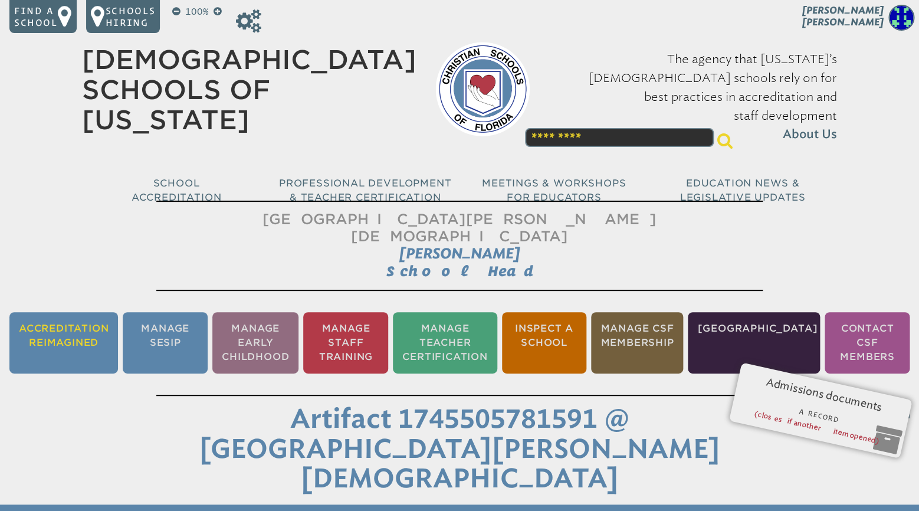
click at [78, 319] on li "Accreditation Reimagined" at bounding box center [63, 342] width 109 height 61
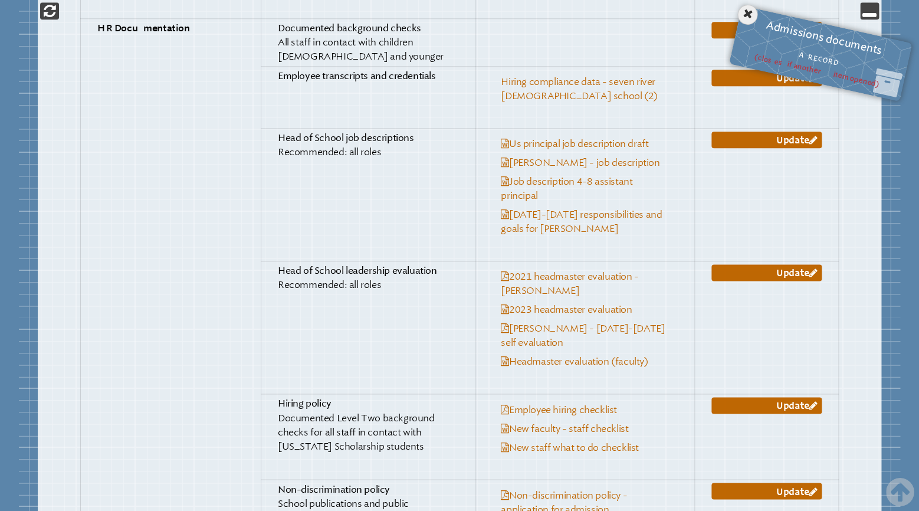
scroll to position [2239, 0]
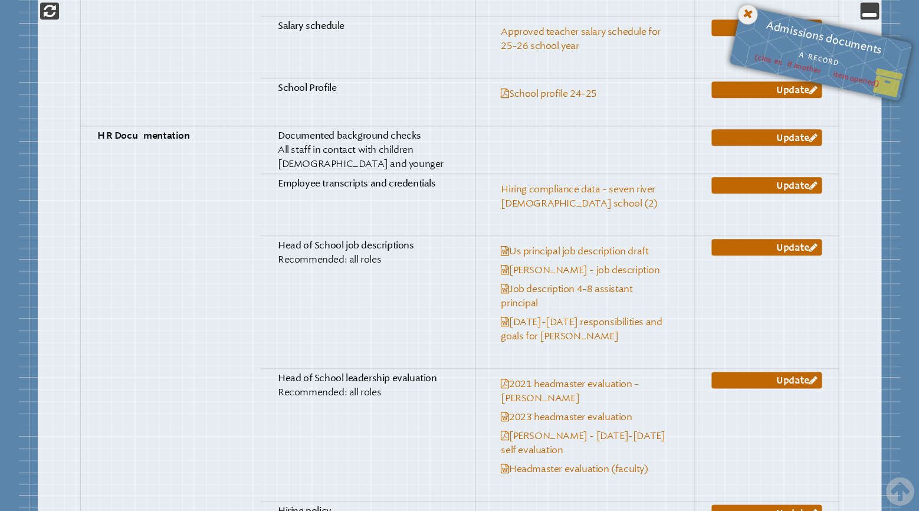
click at [751, 14] on icon at bounding box center [747, 14] width 24 height 24
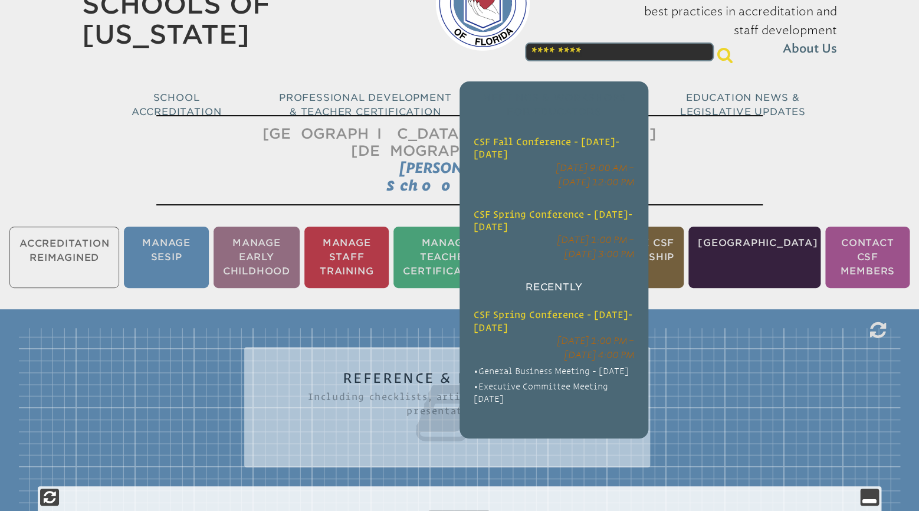
scroll to position [0, 0]
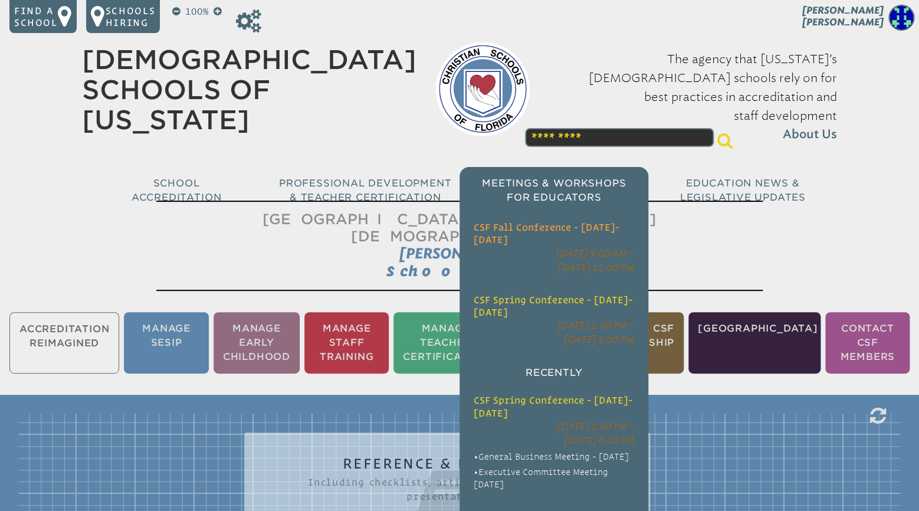
click at [533, 222] on span "CSF Fall Conference - [DATE]-[DATE]" at bounding box center [547, 233] width 146 height 23
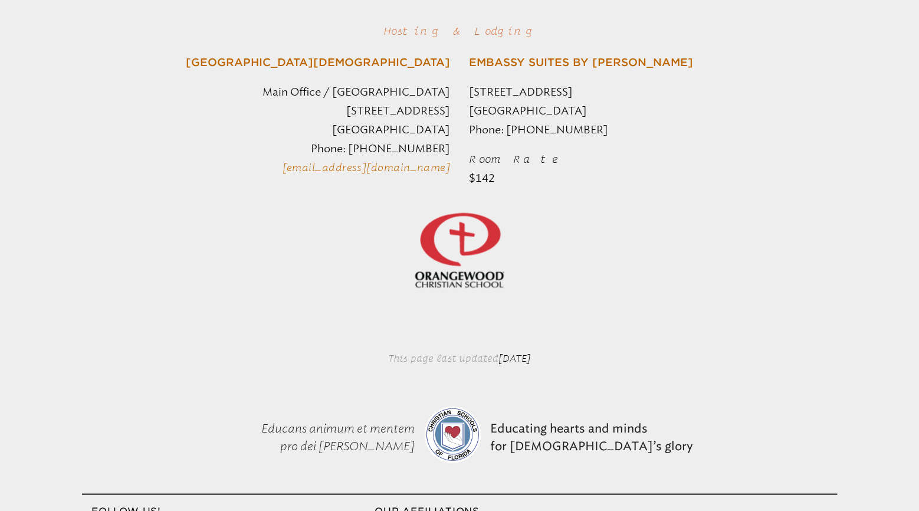
scroll to position [511, 0]
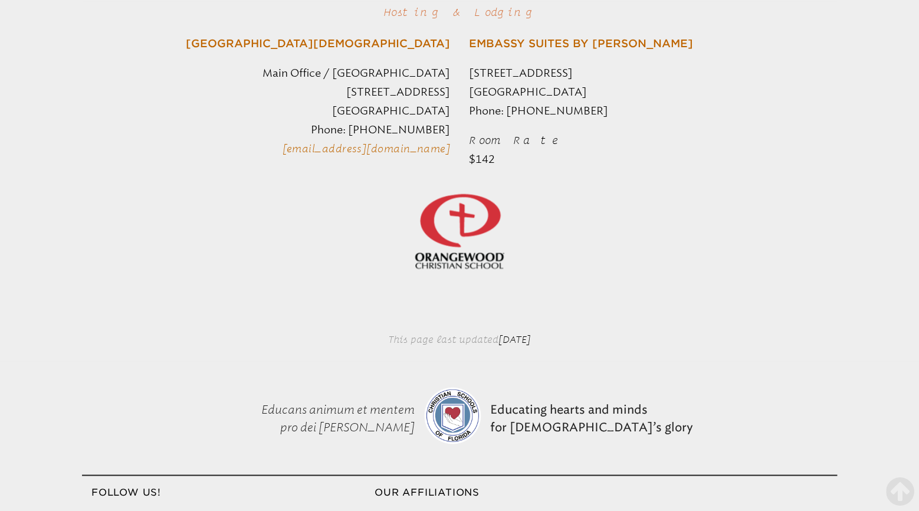
drag, startPoint x: 168, startPoint y: 51, endPoint x: 619, endPoint y: 158, distance: 463.1
click at [619, 158] on article "CSF Fall Conference - [DATE]-[DATE] [DATE] 9:00 AM to [DATE] 12:00 PM Executive…" at bounding box center [459, 27] width 919 height 648
copy article "CSF Fall Conference - [DATE]-[DATE] [DATE] 9:00 AM to [DATE] 12:00 PM Executive…"
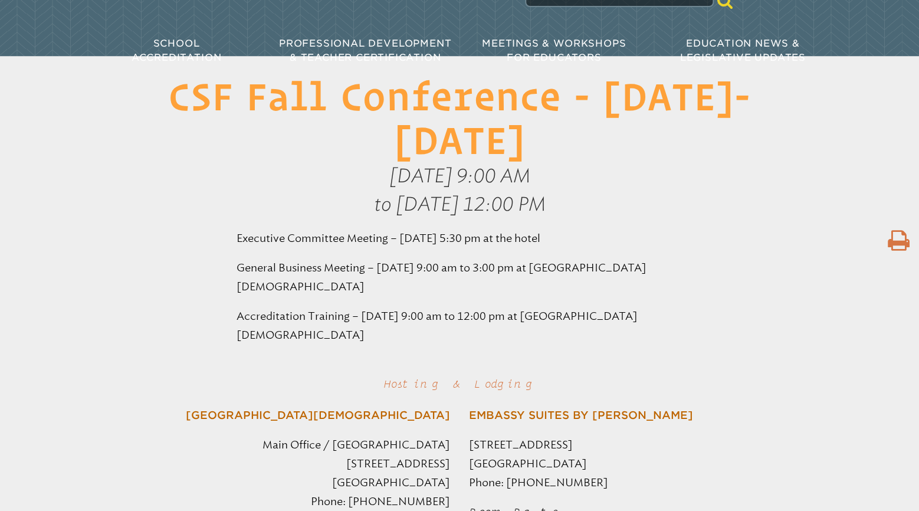
scroll to position [0, 0]
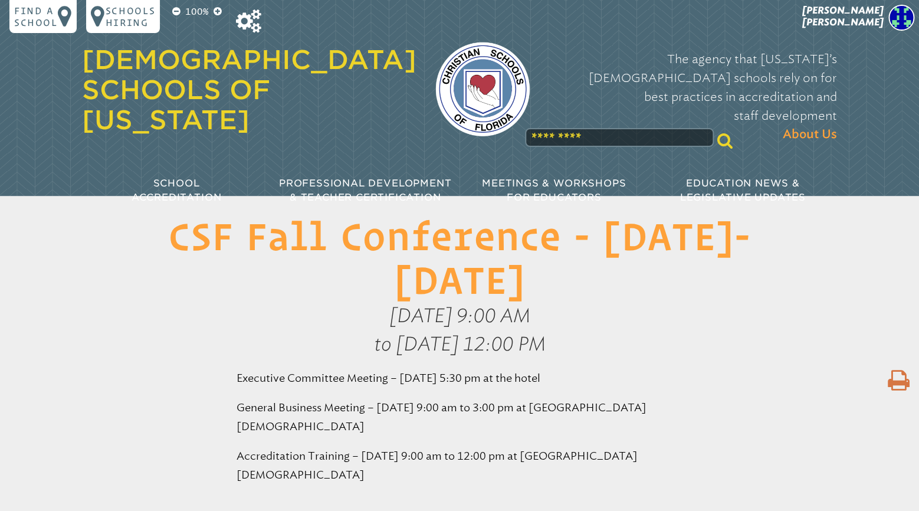
click at [216, 61] on link "[DEMOGRAPHIC_DATA] Schools of [US_STATE]" at bounding box center [249, 89] width 334 height 91
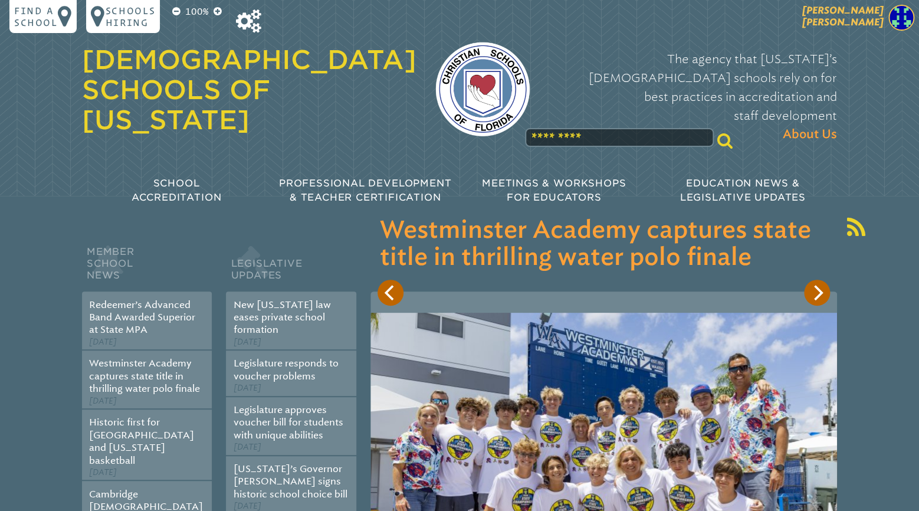
click at [875, 22] on span "[PERSON_NAME]" at bounding box center [842, 16] width 81 height 23
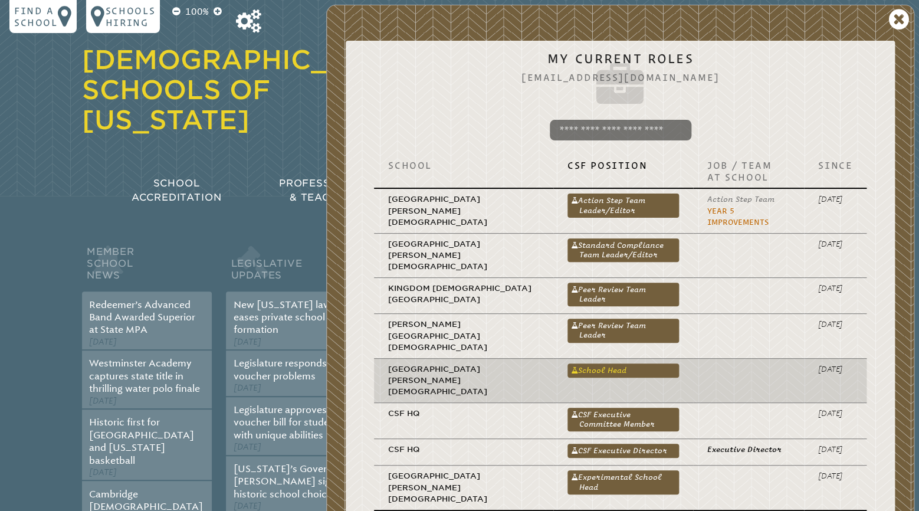
click at [575, 363] on link "School Head" at bounding box center [622, 370] width 111 height 14
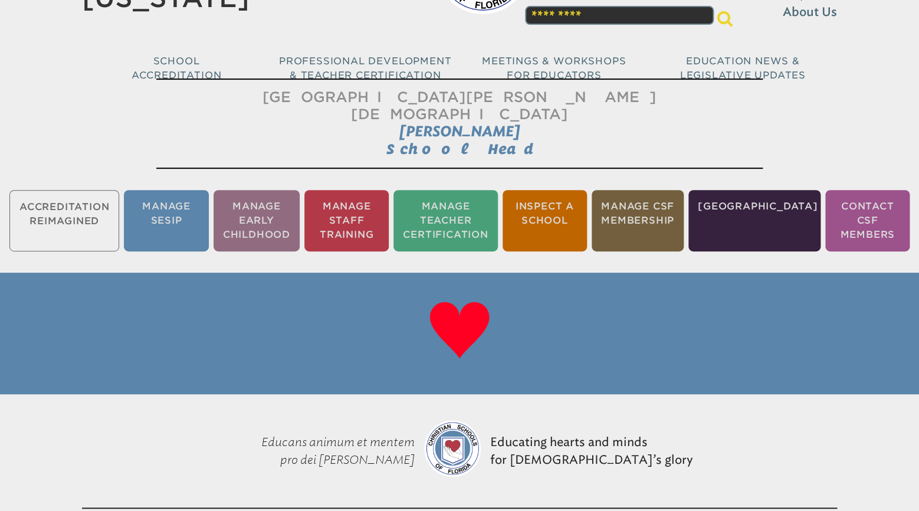
scroll to position [124, 0]
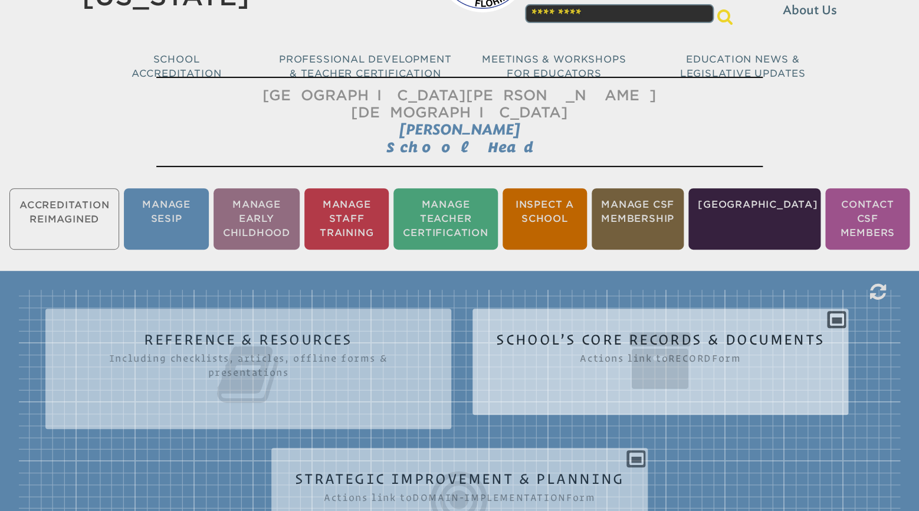
click at [589, 327] on icon at bounding box center [660, 360] width 328 height 66
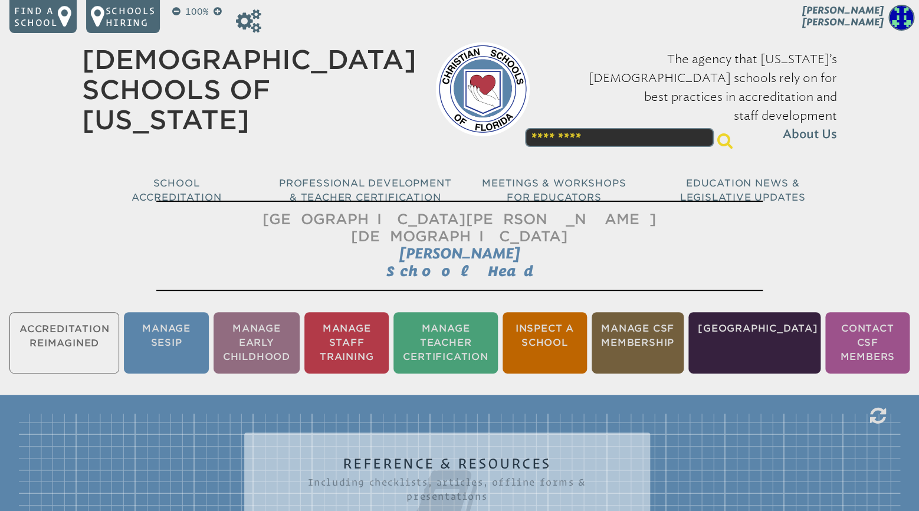
scroll to position [0, 0]
click at [905, 27] on img at bounding box center [901, 18] width 26 height 26
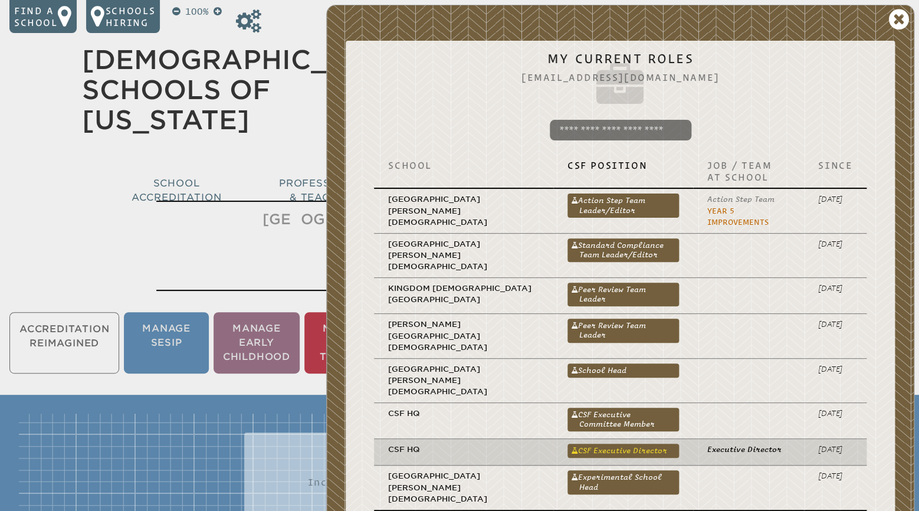
click at [601, 443] on link "CSF Executive Director" at bounding box center [622, 450] width 111 height 14
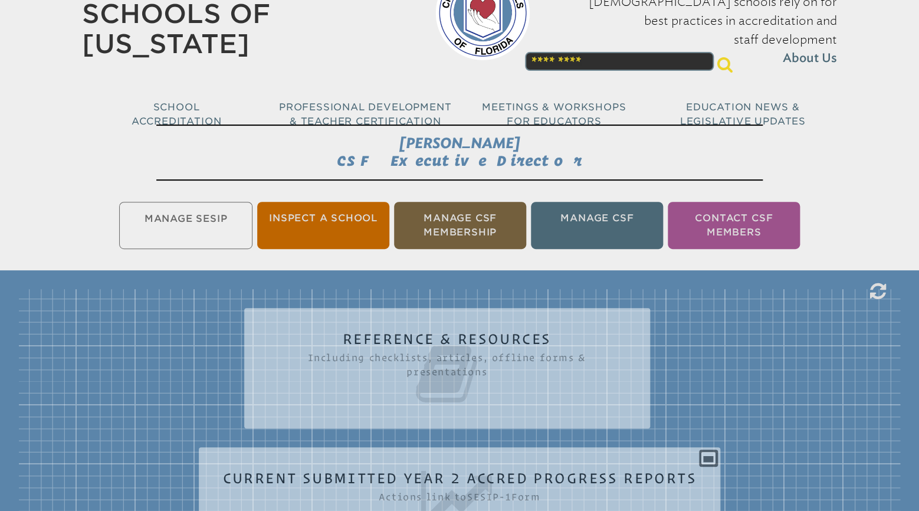
scroll to position [62, 0]
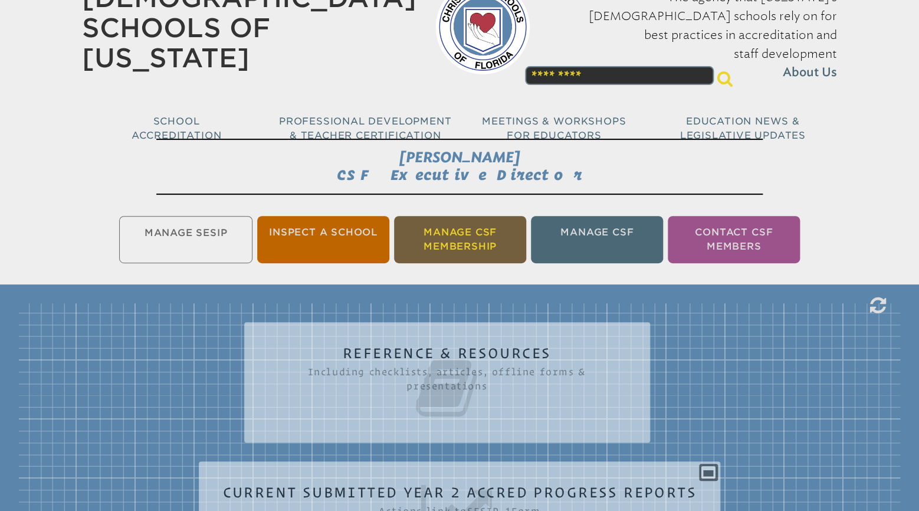
click at [447, 234] on li "Manage CSF Membership" at bounding box center [460, 239] width 132 height 47
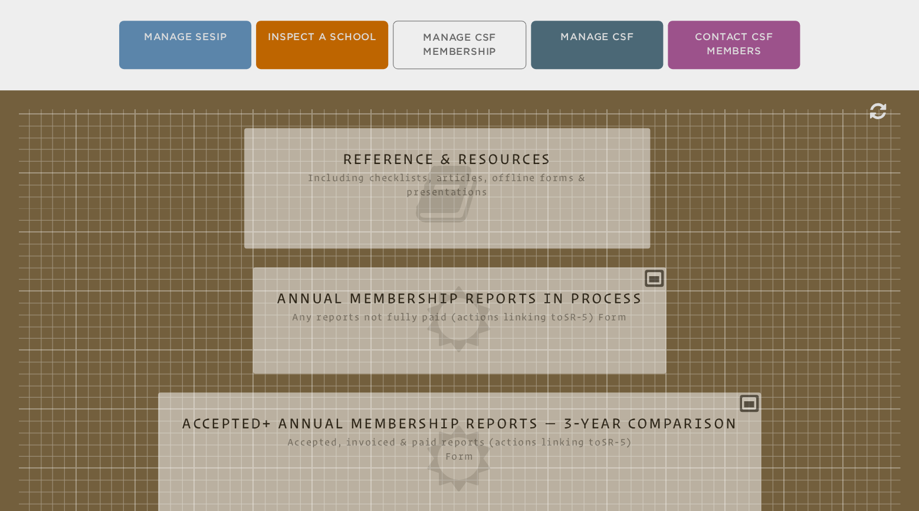
scroll to position [319, 0]
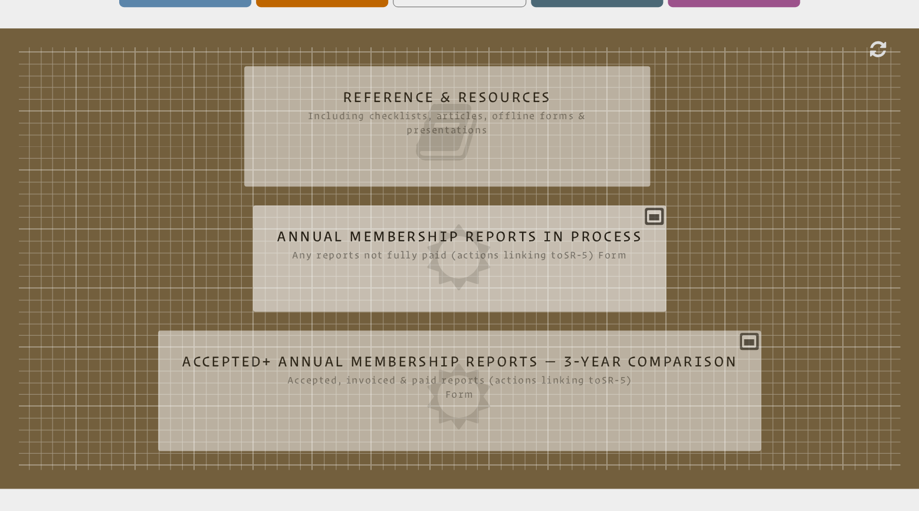
click at [372, 231] on icon at bounding box center [459, 257] width 365 height 66
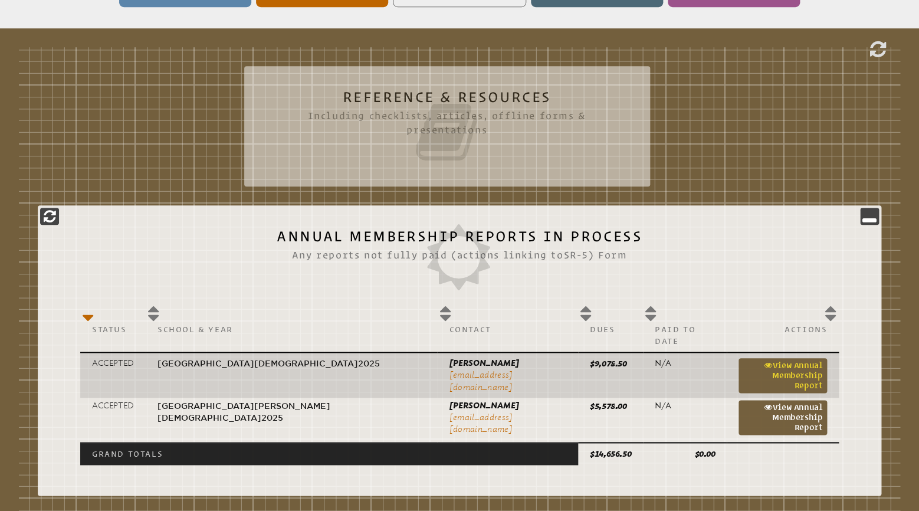
click at [743, 361] on link "View Annual Membership Report" at bounding box center [782, 375] width 88 height 35
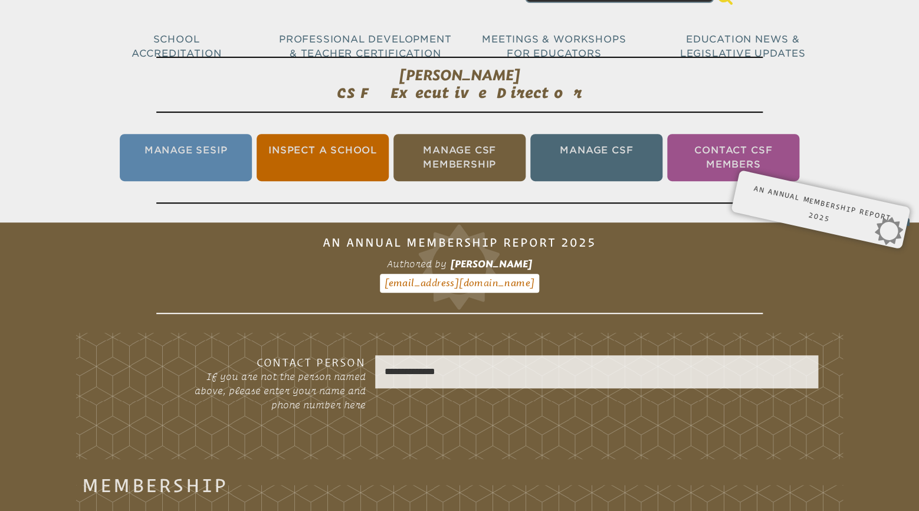
scroll to position [133, 0]
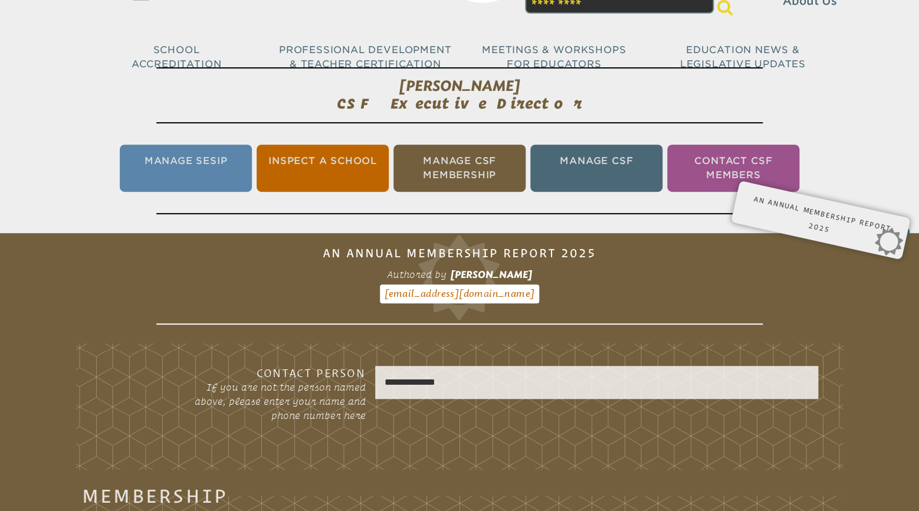
scroll to position [62, 0]
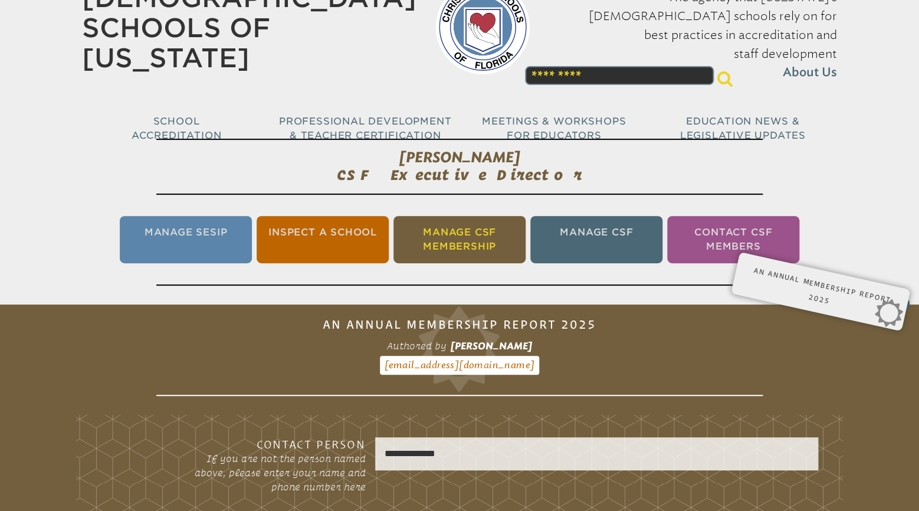
click at [445, 239] on li "Manage CSF Membership" at bounding box center [459, 239] width 132 height 47
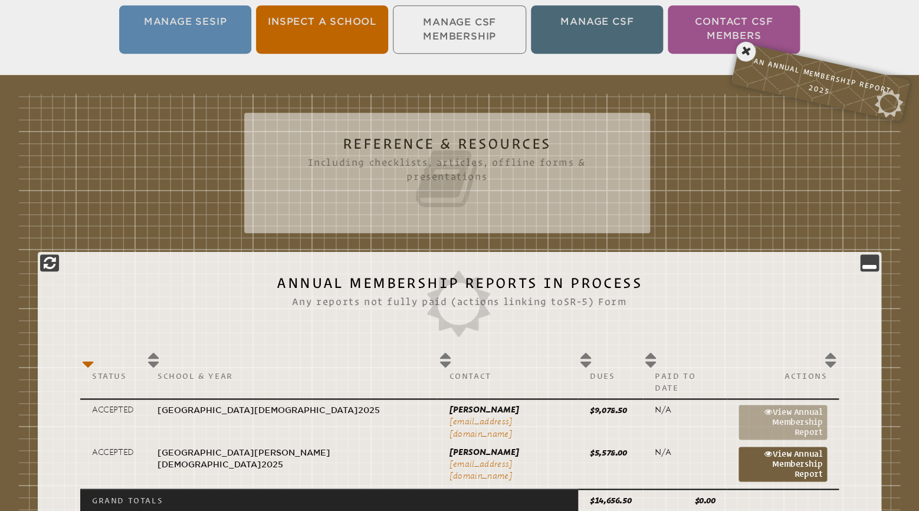
scroll to position [381, 0]
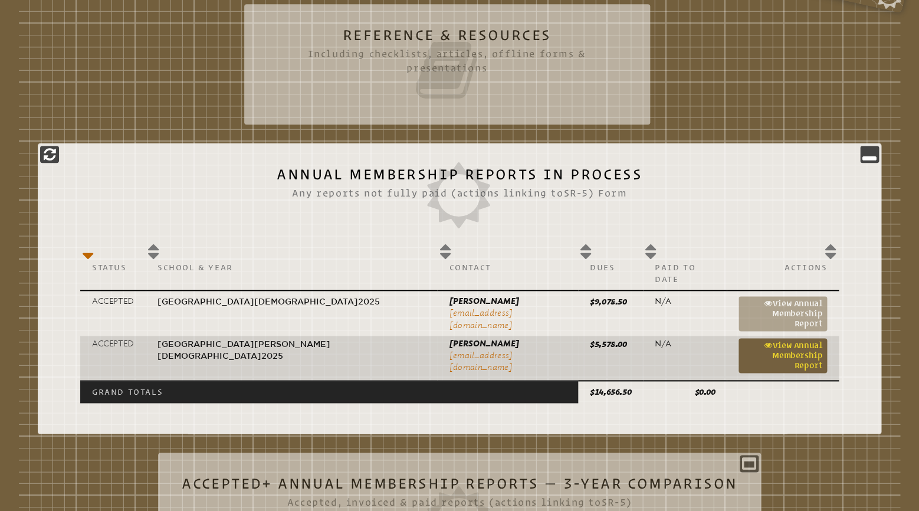
click at [738, 338] on link "View Annual Membership Report" at bounding box center [782, 355] width 88 height 35
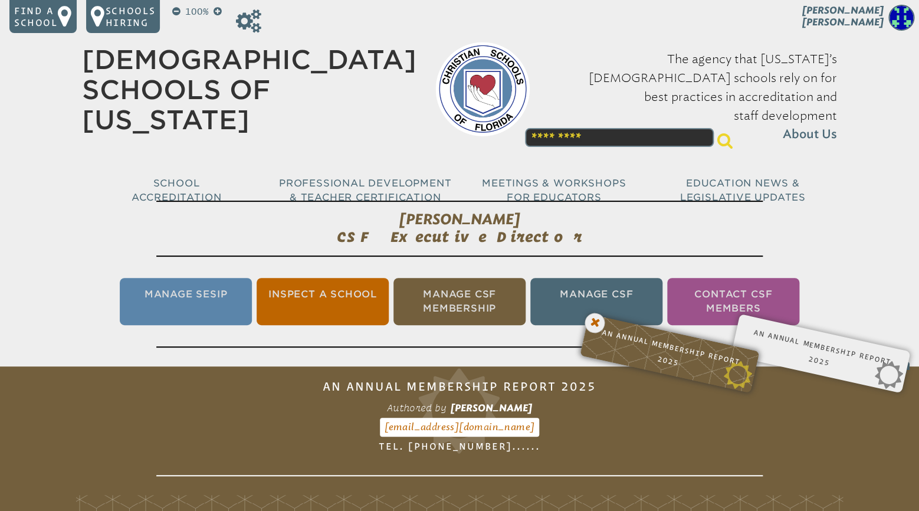
click at [597, 323] on icon at bounding box center [595, 323] width 24 height 24
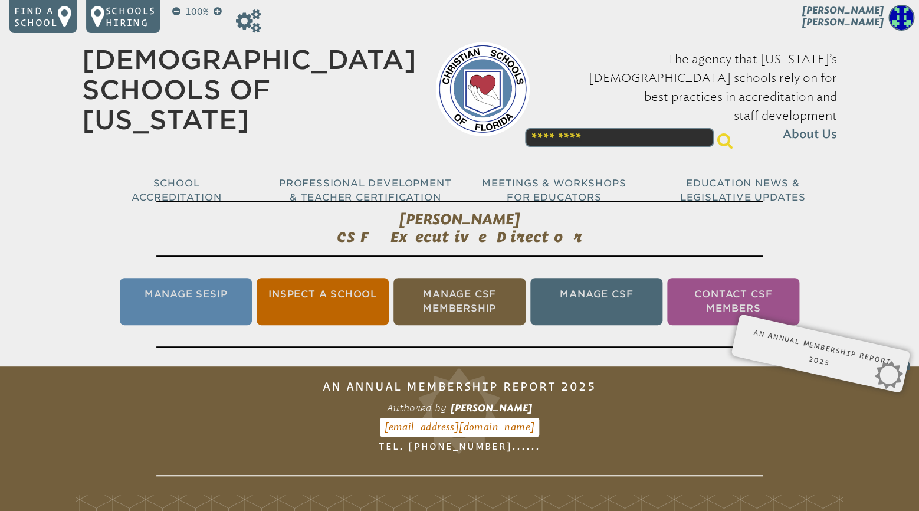
click at [717, 305] on li "Contact CSF Members" at bounding box center [733, 301] width 132 height 47
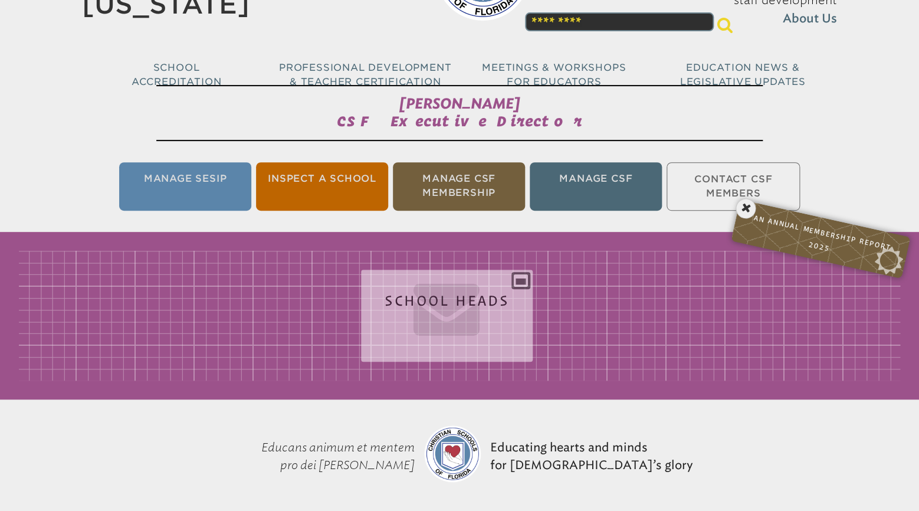
scroll to position [195, 0]
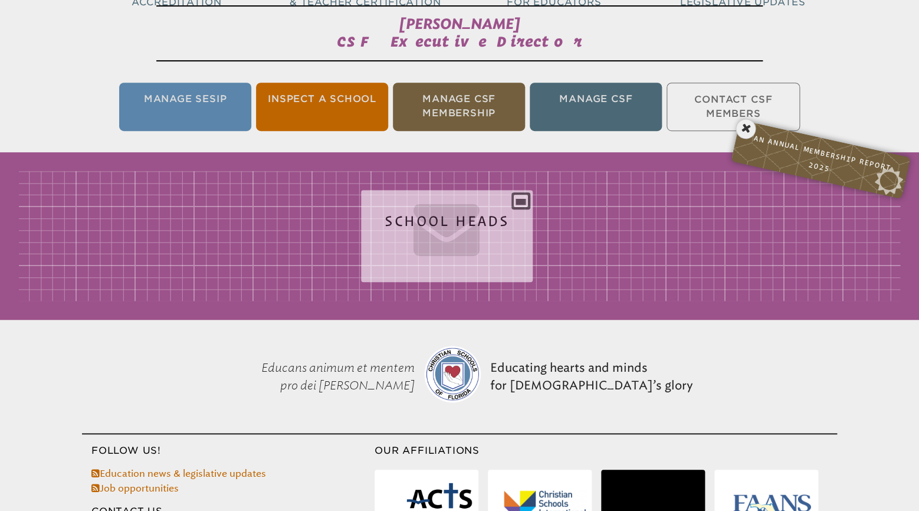
click at [453, 217] on icon at bounding box center [446, 228] width 124 height 66
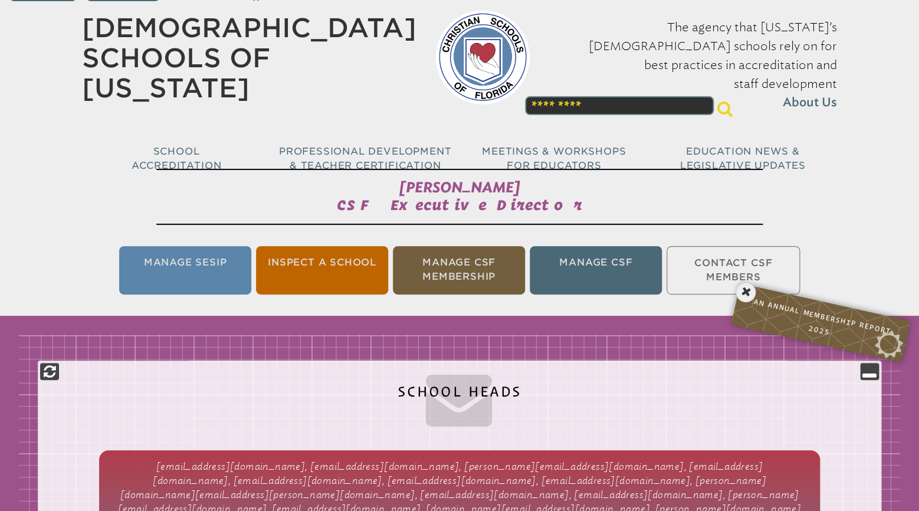
scroll to position [0, 0]
